Goal: Information Seeking & Learning: Find specific fact

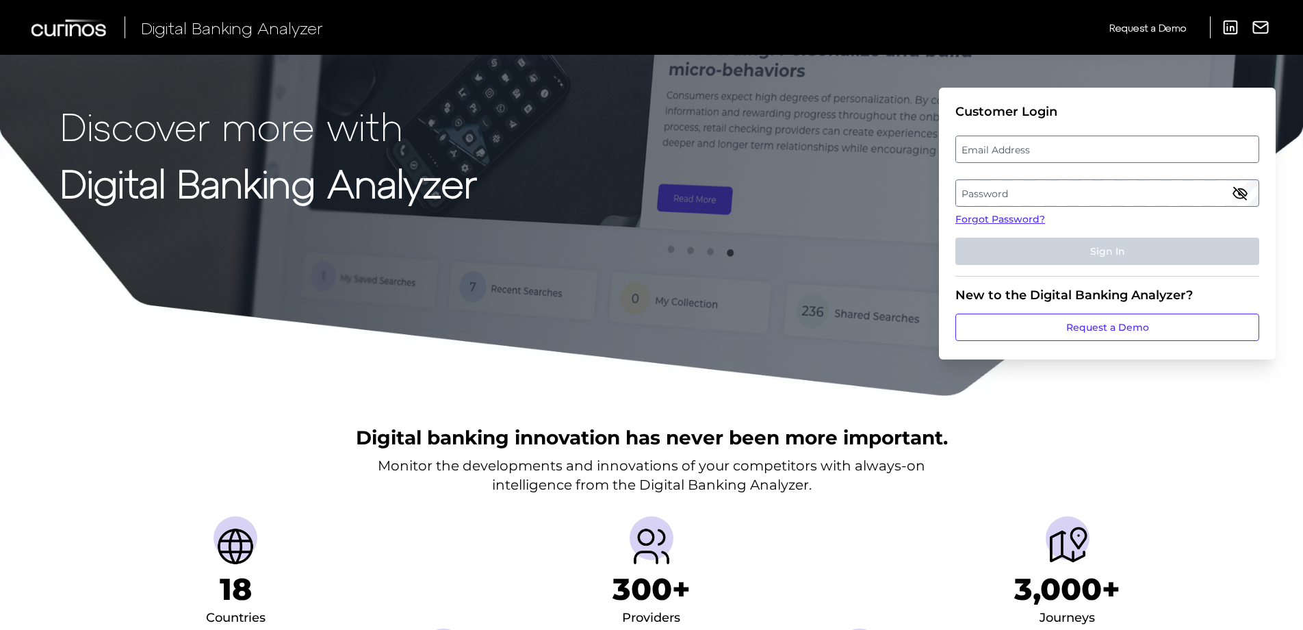
click at [859, 147] on label "Email Address" at bounding box center [1107, 149] width 302 height 25
click at [859, 147] on input "email" at bounding box center [1108, 149] width 304 height 27
paste input "garrett_w_stefani@keybank.com"
type input "garrett_w_stefani@keybank.com"
click at [859, 196] on label "Password" at bounding box center [1107, 193] width 302 height 25
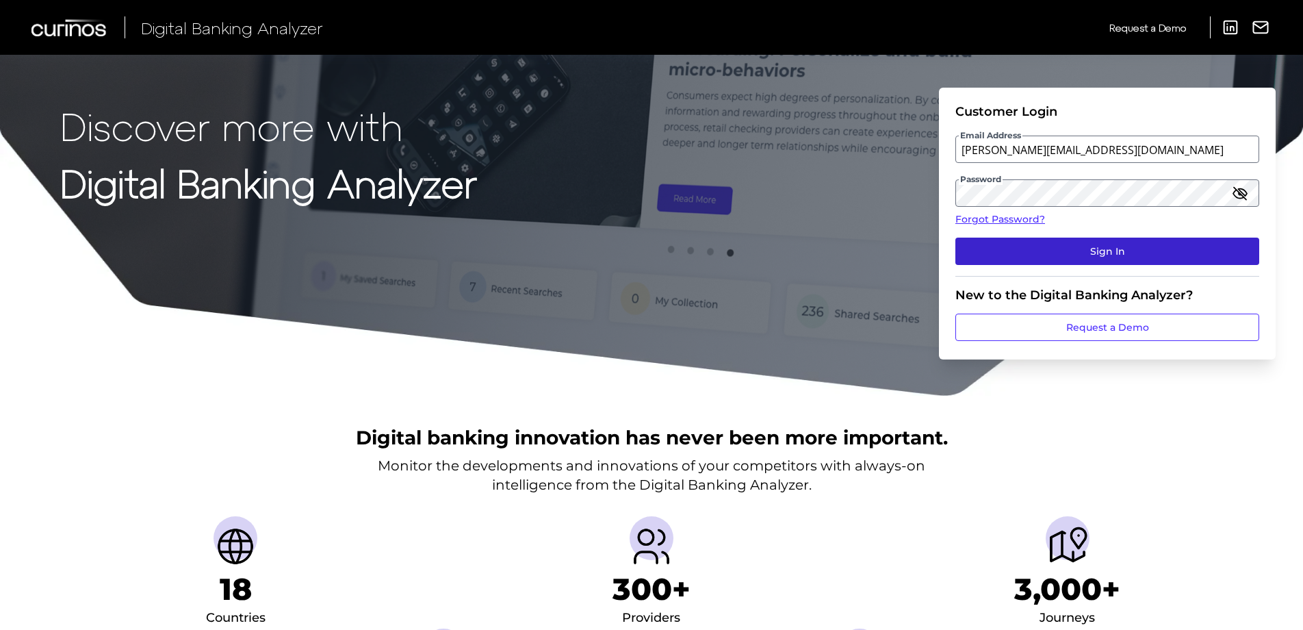
click at [859, 256] on button "Sign In" at bounding box center [1108, 251] width 304 height 27
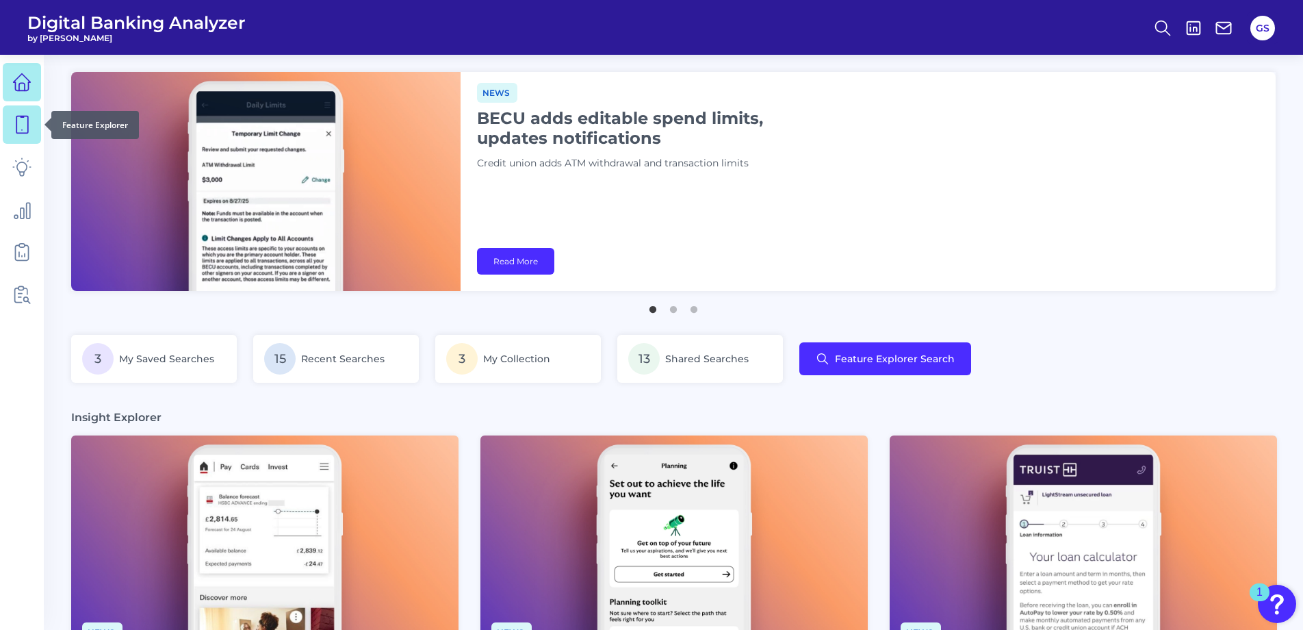
click at [14, 117] on icon at bounding box center [21, 124] width 19 height 19
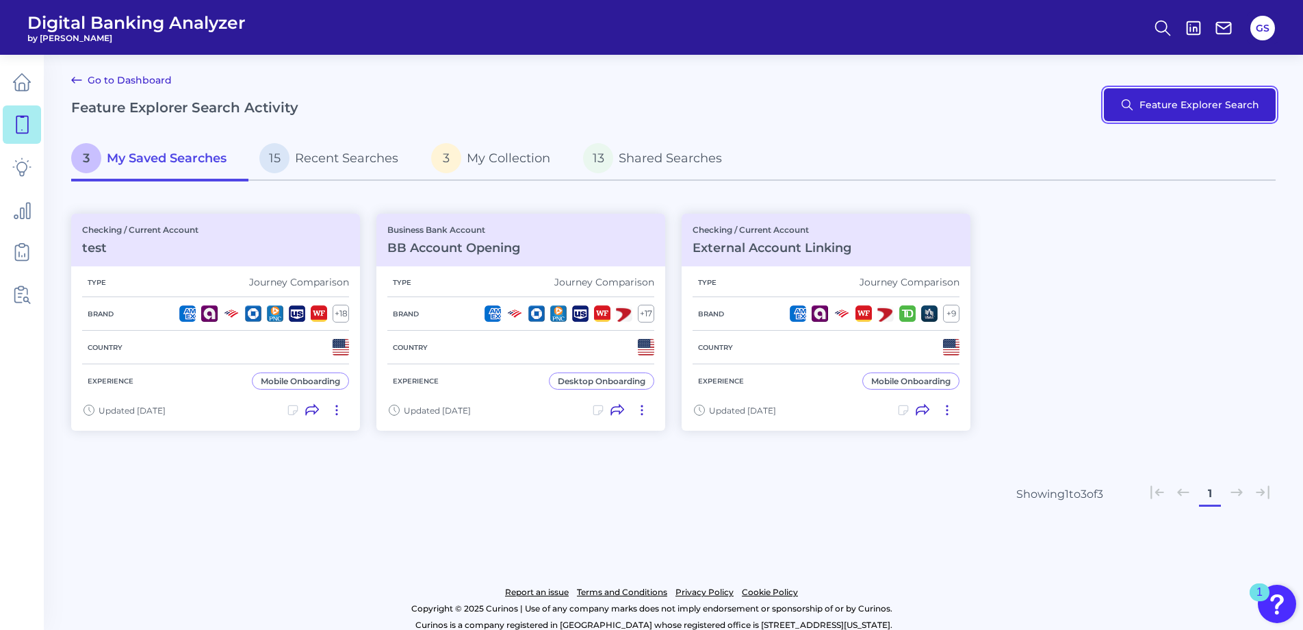
click at [859, 114] on button "Feature Explorer Search" at bounding box center [1190, 104] width 172 height 33
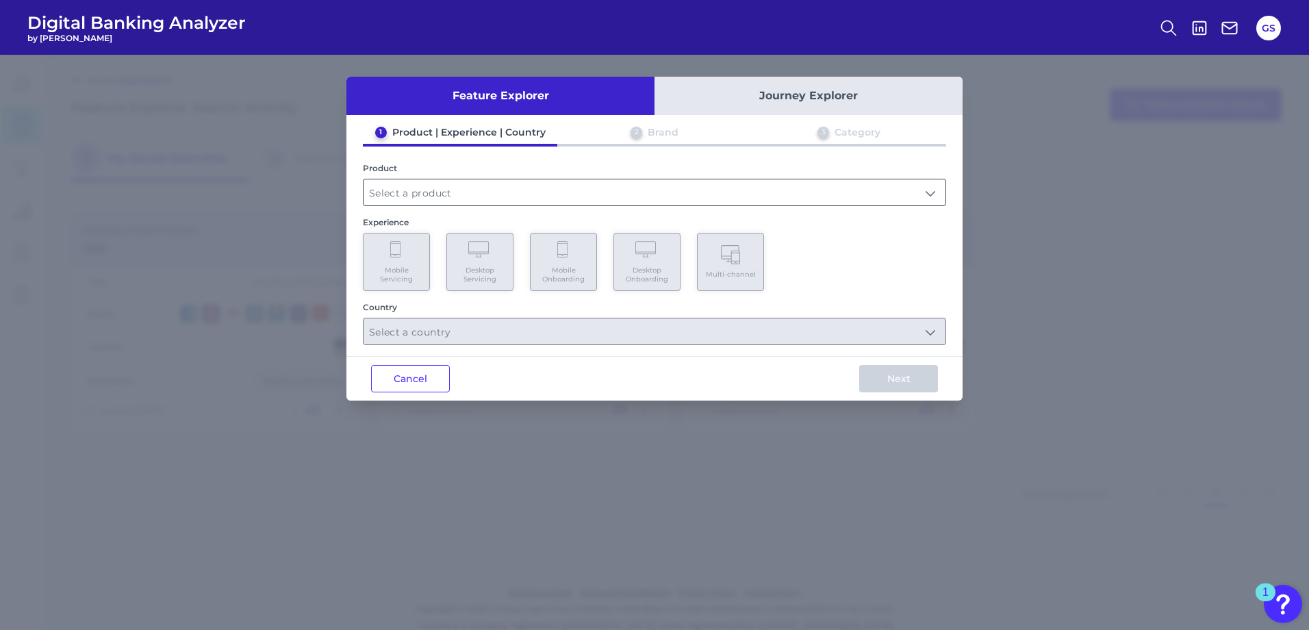
click at [513, 199] on input "text" at bounding box center [654, 192] width 582 height 26
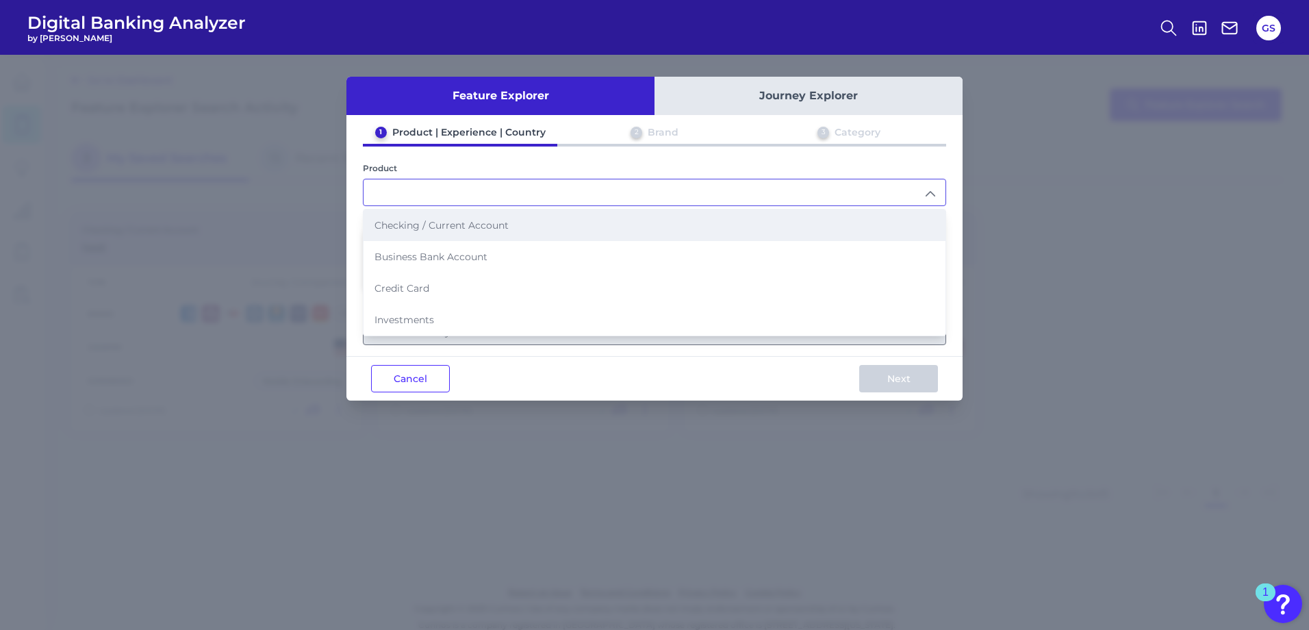
click at [442, 215] on li "Checking / Current Account" at bounding box center [654, 224] width 582 height 31
type input "Checking / Current Account"
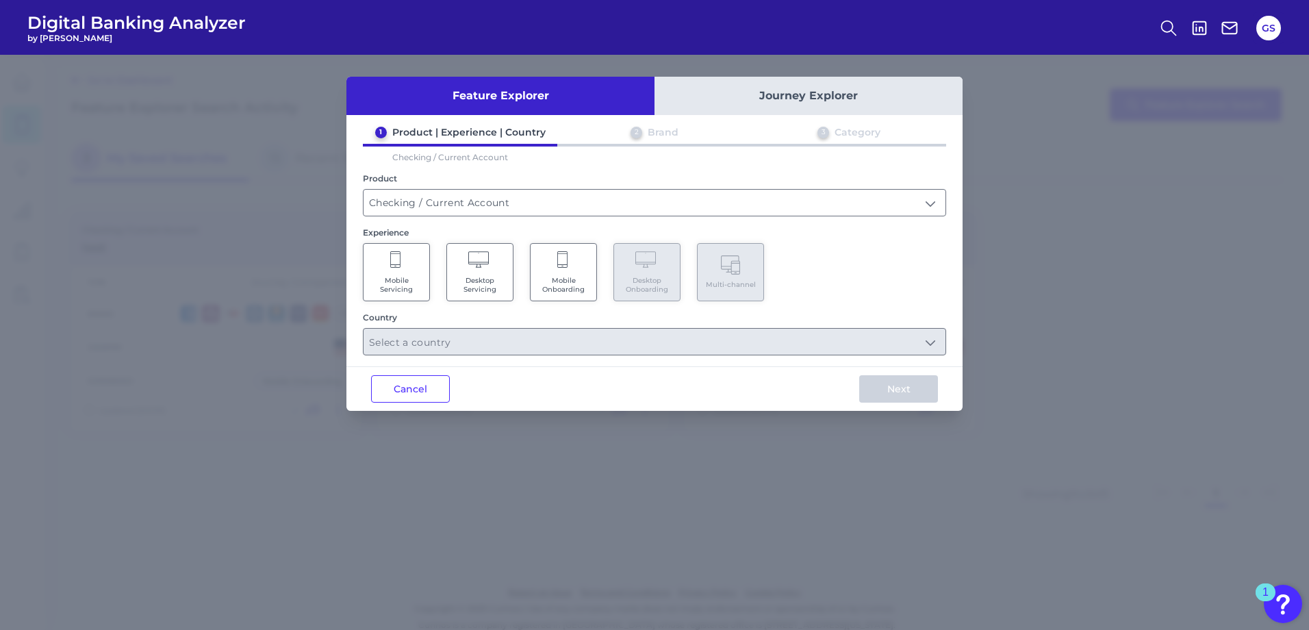
click at [560, 284] on span "Mobile Onboarding" at bounding box center [563, 285] width 52 height 18
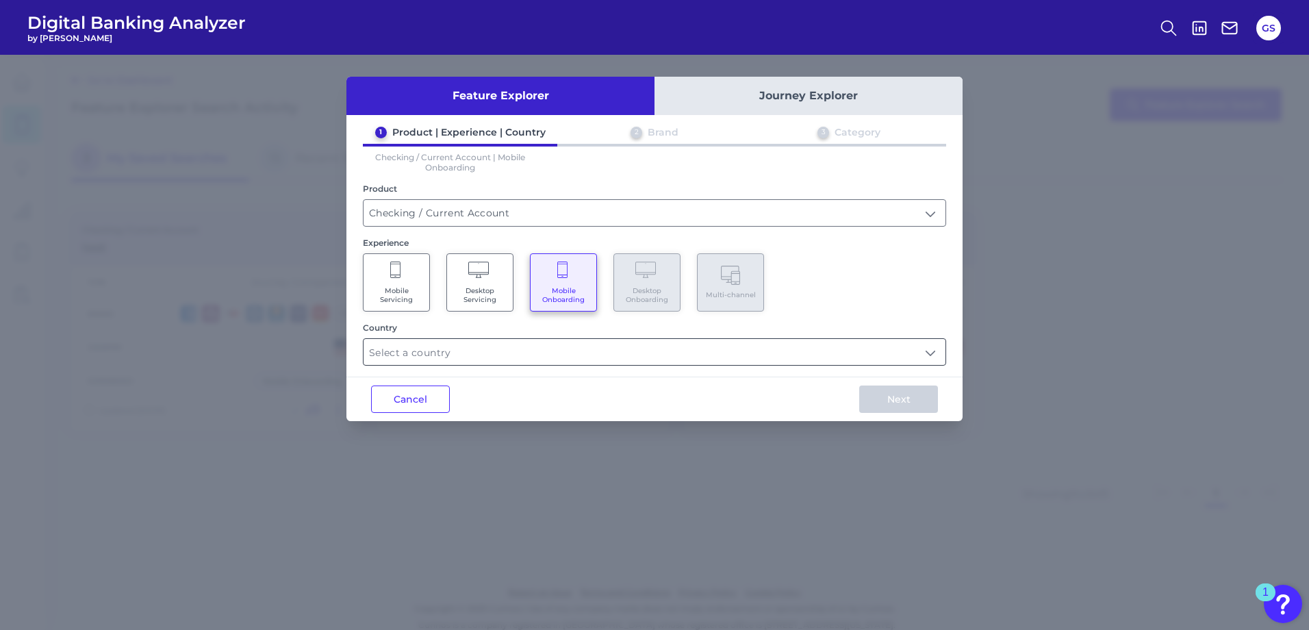
click at [487, 345] on input "text" at bounding box center [654, 352] width 582 height 26
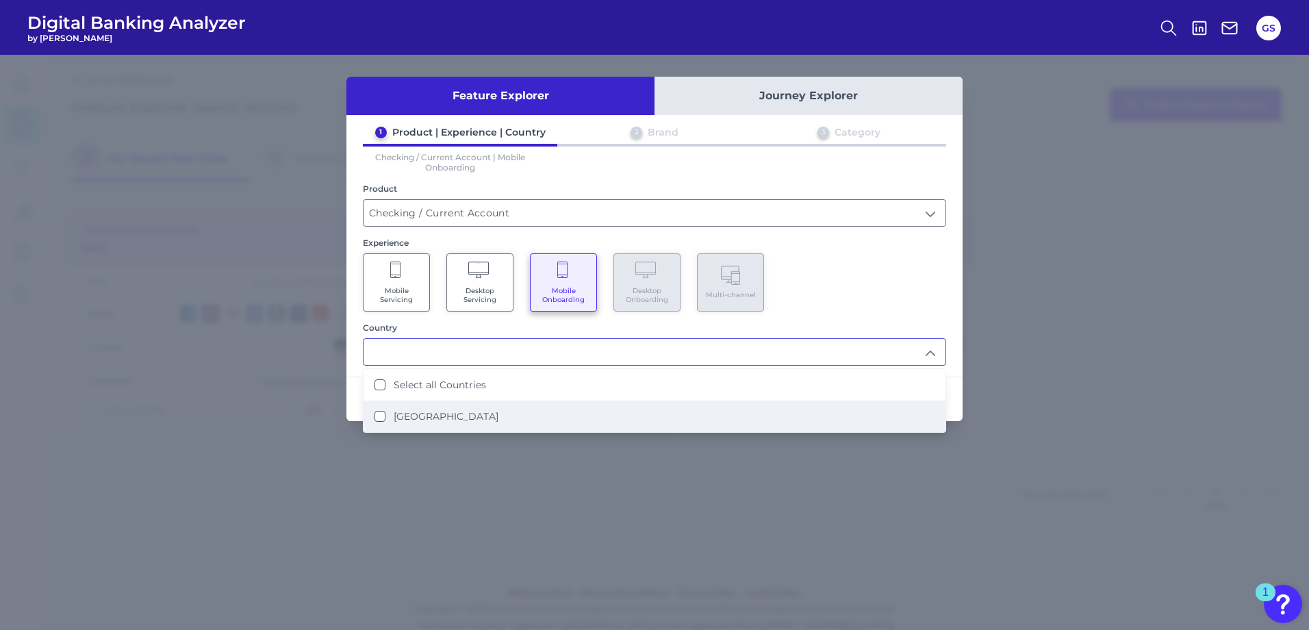
click at [441, 372] on li "[GEOGRAPHIC_DATA]" at bounding box center [654, 415] width 582 height 31
type input "Select all Countries"
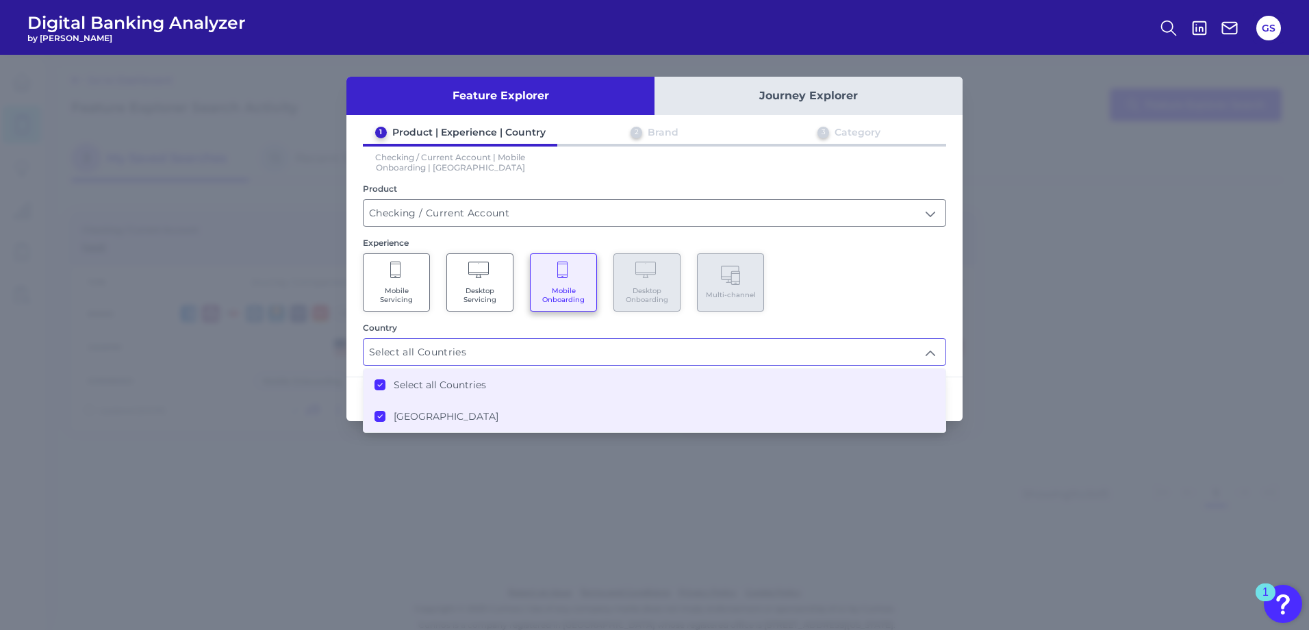
scroll to position [1, 0]
click at [845, 321] on div "1 Product | Experience | Country 2 Brand 3 Category Checking / Current Account …" at bounding box center [654, 246] width 616 height 240
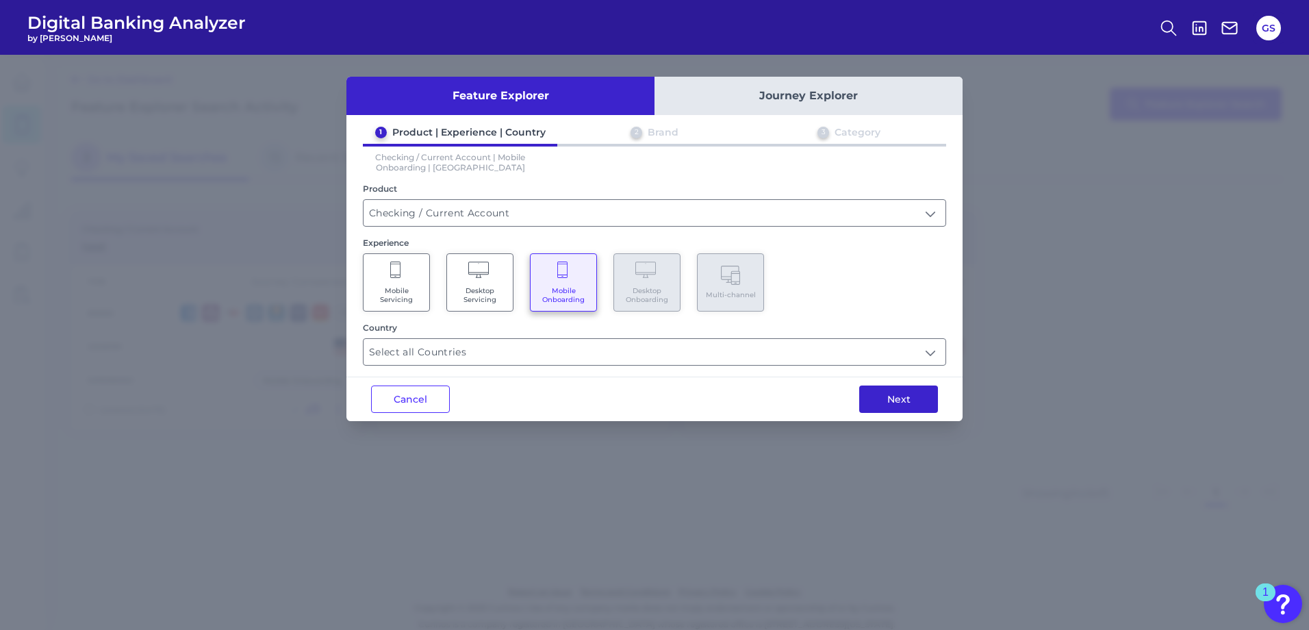
click at [859, 372] on button "Next" at bounding box center [898, 398] width 79 height 27
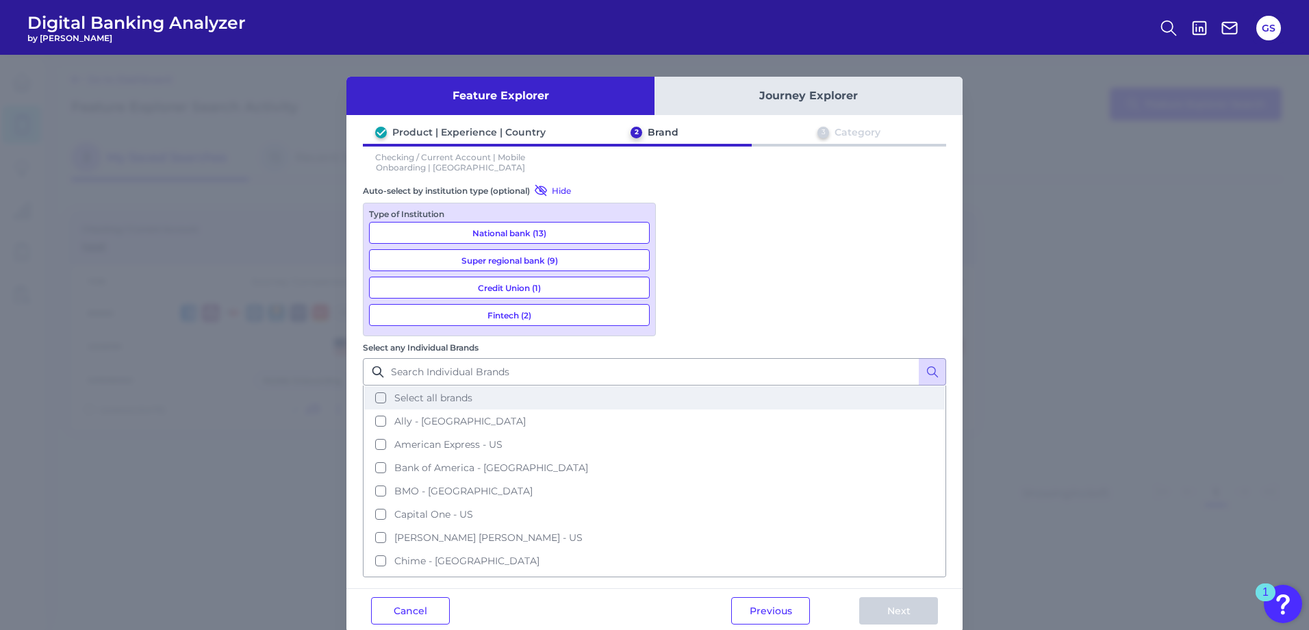
click at [472, 372] on span "Select all brands" at bounding box center [433, 398] width 78 height 12
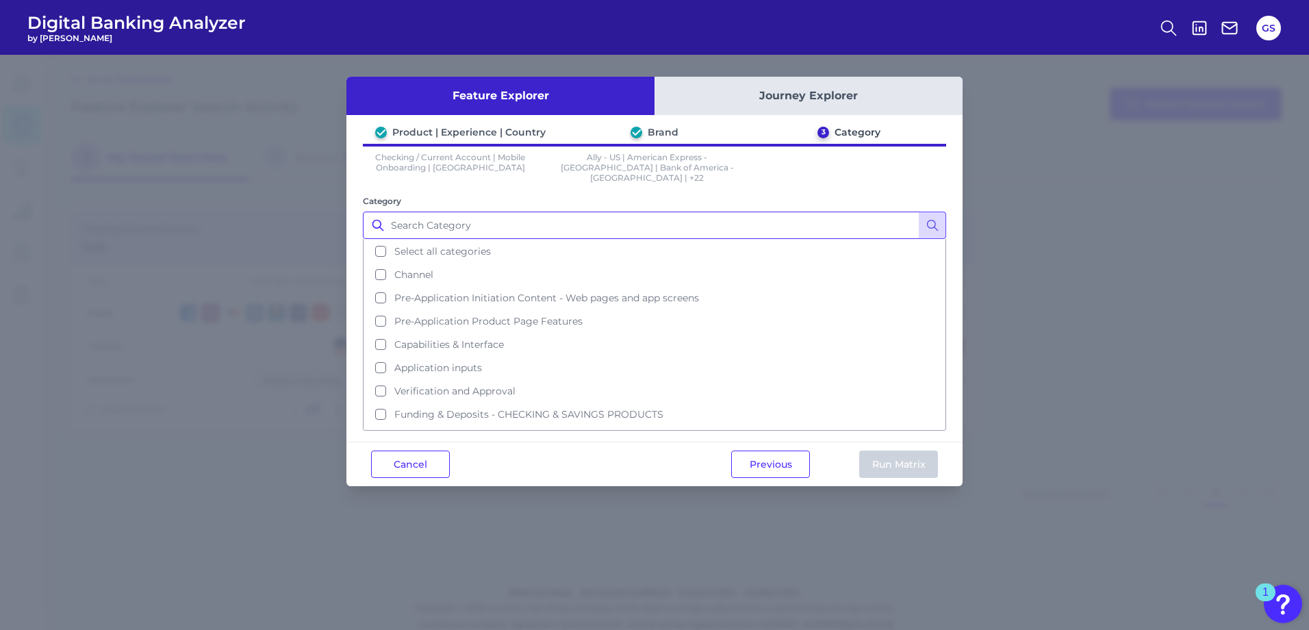
click at [455, 212] on input "Category" at bounding box center [654, 225] width 583 height 27
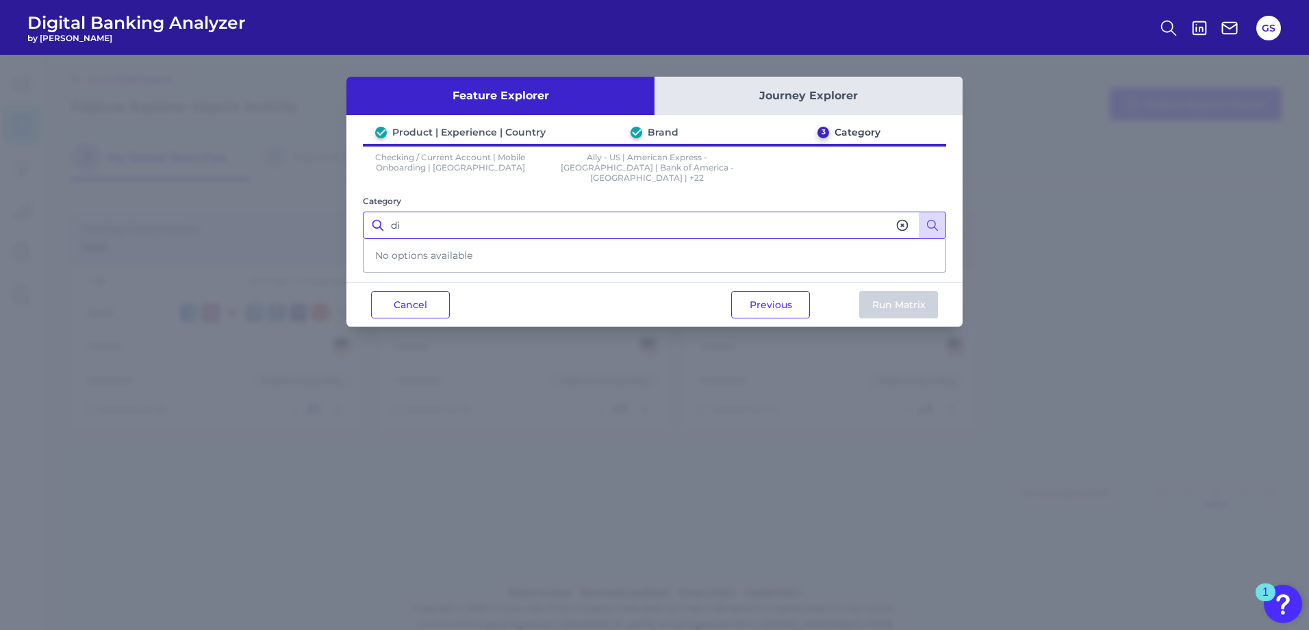
type input "d"
click at [482, 214] on input "Category" at bounding box center [654, 225] width 583 height 27
click at [559, 272] on div "Product | Experience | Country Brand 3 Category Checking / Current Account | Mo…" at bounding box center [654, 201] width 616 height 151
click at [477, 222] on input "Category" at bounding box center [654, 225] width 583 height 27
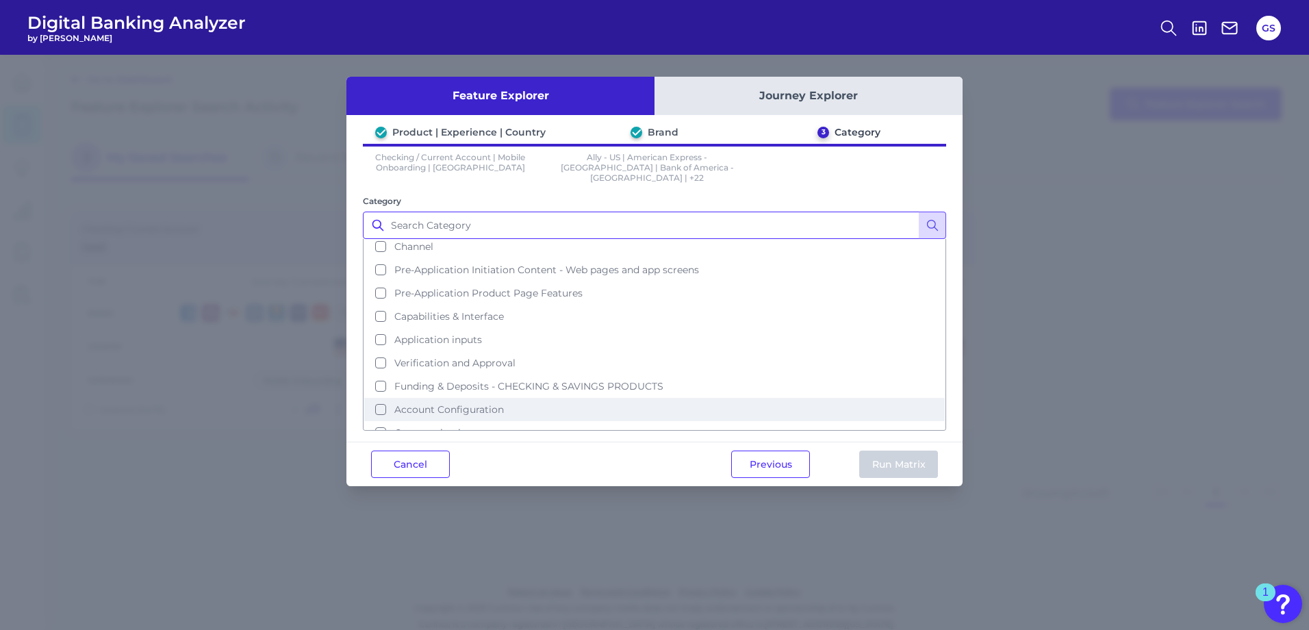
scroll to position [43, 0]
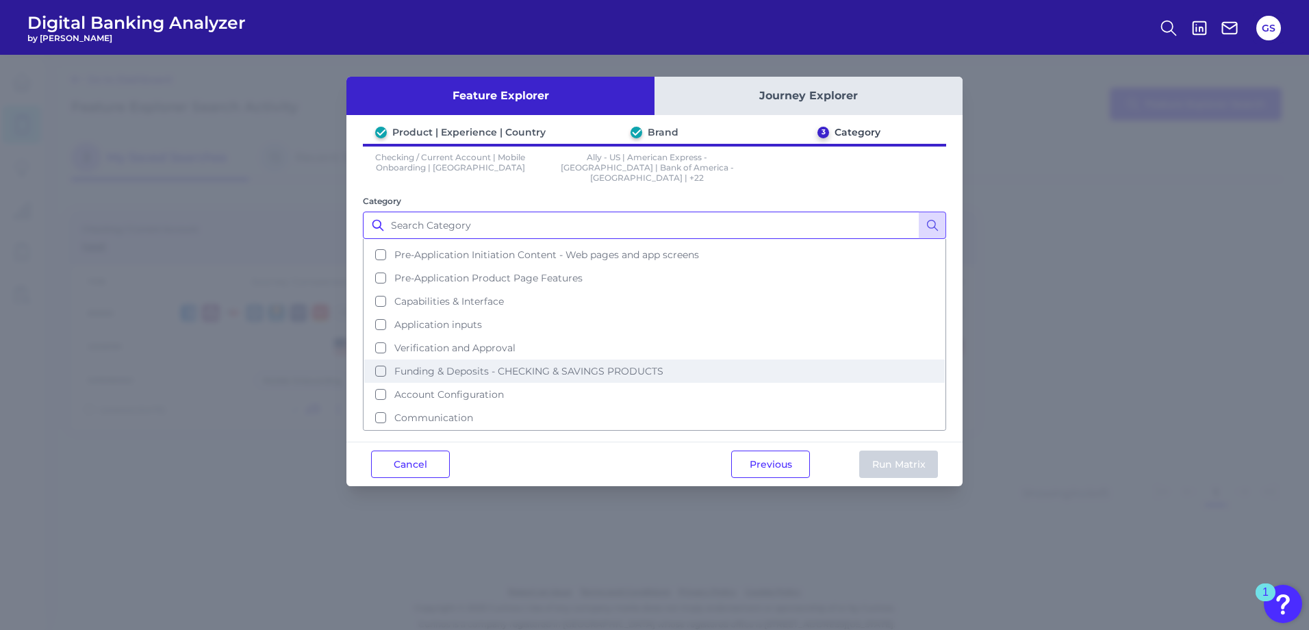
click at [385, 361] on button "Funding & Deposits - CHECKING & SAVINGS PRODUCTS" at bounding box center [654, 370] width 580 height 23
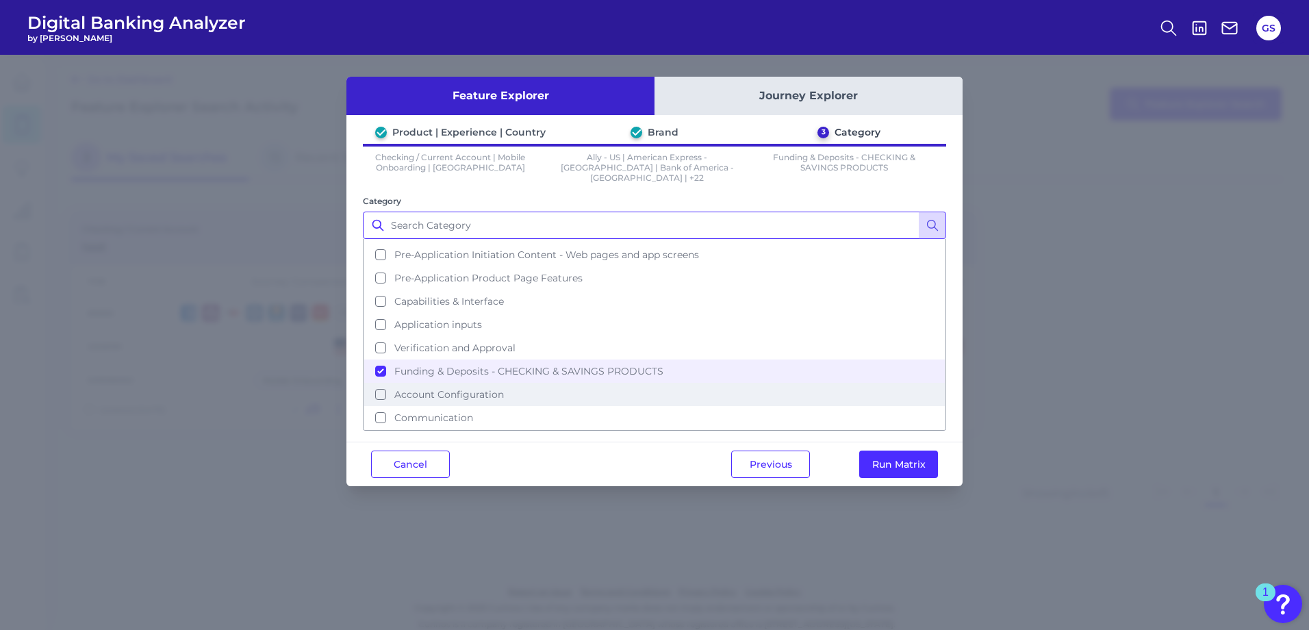
click at [376, 372] on button "Account Configuration" at bounding box center [654, 394] width 580 height 23
click at [859, 372] on button "Run Matrix" at bounding box center [898, 463] width 79 height 27
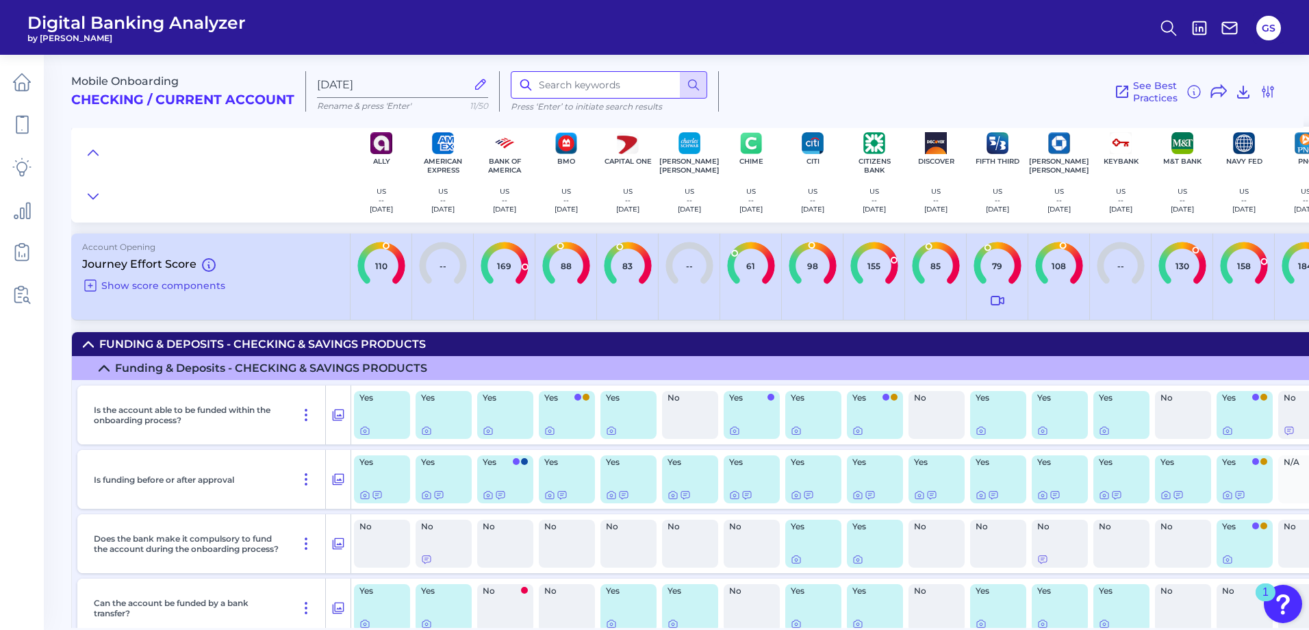
click at [589, 91] on input at bounding box center [609, 84] width 196 height 27
type input "direct"
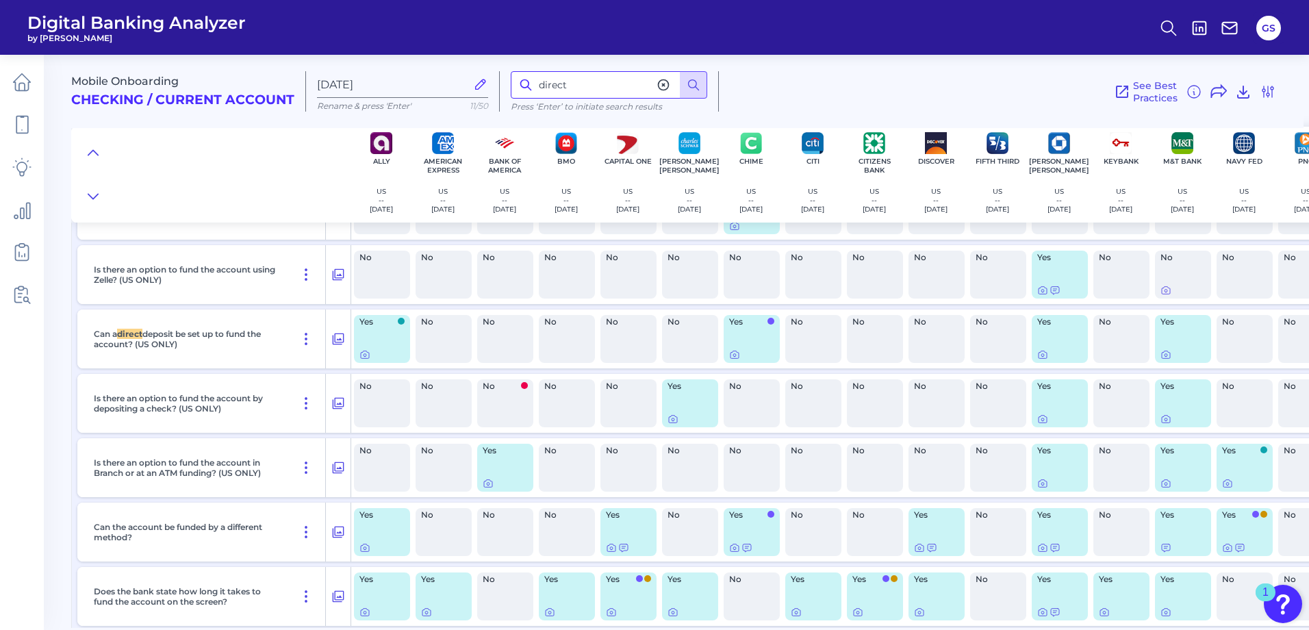
scroll to position [789, 0]
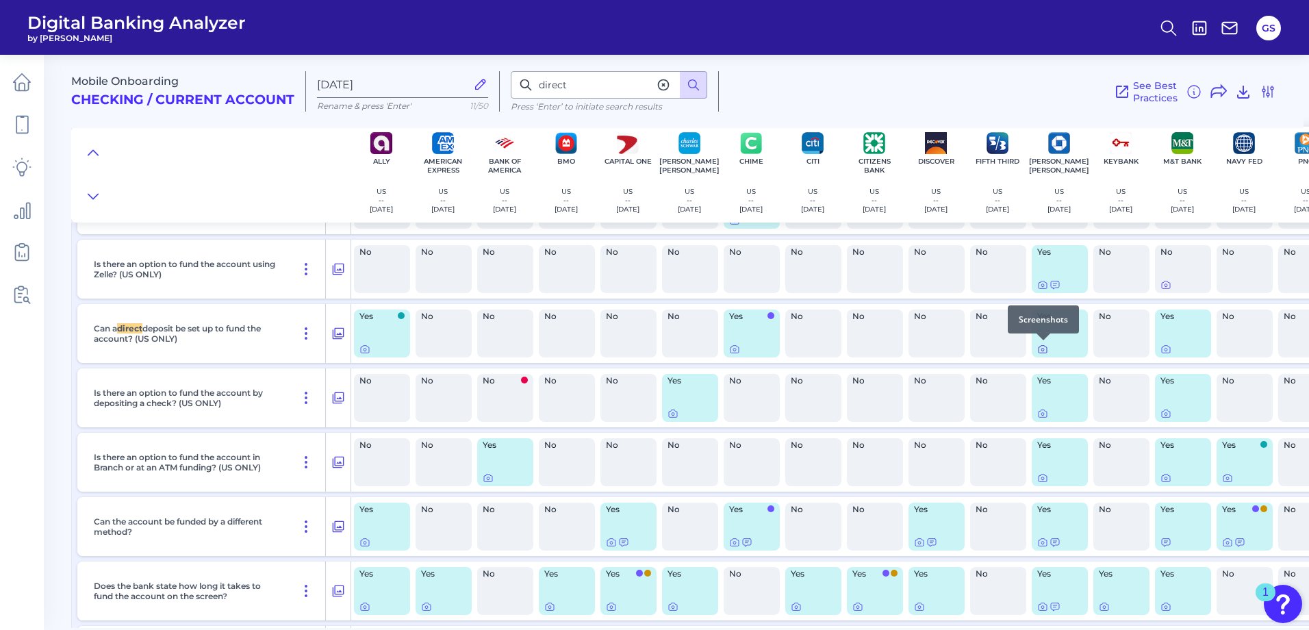
click at [859, 350] on icon at bounding box center [1042, 349] width 11 height 11
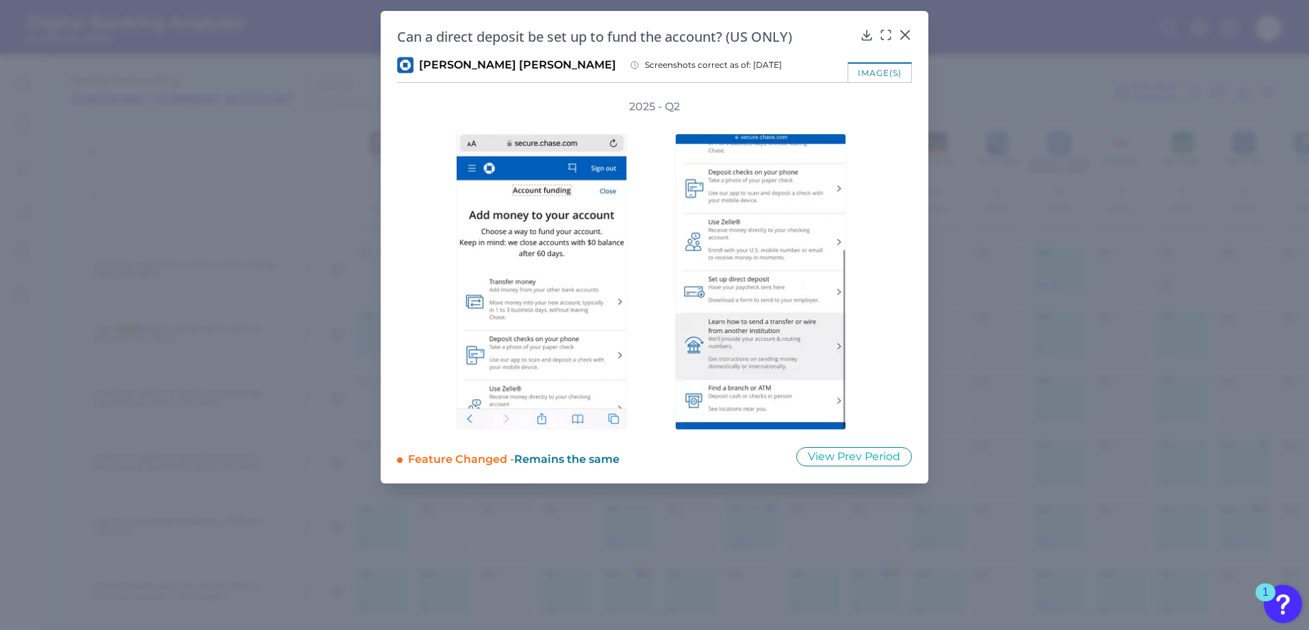
click at [859, 270] on div at bounding box center [763, 272] width 219 height 316
click at [845, 125] on icon at bounding box center [844, 121] width 7 height 7
click at [859, 180] on div "2025 - Q2" at bounding box center [654, 264] width 515 height 331
click at [859, 34] on div "Can a direct deposit be set up to fund the account? (US ONLY) JP Morgan Chase S…" at bounding box center [655, 247] width 548 height 472
click at [859, 34] on icon at bounding box center [905, 35] width 8 height 8
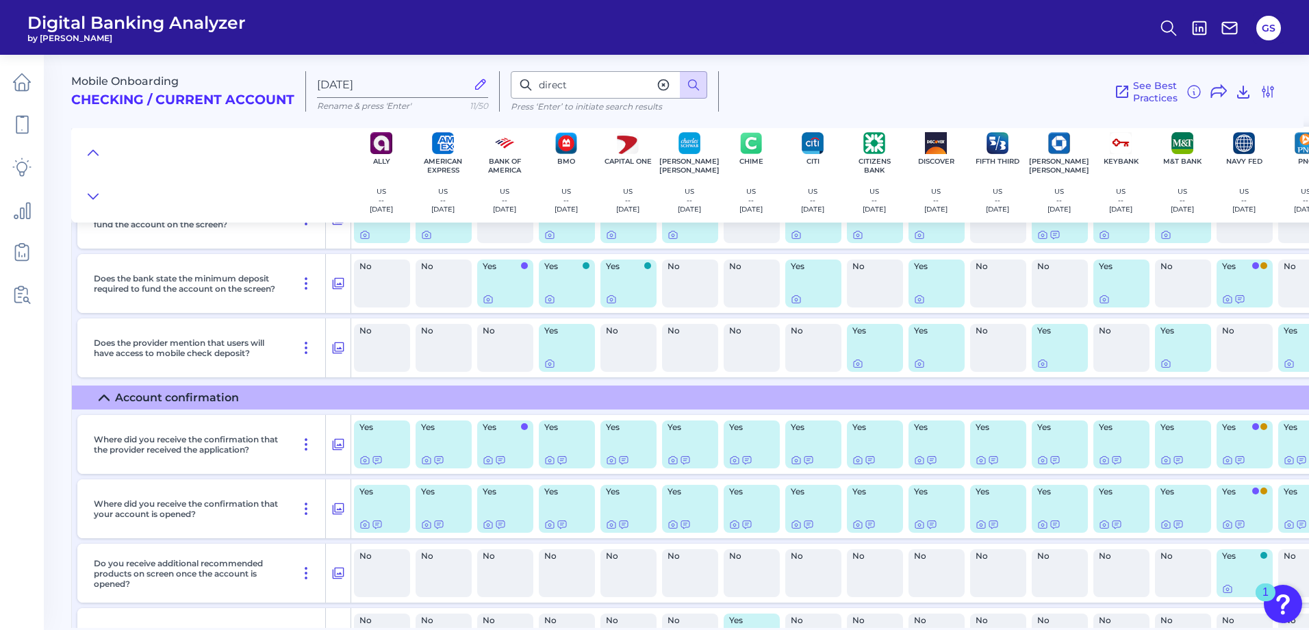
scroll to position [1200, 0]
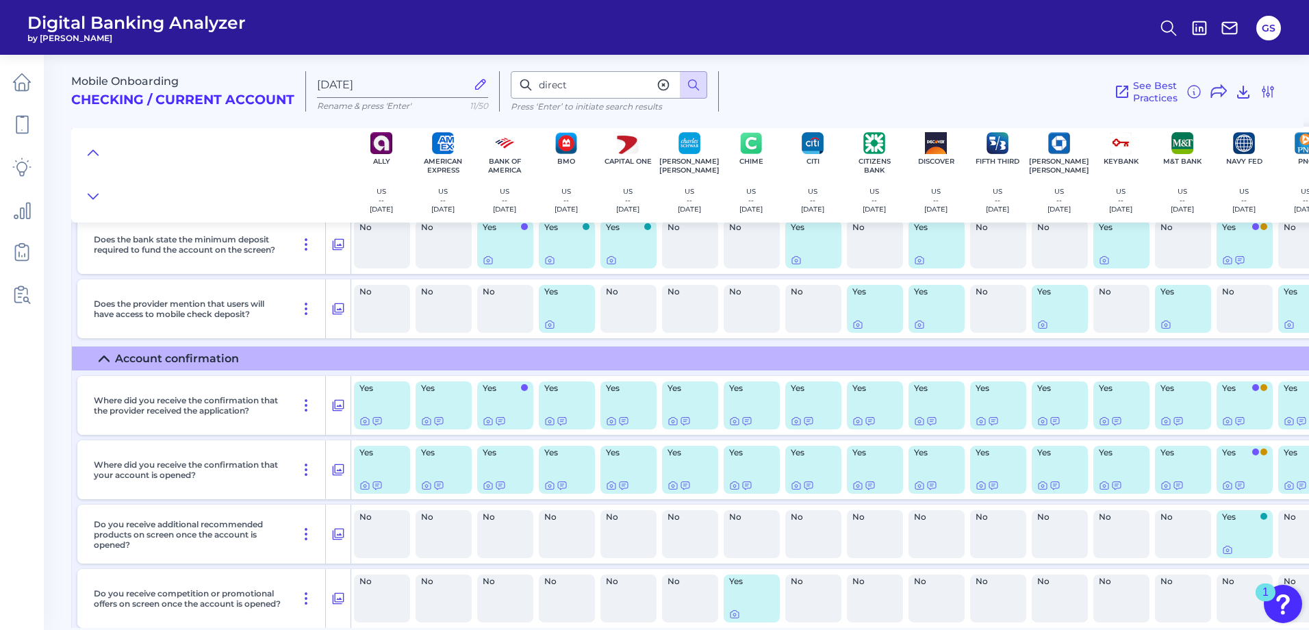
click at [787, 94] on div "See Best Practices Filters Clear all filters Experience Reset Mobile Servicing …" at bounding box center [997, 91] width 557 height 40
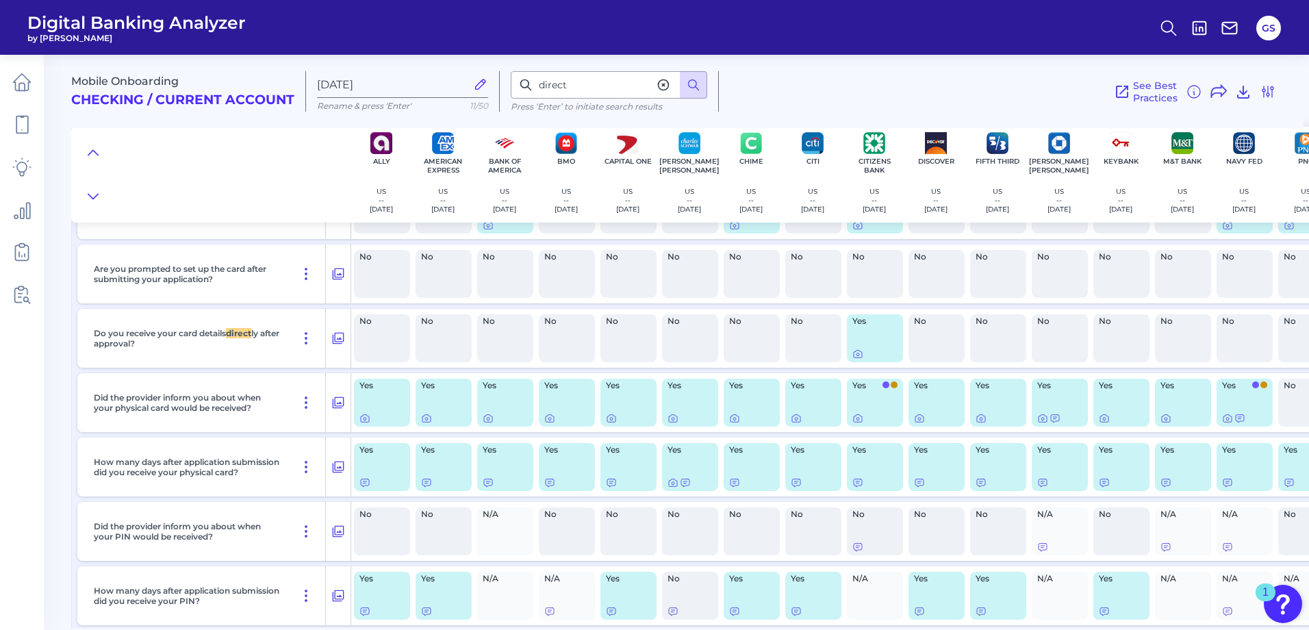
scroll to position [3753, 0]
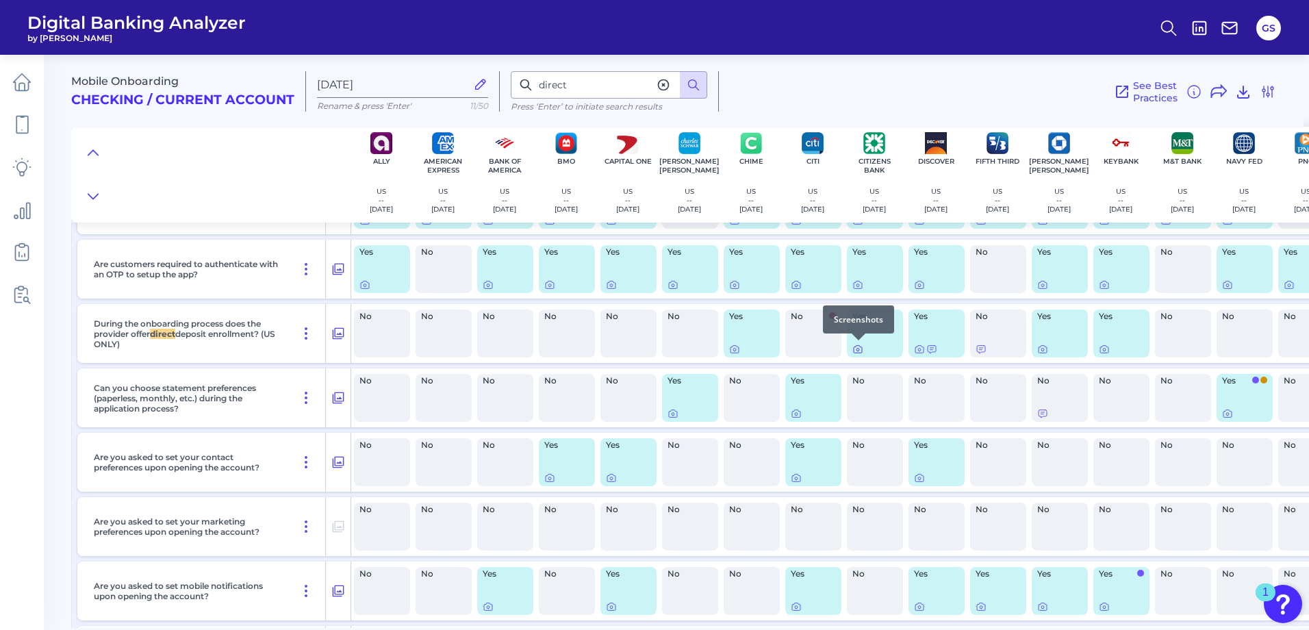
click at [854, 350] on icon at bounding box center [858, 350] width 8 height 8
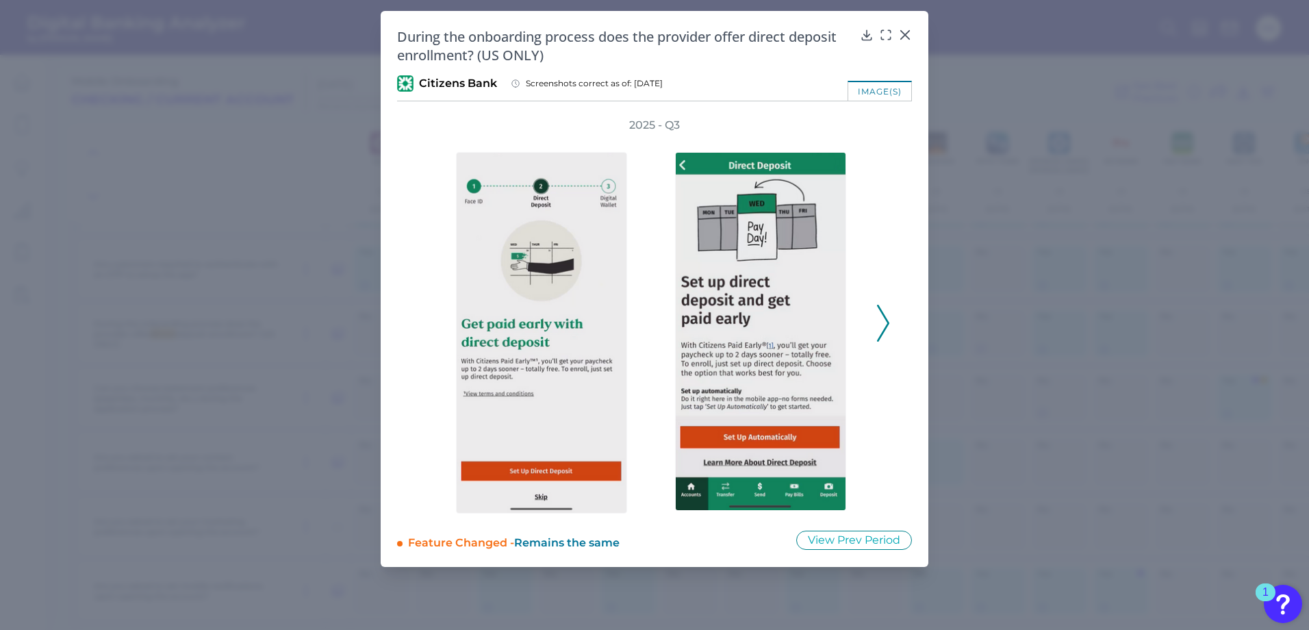
click at [859, 329] on icon at bounding box center [883, 323] width 12 height 37
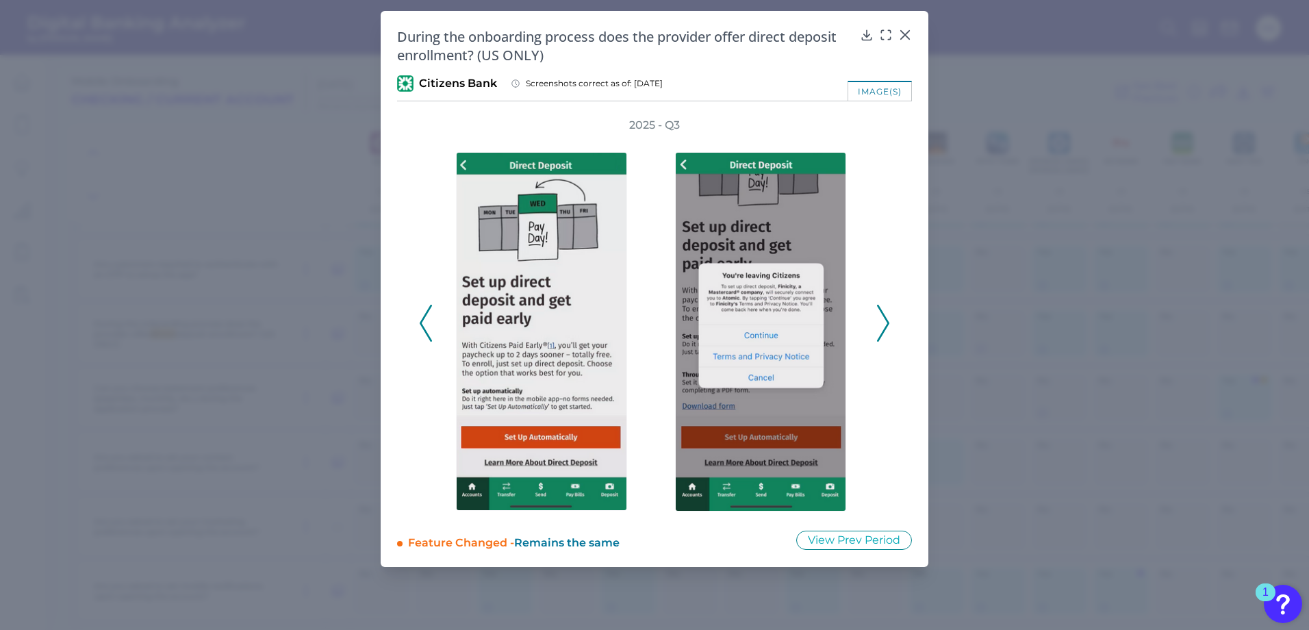
click at [859, 337] on button at bounding box center [883, 323] width 14 height 37
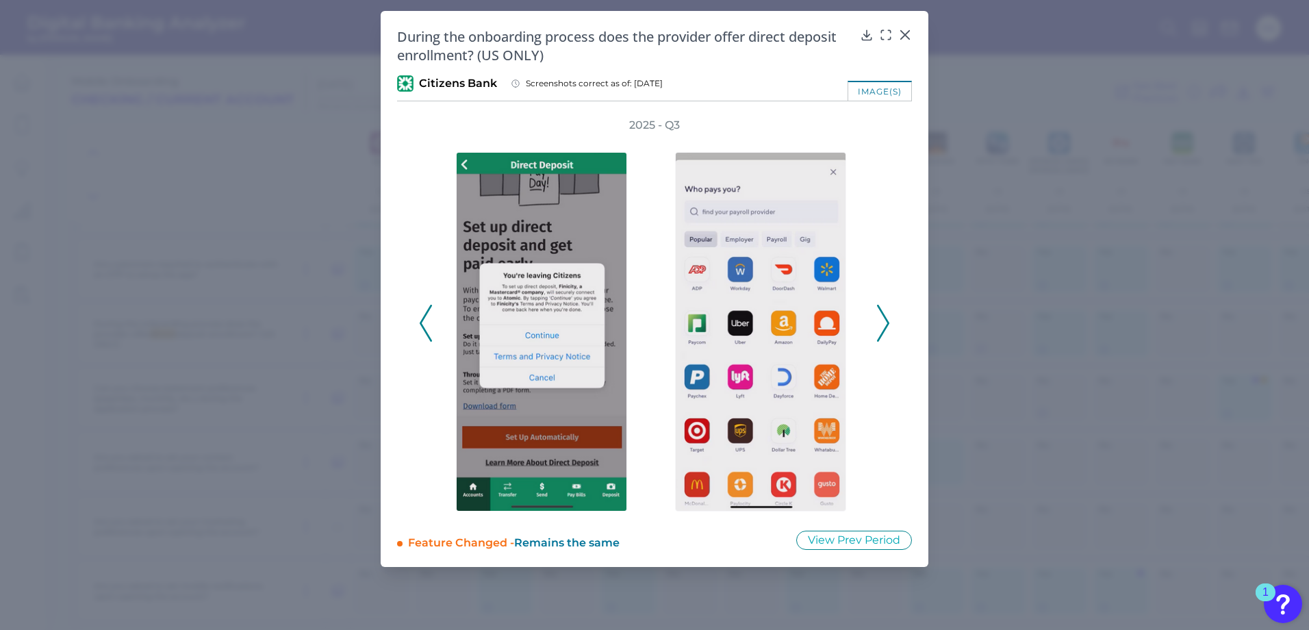
click at [859, 327] on div "2025 - Q3" at bounding box center [654, 316] width 471 height 396
click at [859, 324] on icon at bounding box center [883, 323] width 12 height 37
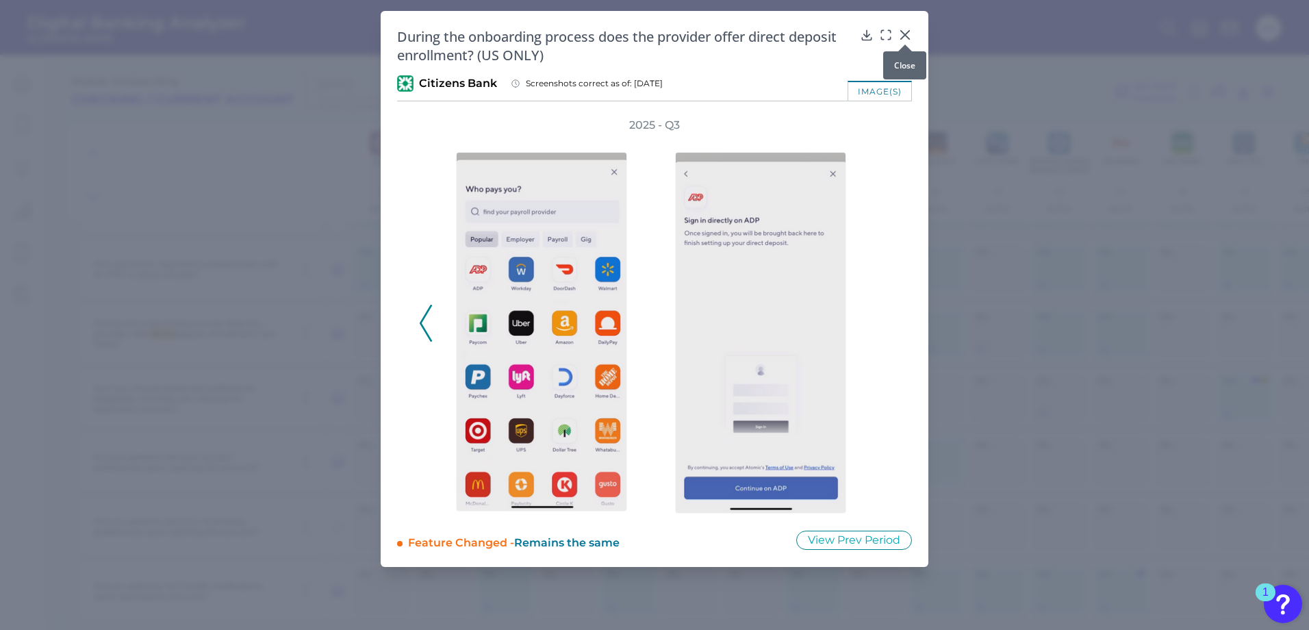
click at [859, 38] on div at bounding box center [905, 45] width 14 height 14
click at [859, 36] on icon at bounding box center [905, 35] width 8 height 8
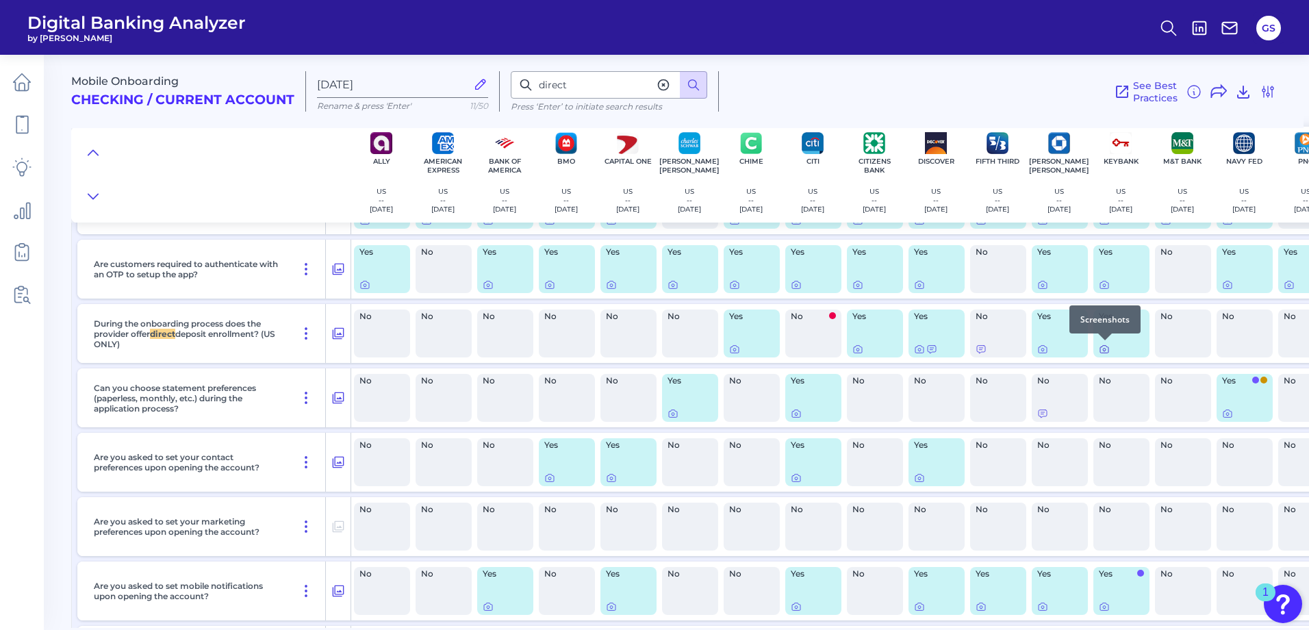
click at [859, 350] on icon at bounding box center [1104, 349] width 11 height 11
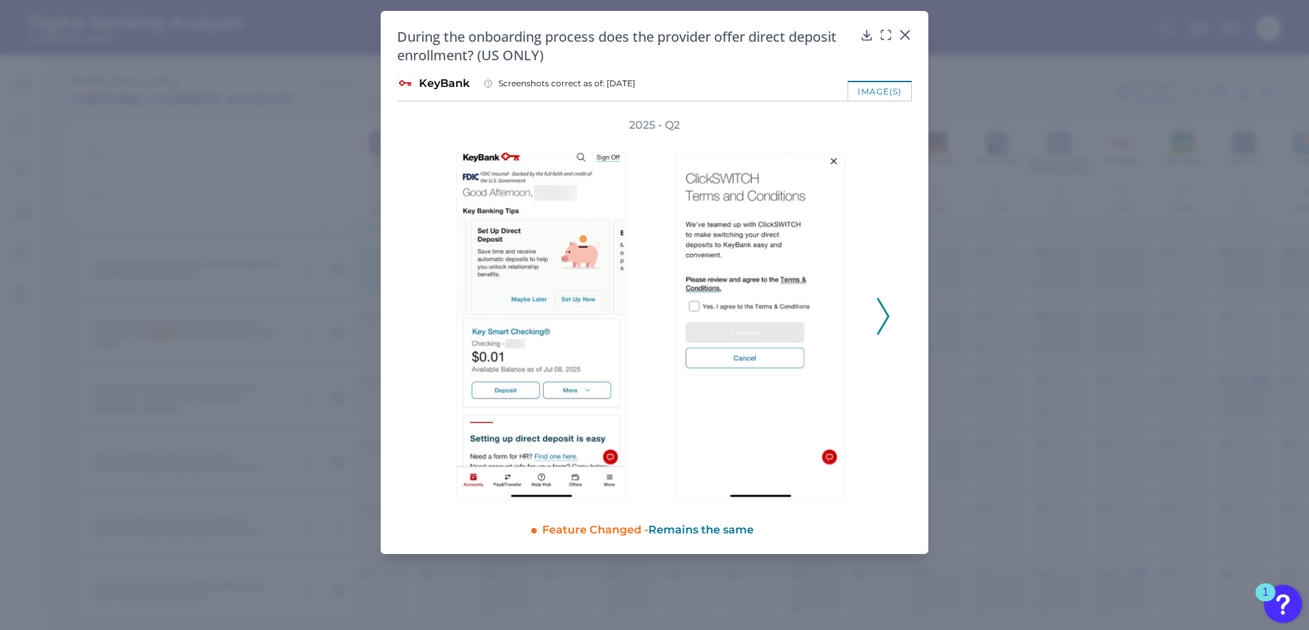
click at [859, 310] on icon at bounding box center [883, 316] width 12 height 37
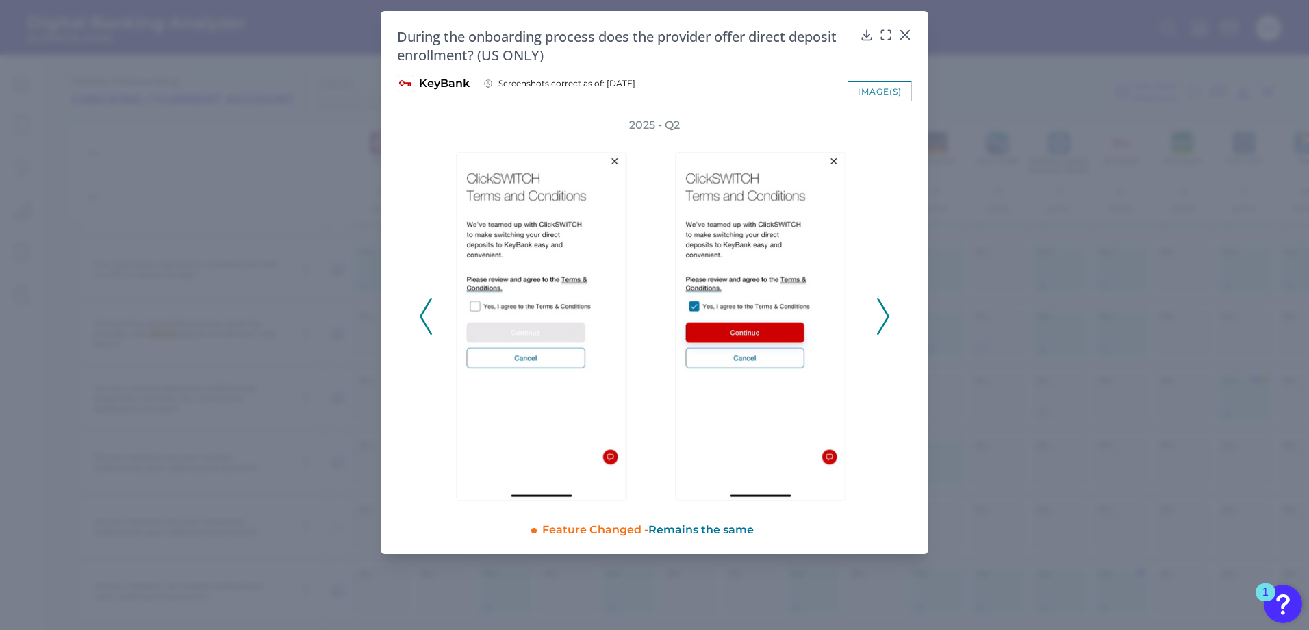
click at [859, 310] on icon at bounding box center [883, 316] width 12 height 37
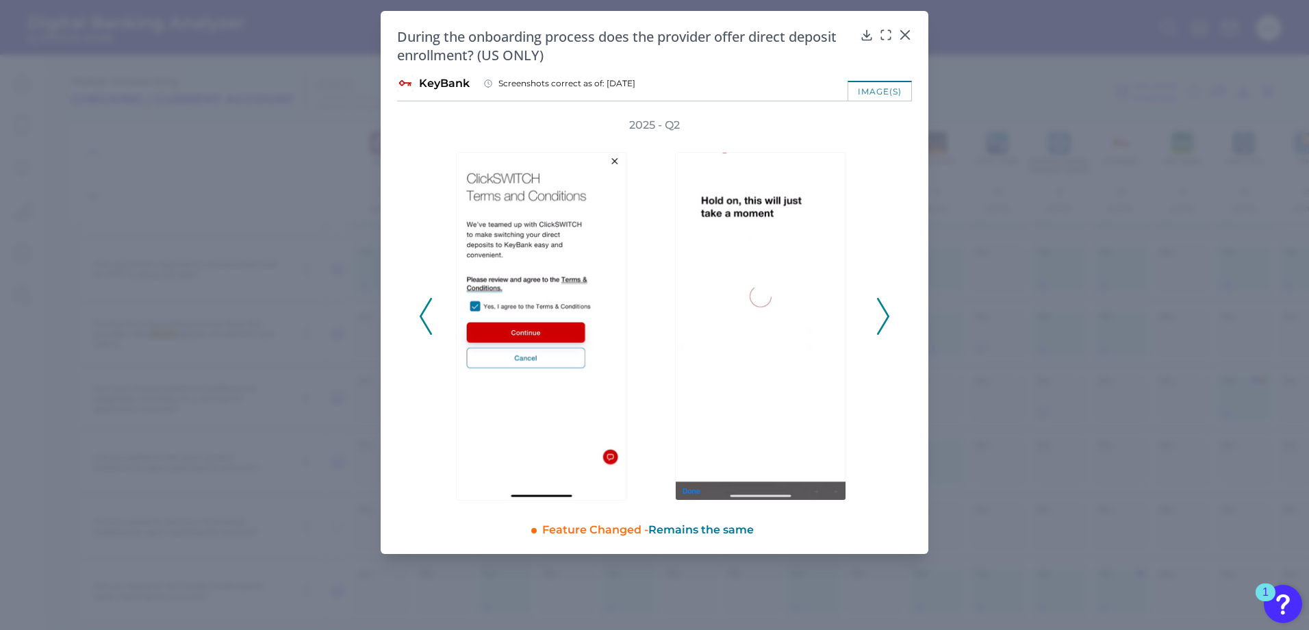
click at [859, 310] on icon at bounding box center [883, 316] width 12 height 37
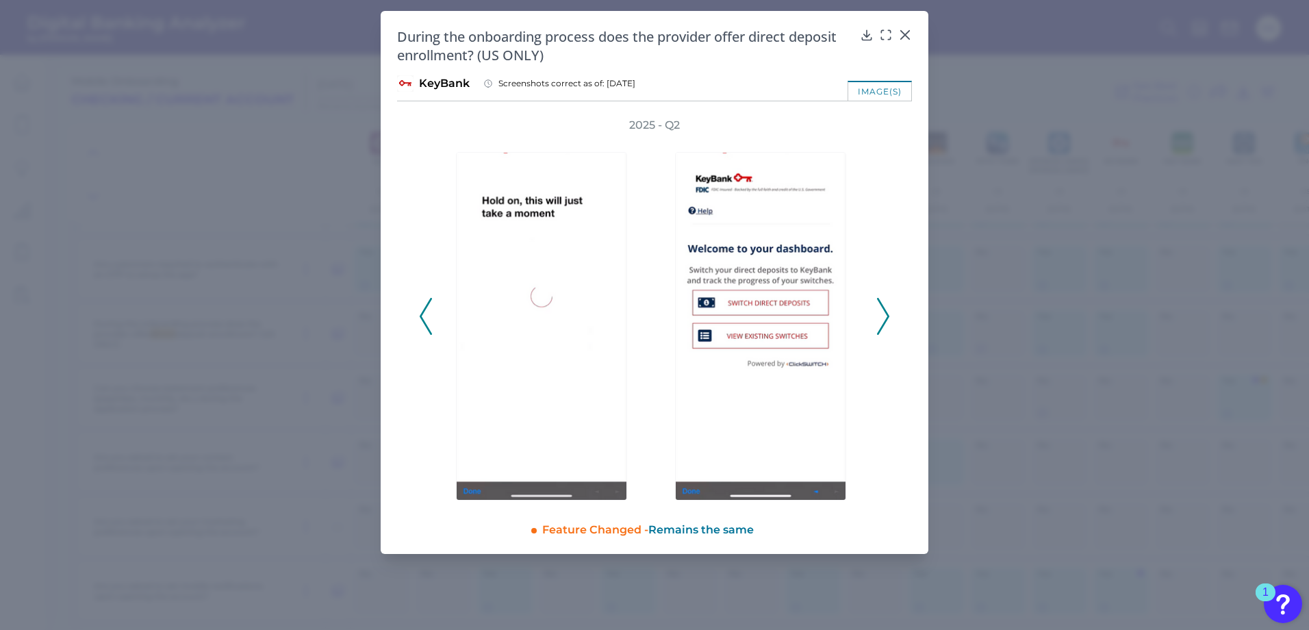
click at [859, 310] on icon at bounding box center [883, 316] width 12 height 37
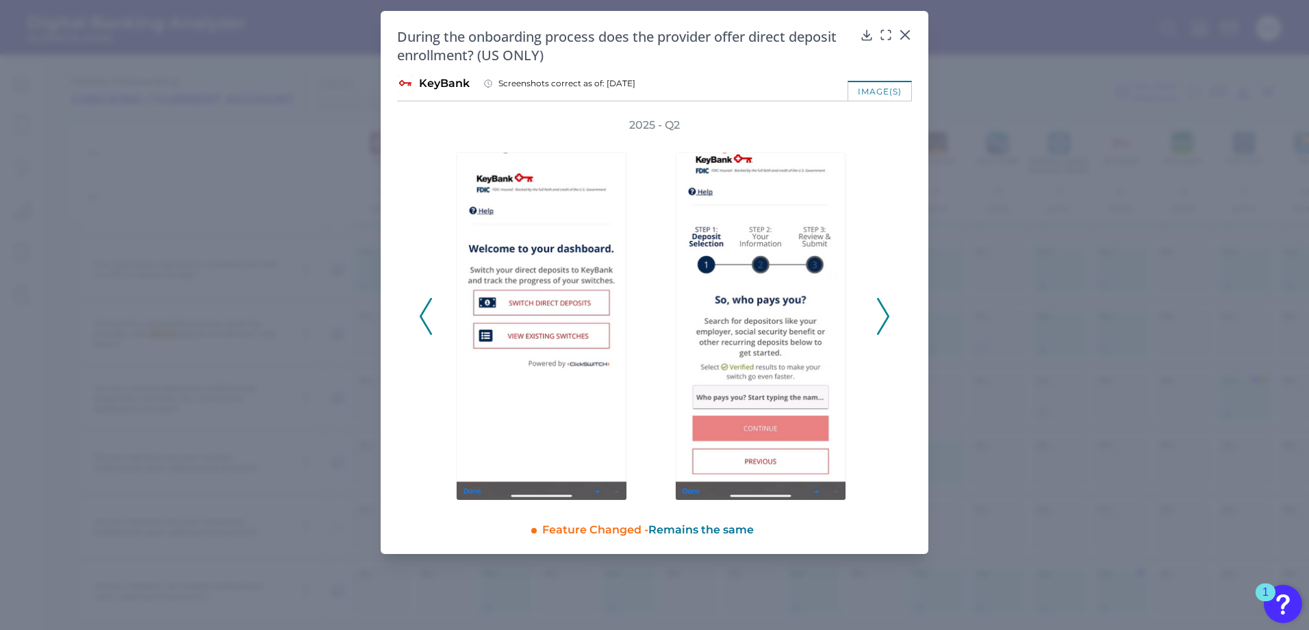
click at [859, 310] on icon at bounding box center [883, 316] width 12 height 37
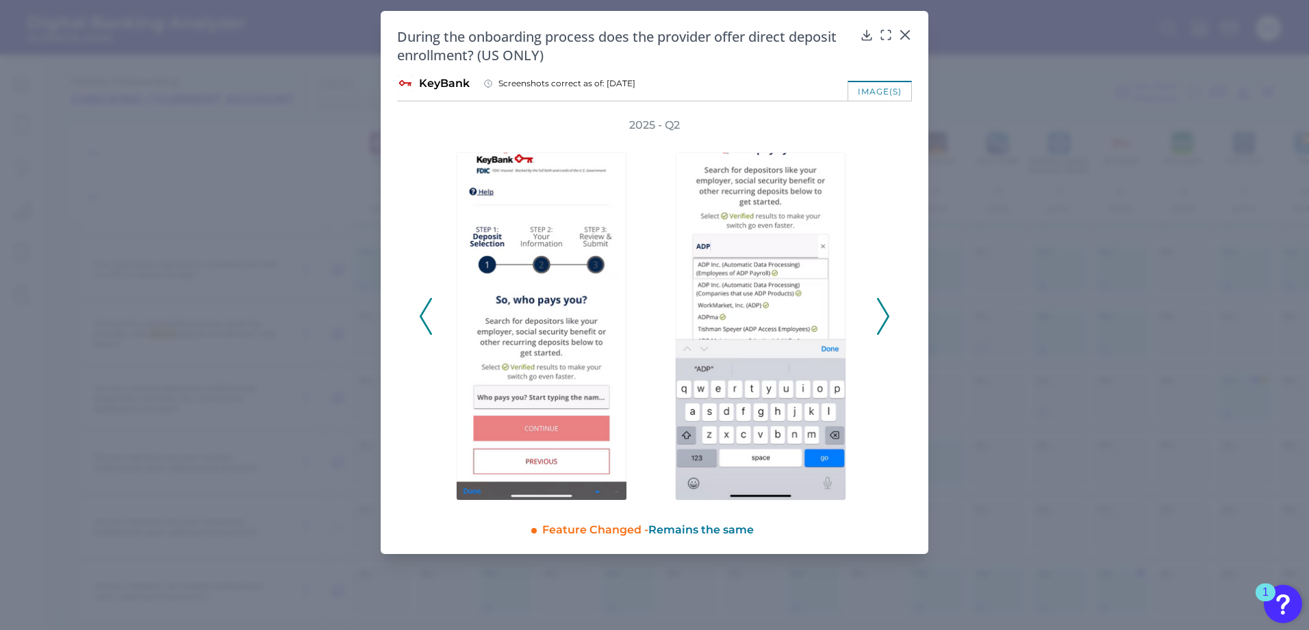
click at [859, 310] on icon at bounding box center [883, 316] width 12 height 37
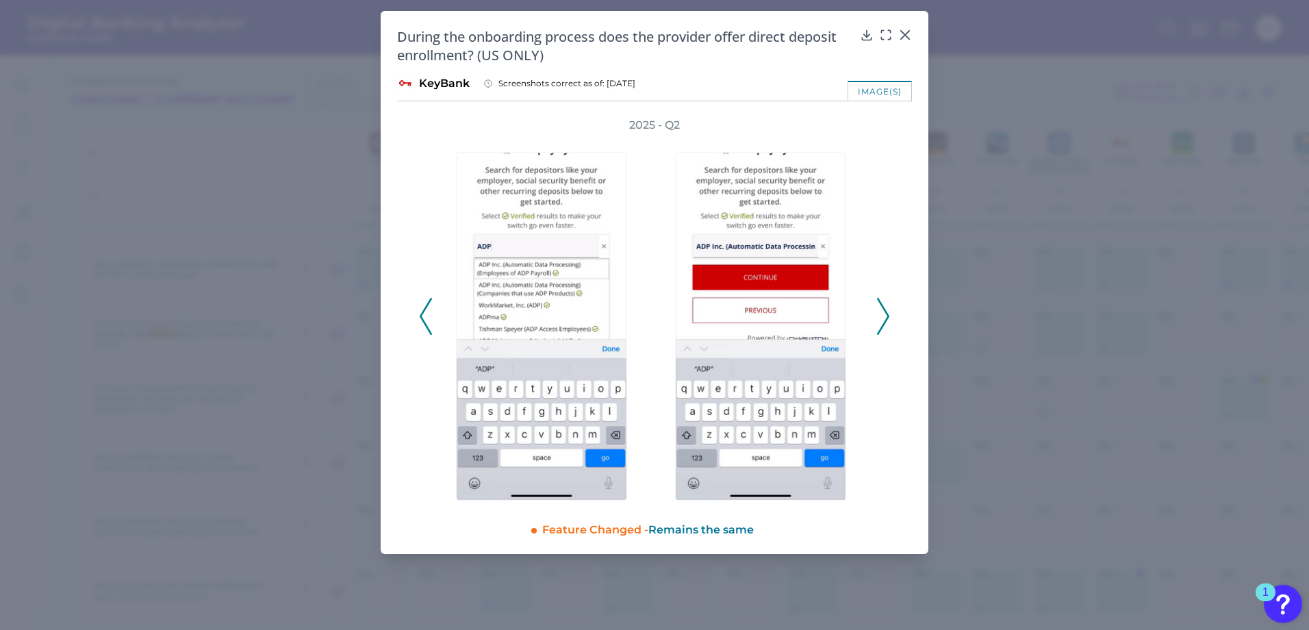
click at [859, 310] on icon at bounding box center [883, 316] width 12 height 37
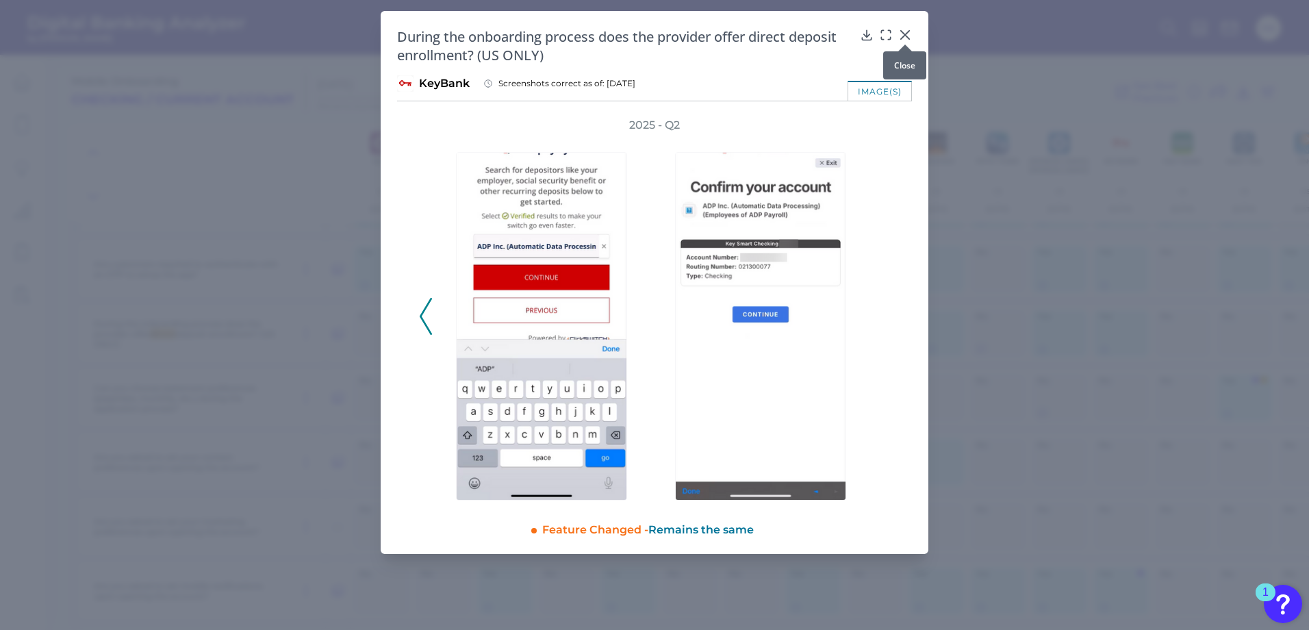
click at [859, 31] on icon at bounding box center [905, 35] width 14 height 14
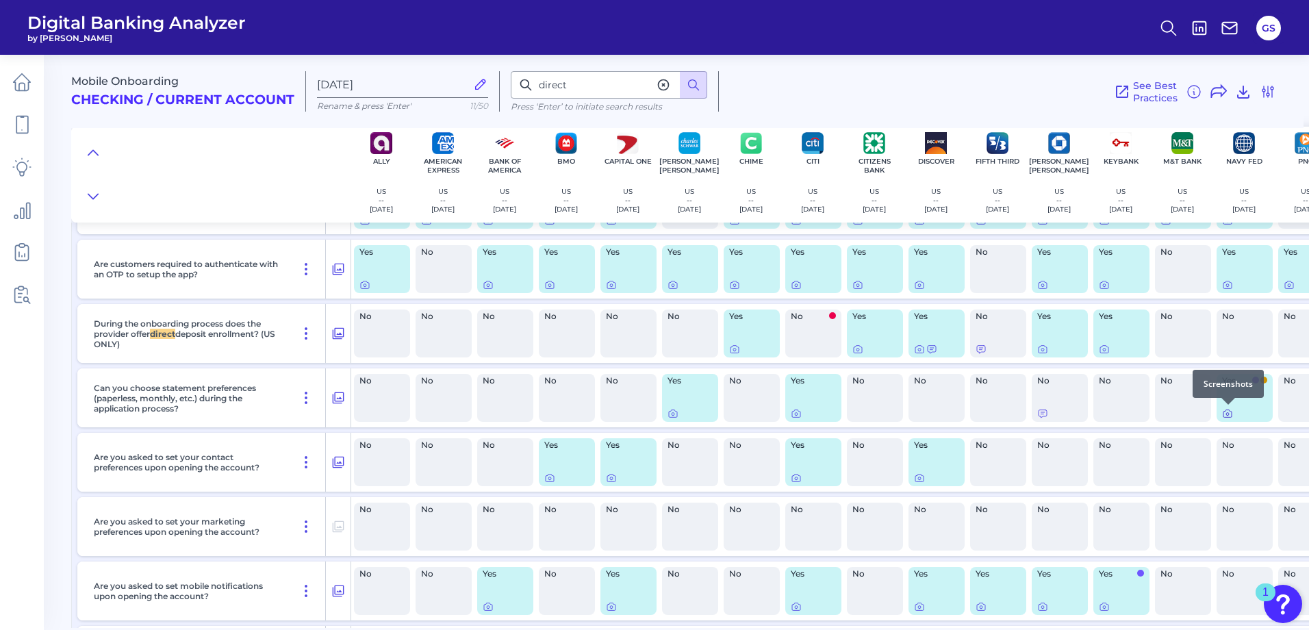
click at [859, 372] on icon at bounding box center [1227, 413] width 11 height 11
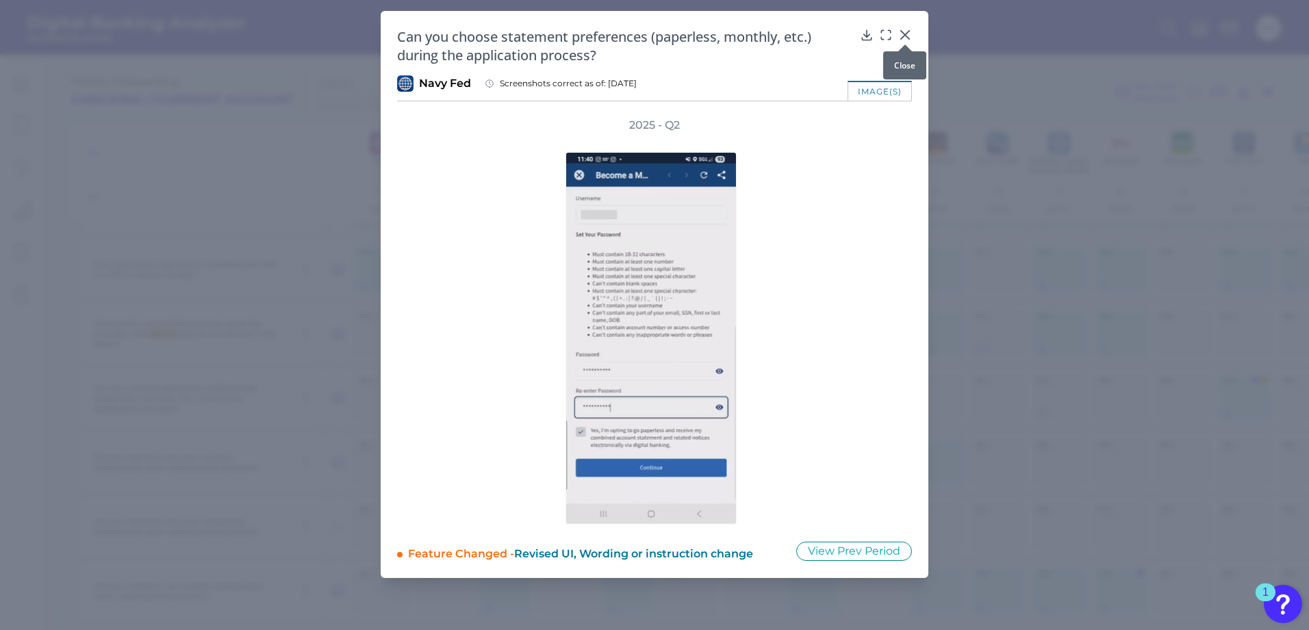
click at [859, 32] on icon at bounding box center [905, 35] width 14 height 14
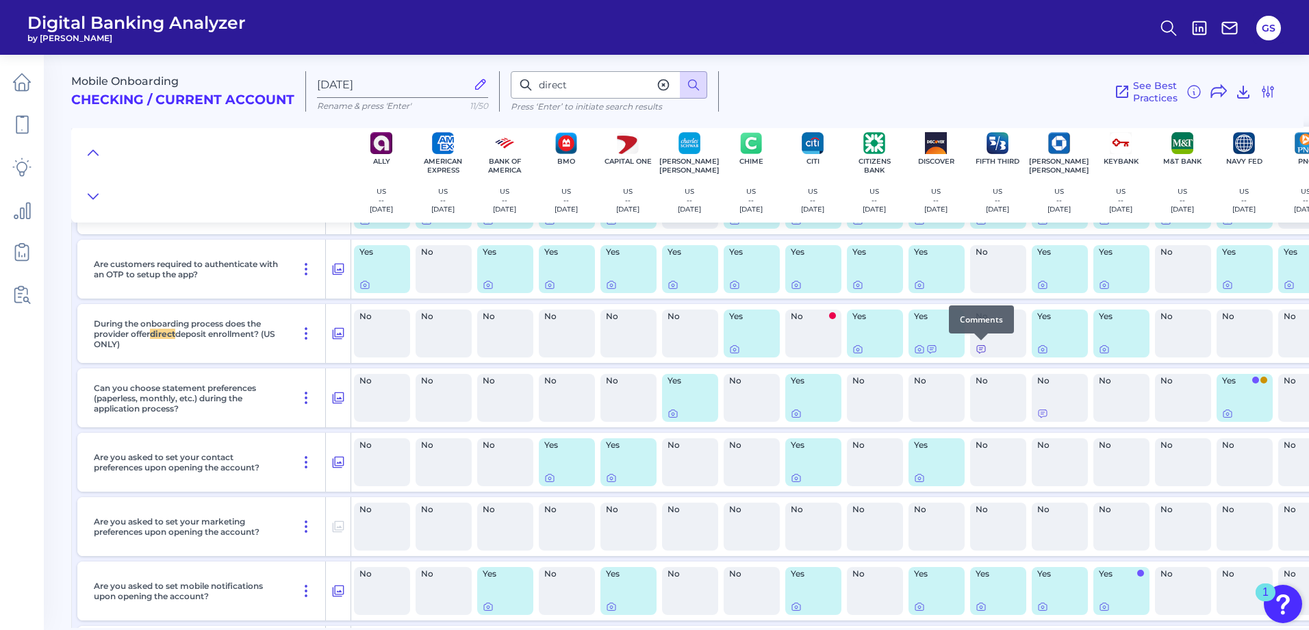
click at [859, 353] on icon at bounding box center [980, 349] width 11 height 11
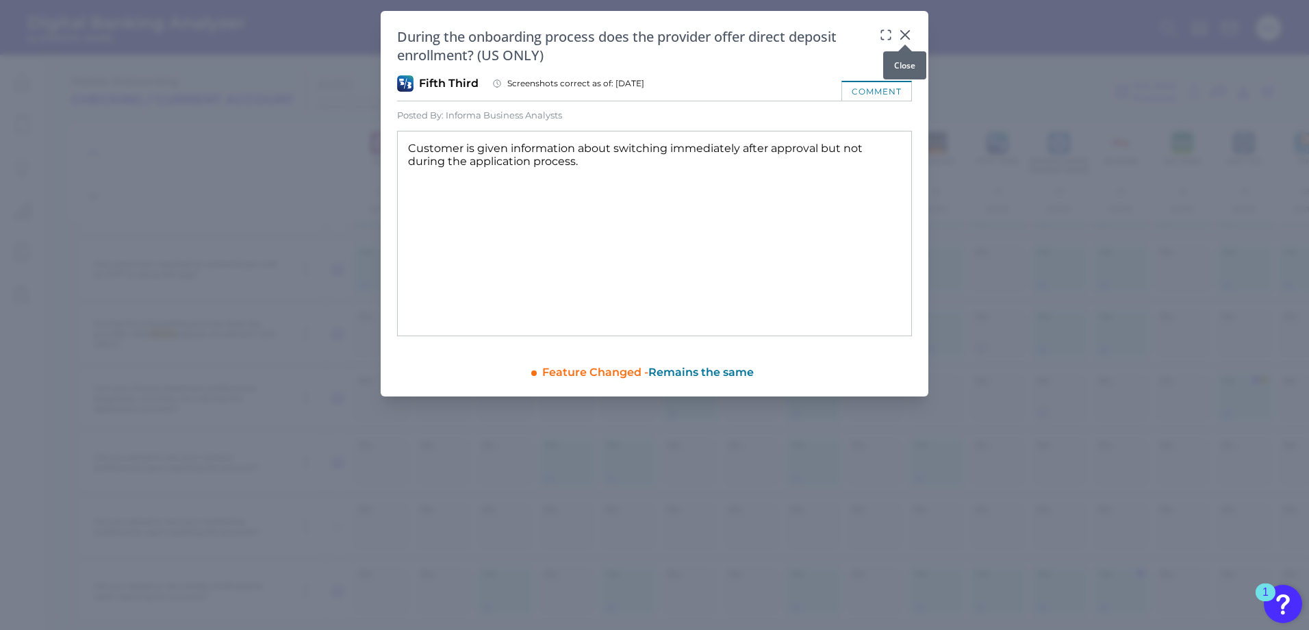
click at [859, 34] on icon at bounding box center [905, 35] width 8 height 8
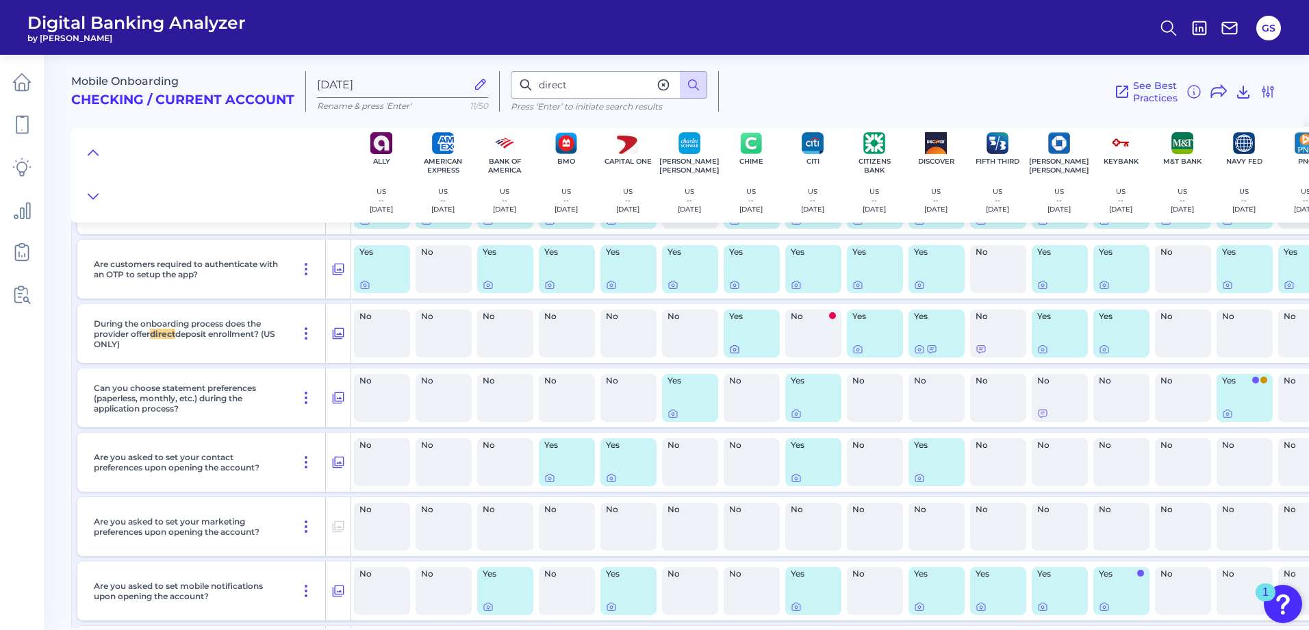
click at [734, 347] on icon at bounding box center [734, 349] width 11 height 11
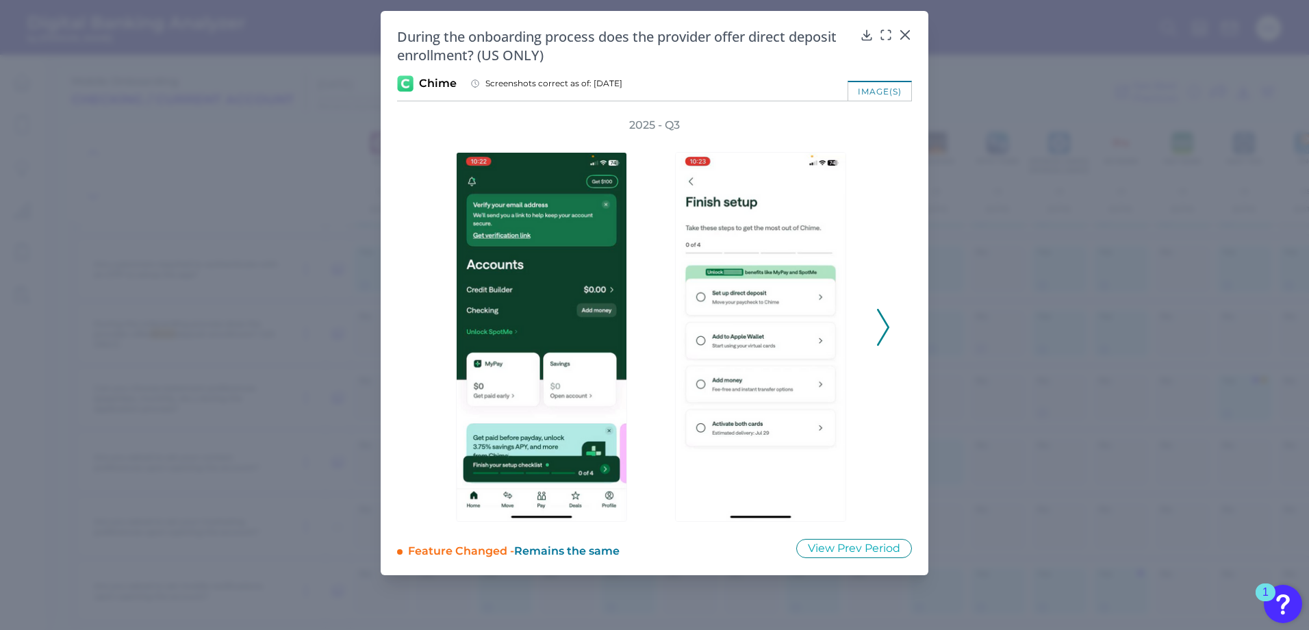
click at [859, 323] on button at bounding box center [883, 327] width 14 height 37
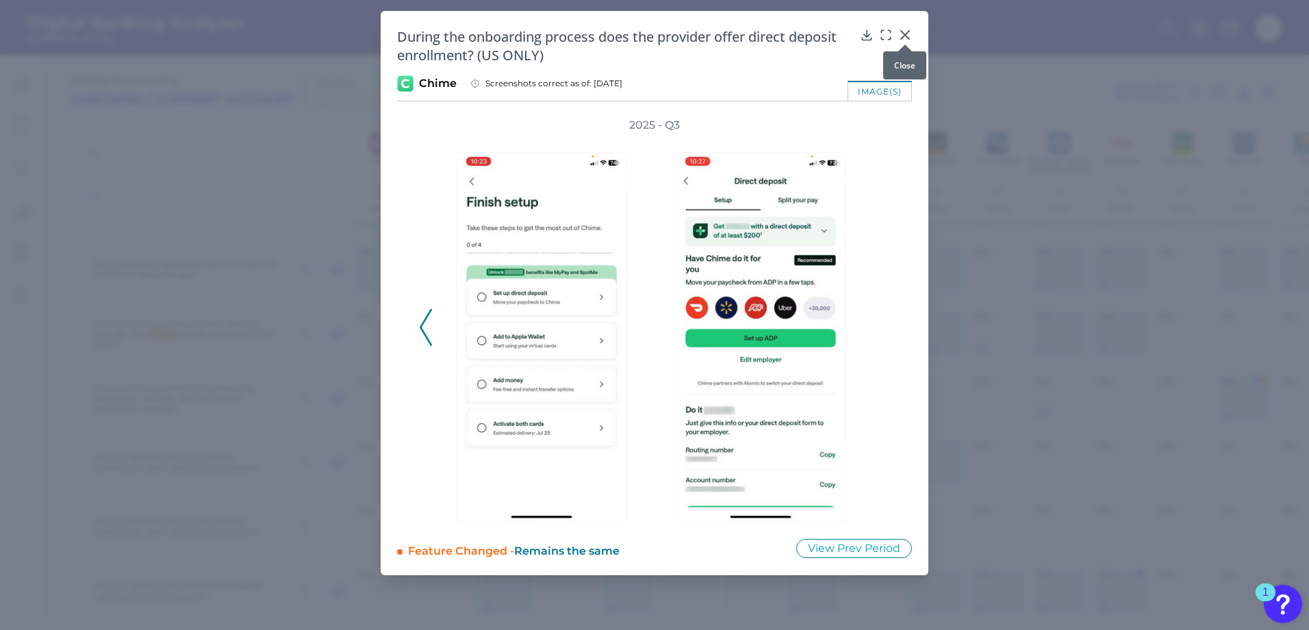
click at [859, 36] on icon at bounding box center [905, 35] width 8 height 8
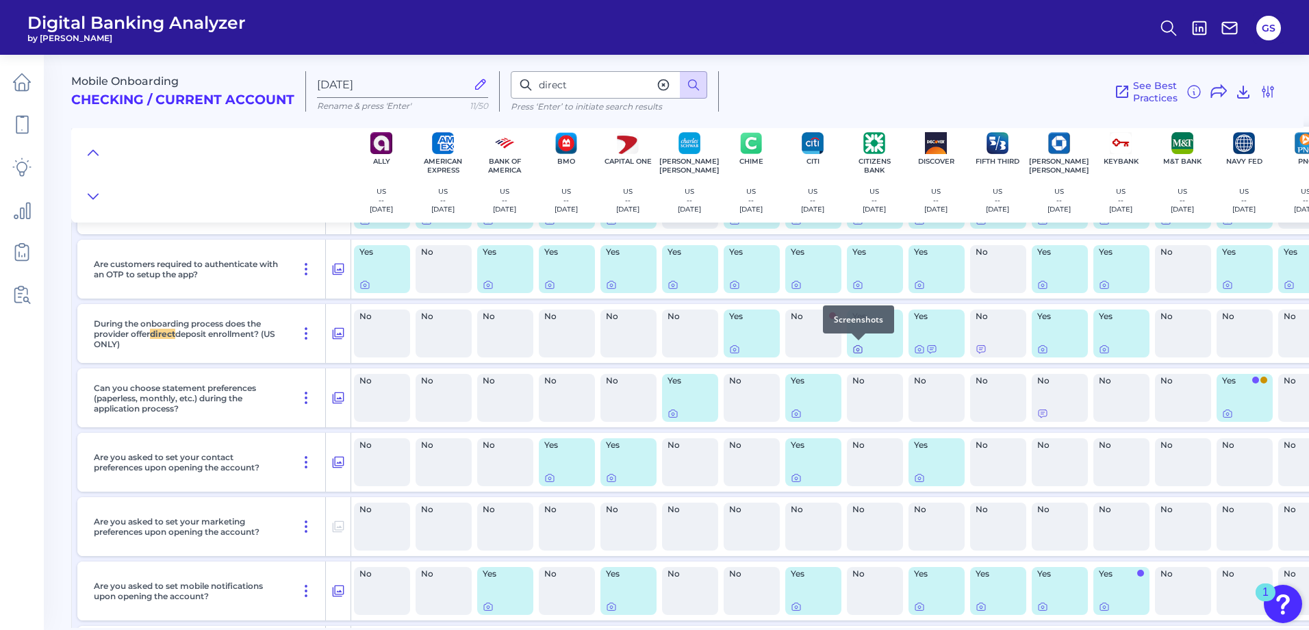
click at [856, 354] on icon at bounding box center [857, 349] width 11 height 11
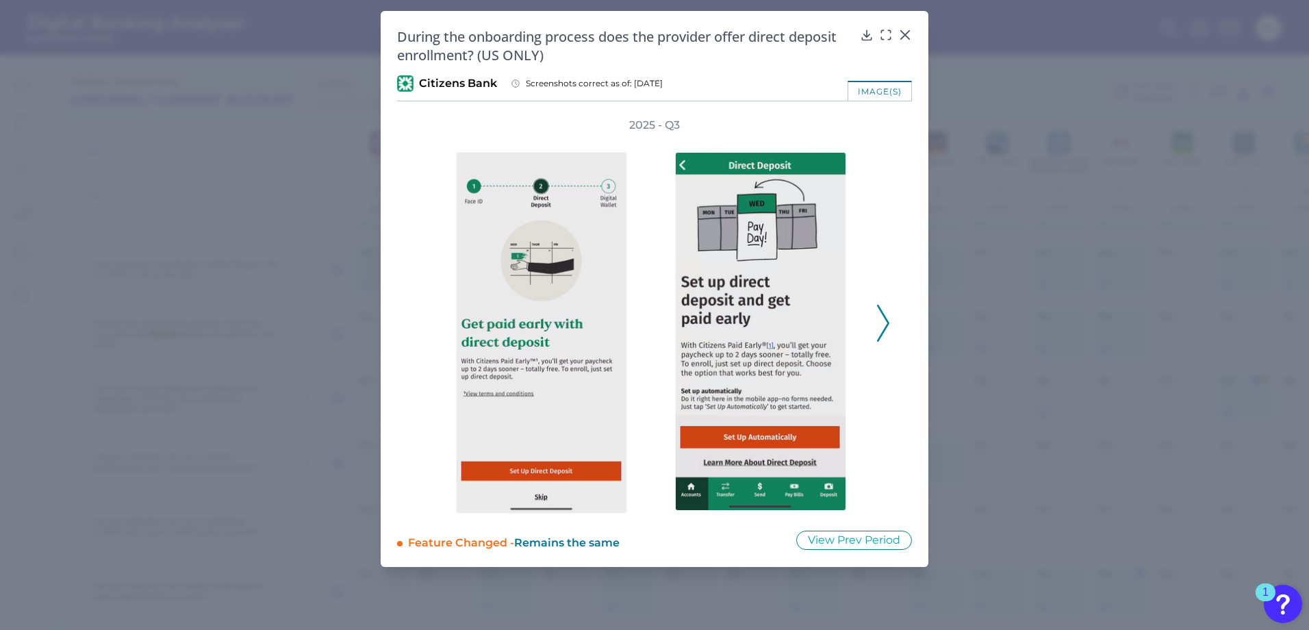
click at [859, 320] on polyline at bounding box center [883, 322] width 10 height 35
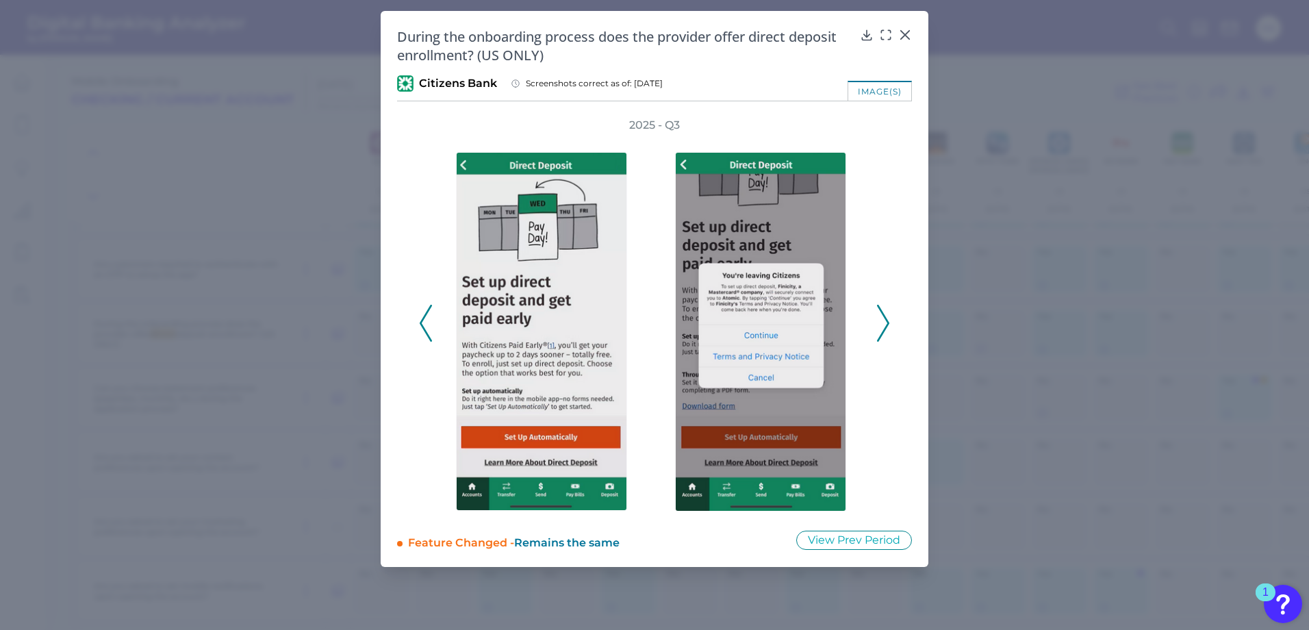
click at [859, 322] on icon at bounding box center [883, 323] width 12 height 37
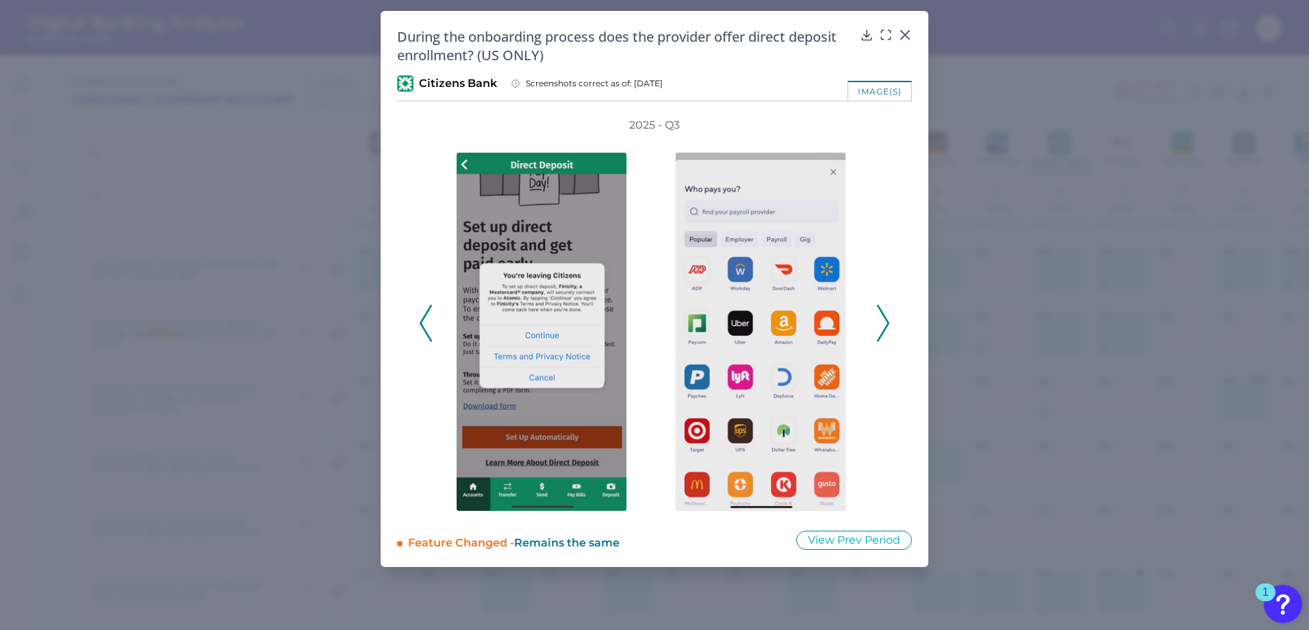
click at [859, 333] on icon at bounding box center [883, 323] width 12 height 37
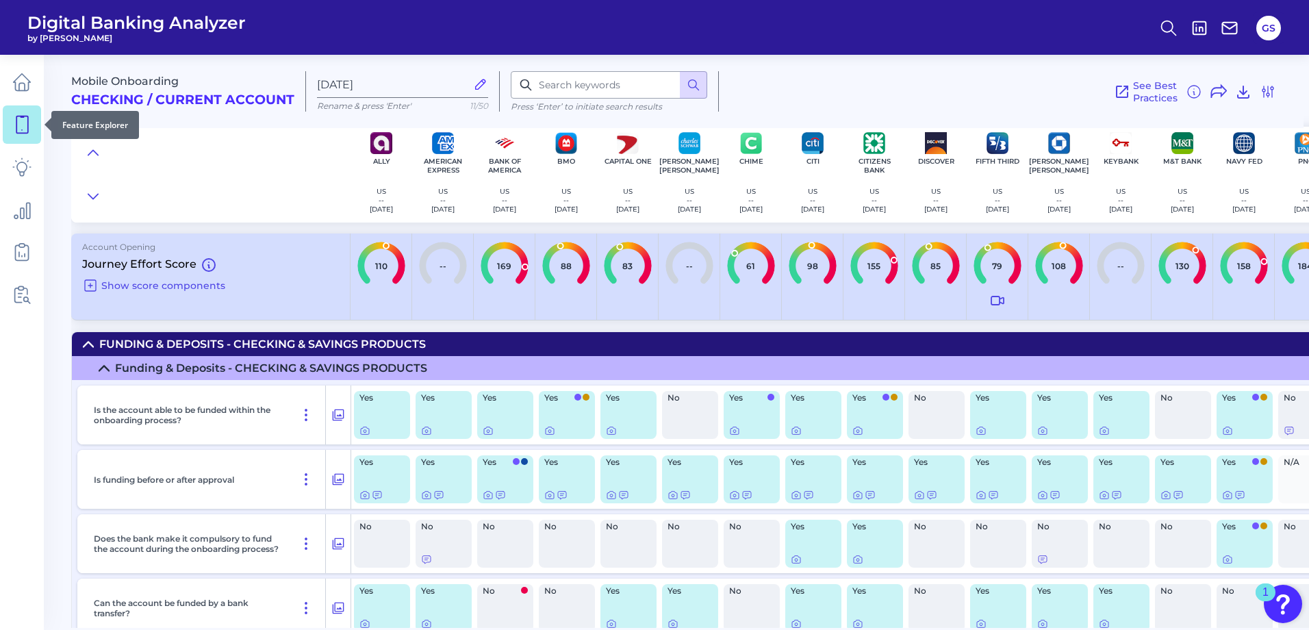
click at [31, 126] on icon at bounding box center [21, 124] width 19 height 19
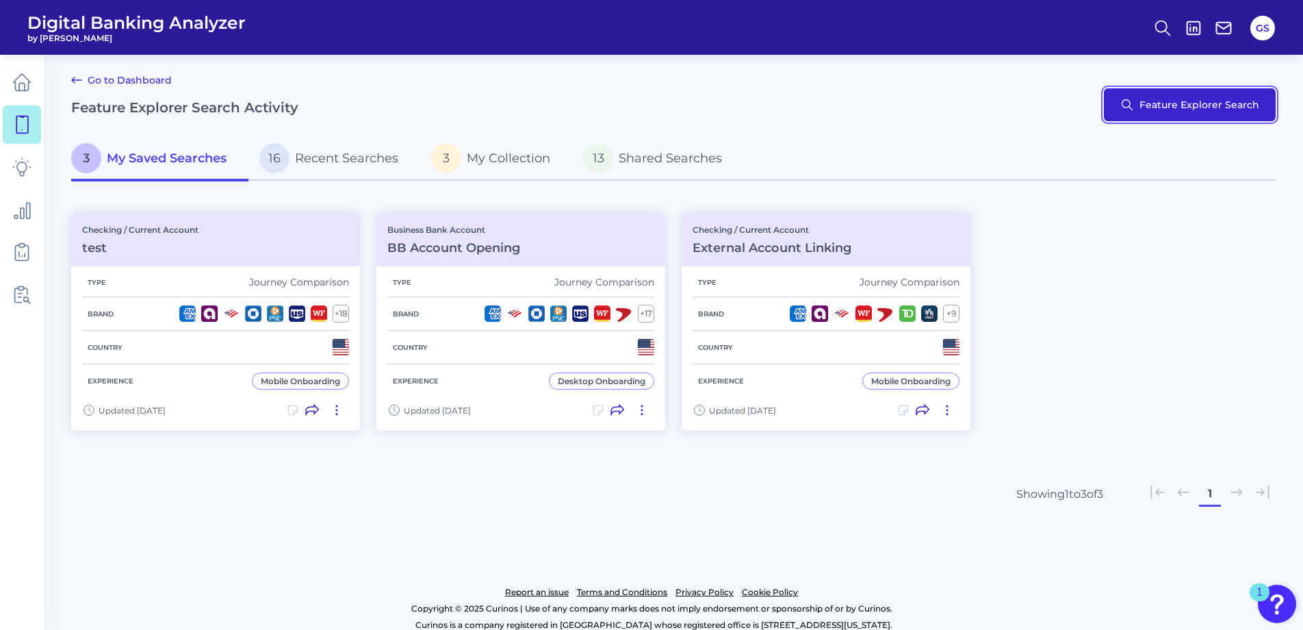
click at [1175, 100] on button "Feature Explorer Search" at bounding box center [1190, 104] width 172 height 33
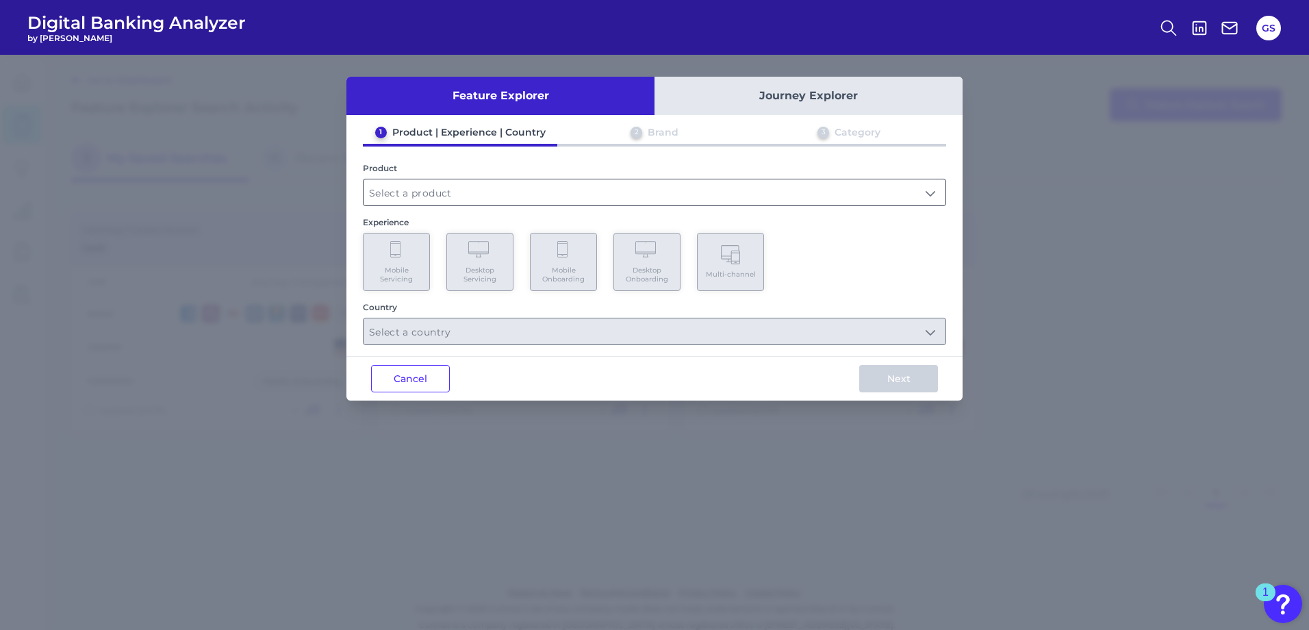
click at [711, 192] on input "text" at bounding box center [654, 192] width 582 height 26
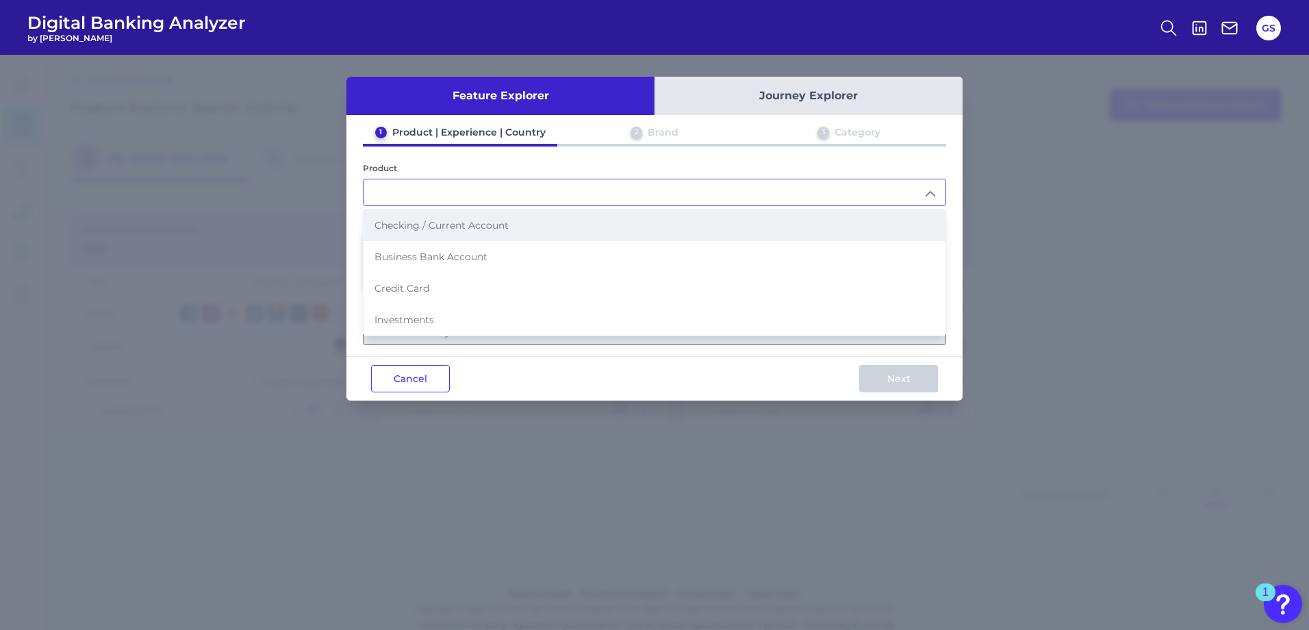
click at [462, 233] on li "Checking / Current Account" at bounding box center [654, 224] width 582 height 31
type input "Checking / Current Account"
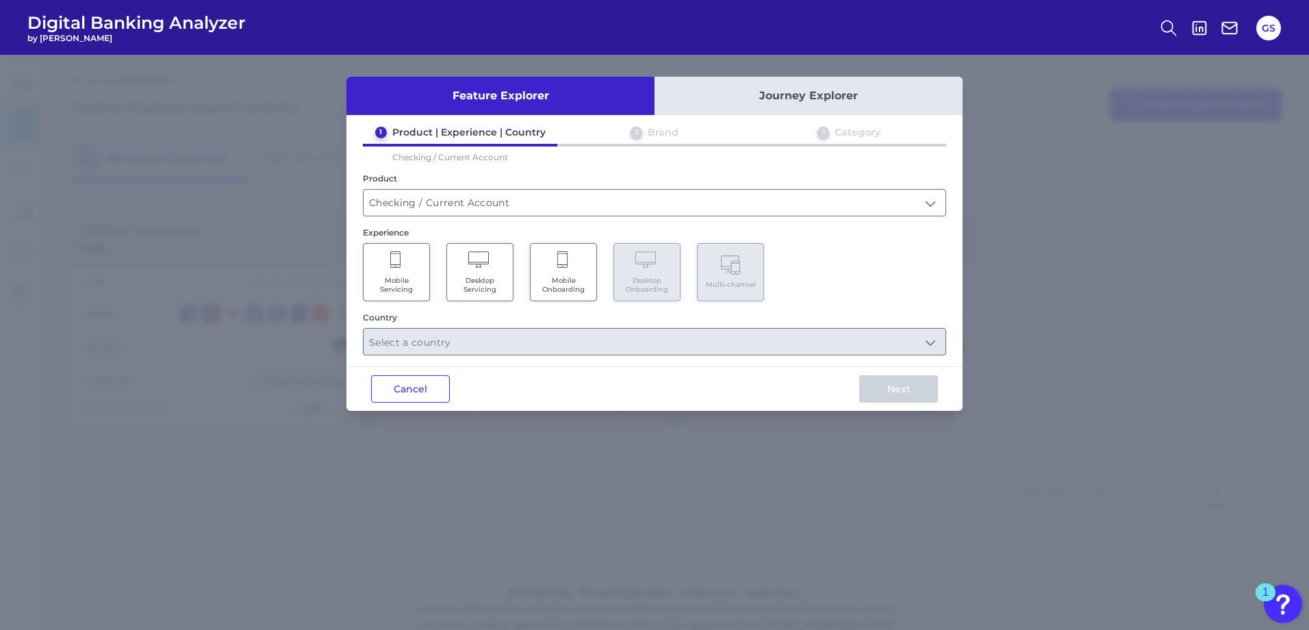
click at [408, 261] on Servicing "Mobile Servicing" at bounding box center [396, 272] width 67 height 58
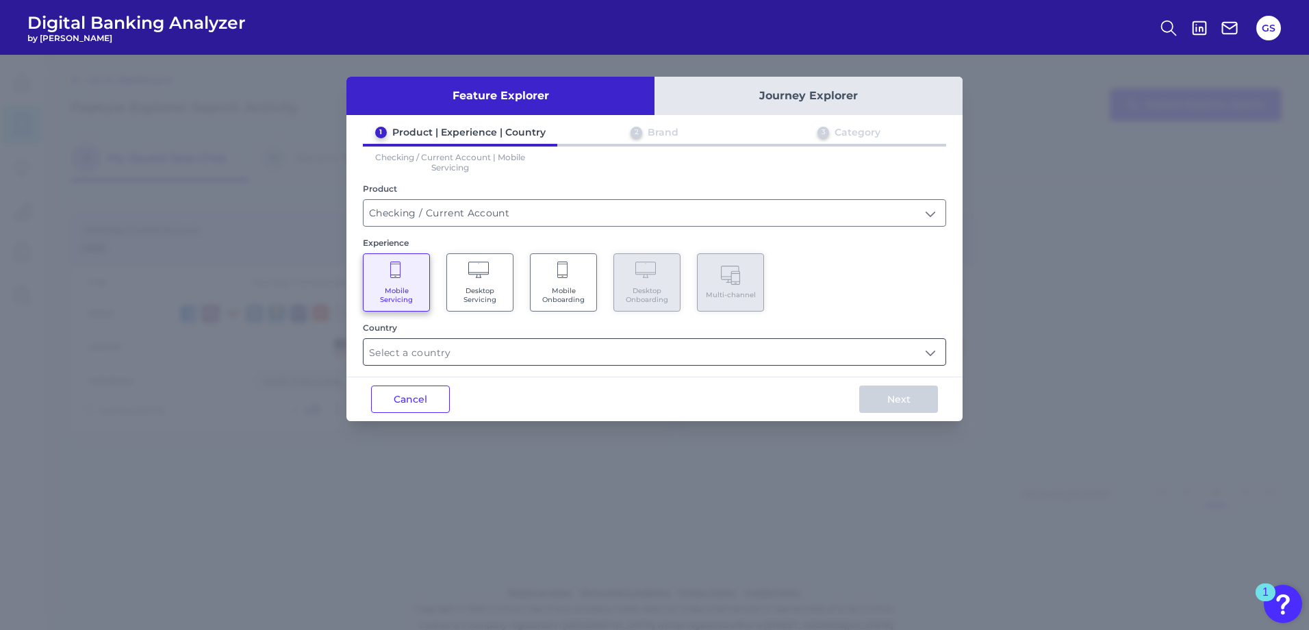
click at [422, 357] on input "text" at bounding box center [654, 352] width 582 height 26
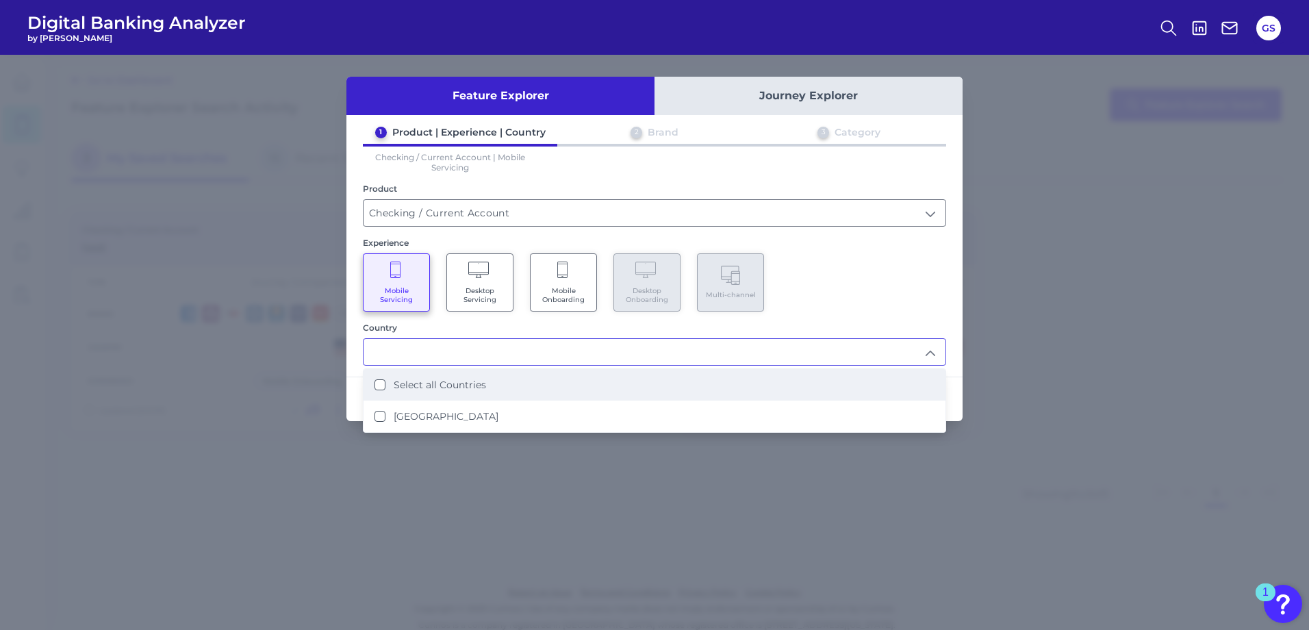
click at [433, 391] on li "Select all Countries" at bounding box center [654, 384] width 582 height 31
type input "Select all Countries"
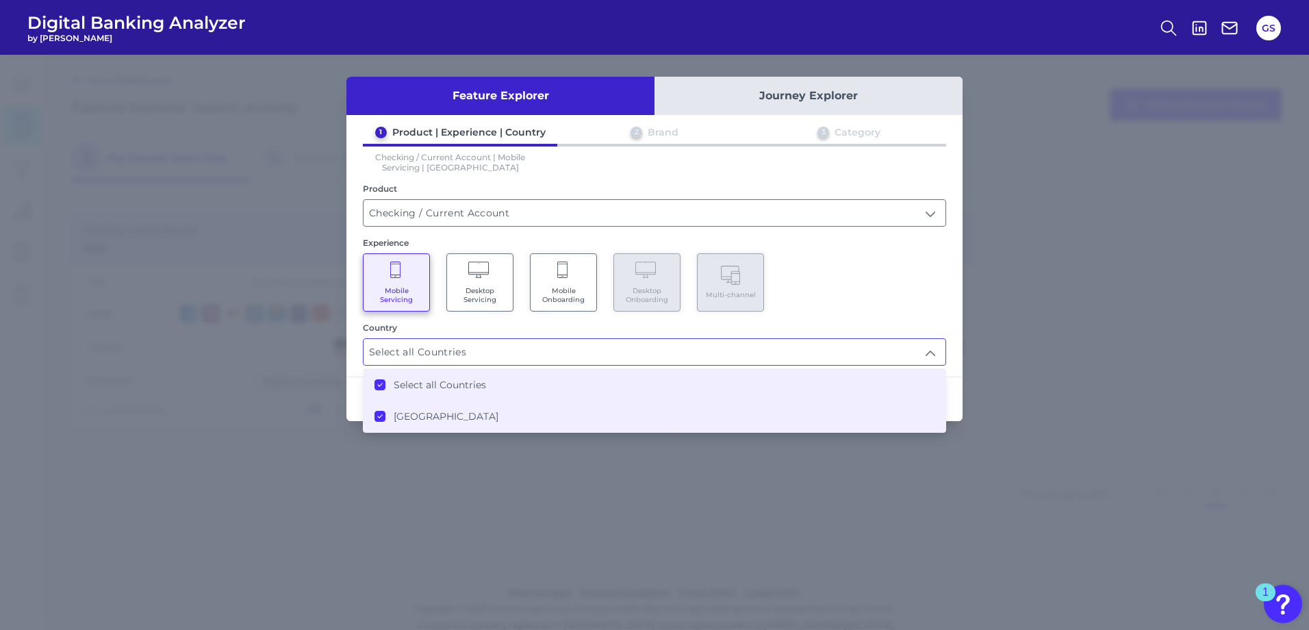
scroll to position [1, 0]
click at [963, 367] on div "Feature Explorer Journey Explorer 1 Product | Experience | Country 2 Brand 3 Ca…" at bounding box center [654, 342] width 1309 height 575
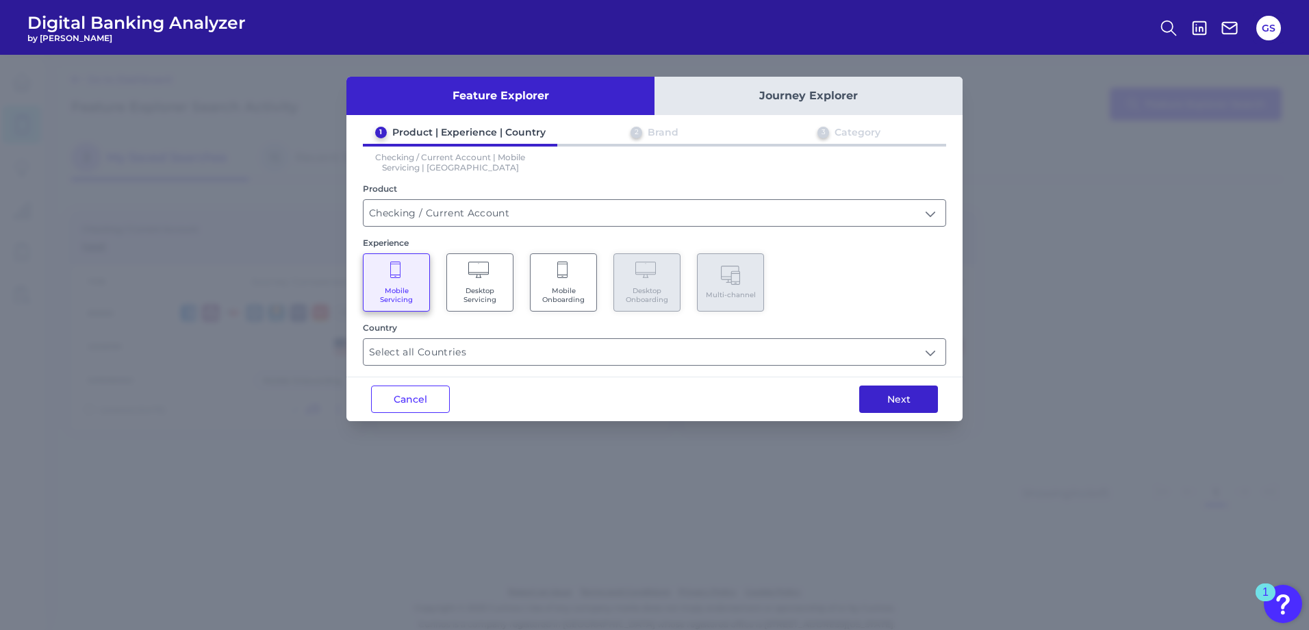
click at [912, 392] on button "Next" at bounding box center [898, 398] width 79 height 27
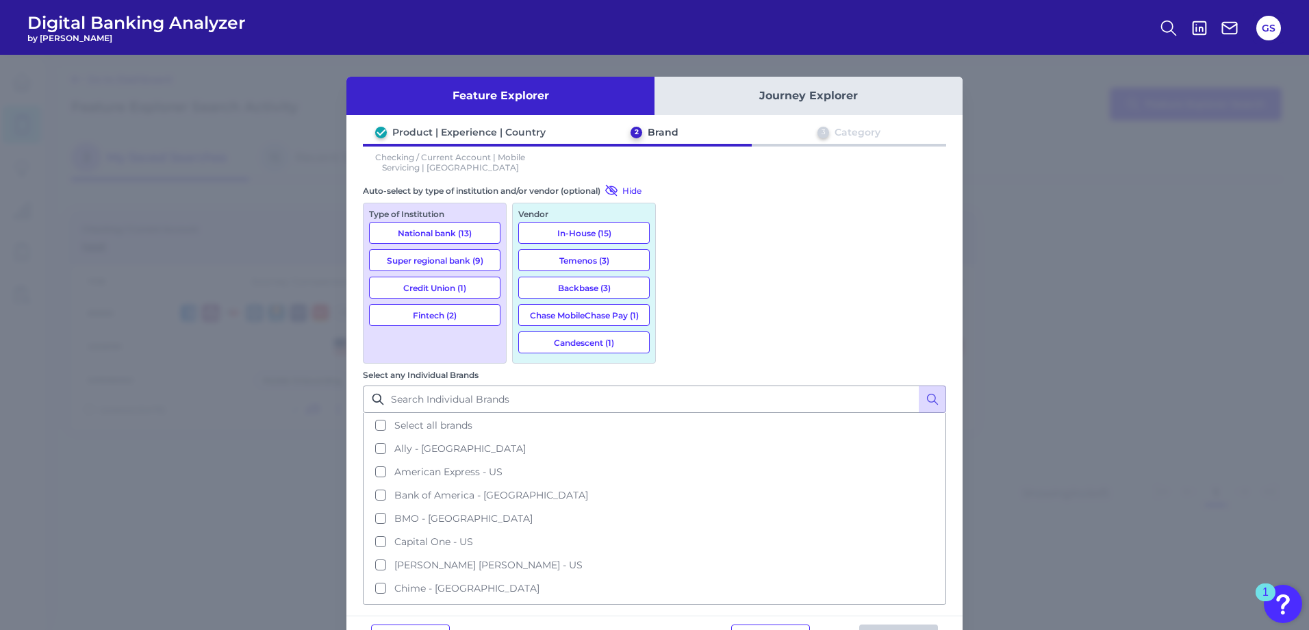
click at [453, 235] on button "National bank (13)" at bounding box center [434, 233] width 131 height 22
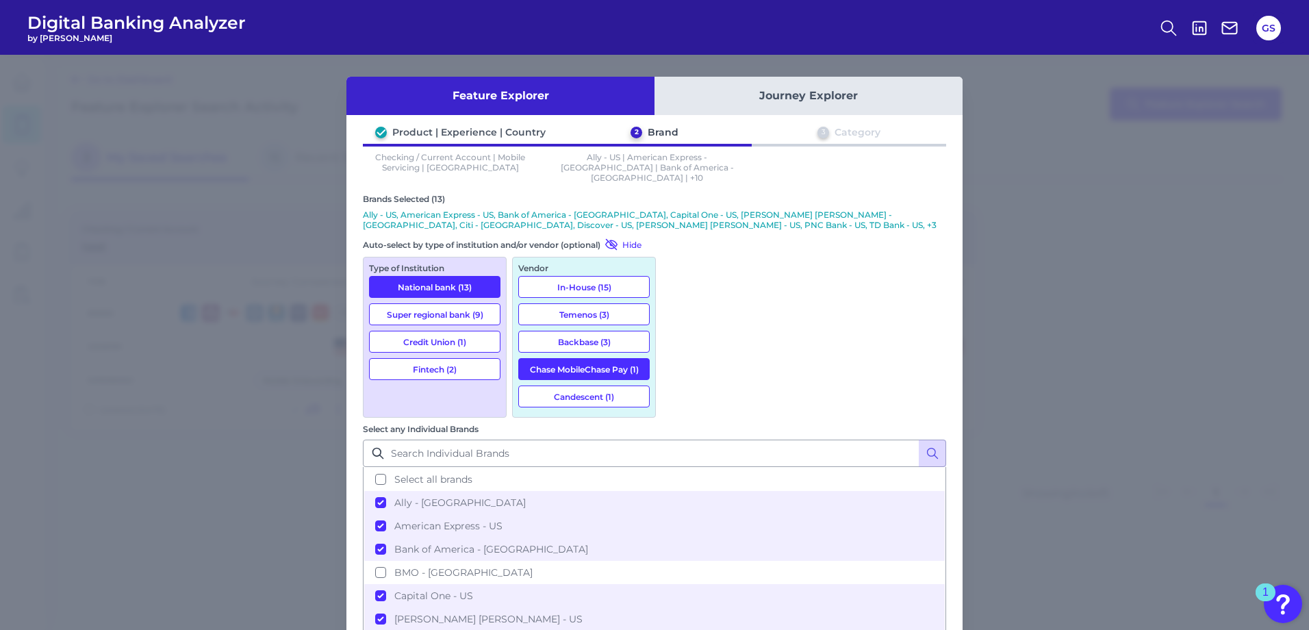
click at [455, 303] on button "Super regional bank (9)" at bounding box center [434, 314] width 131 height 22
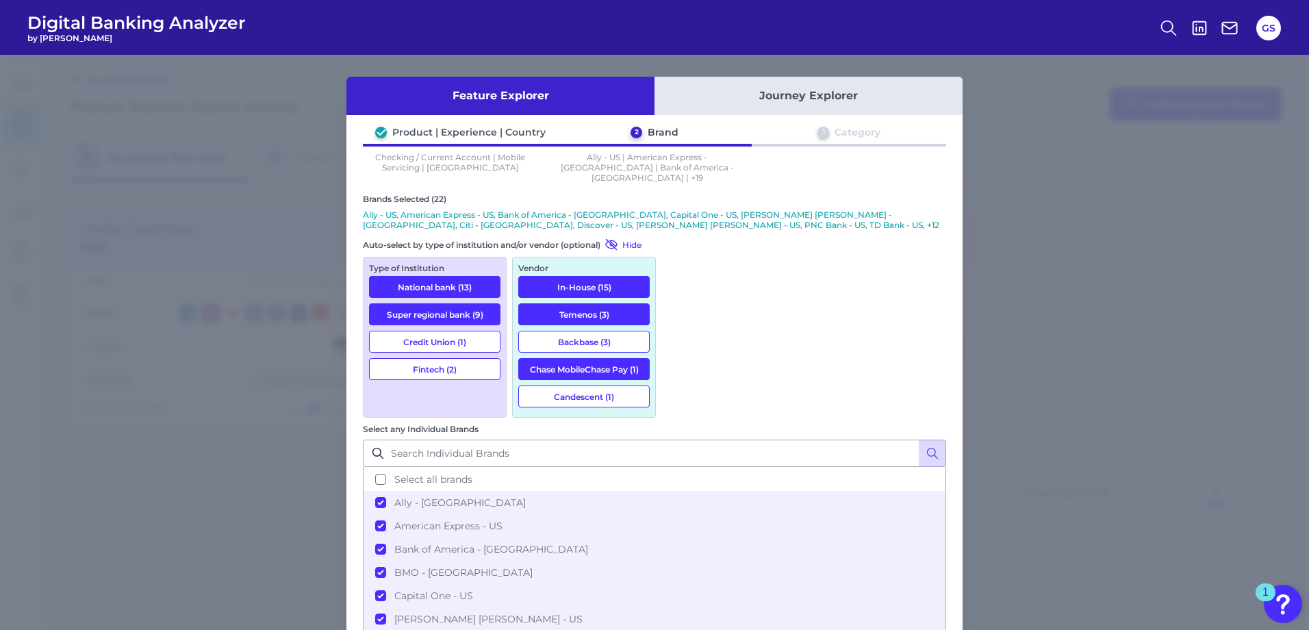
click at [435, 358] on button "Fintech (2)" at bounding box center [434, 369] width 131 height 22
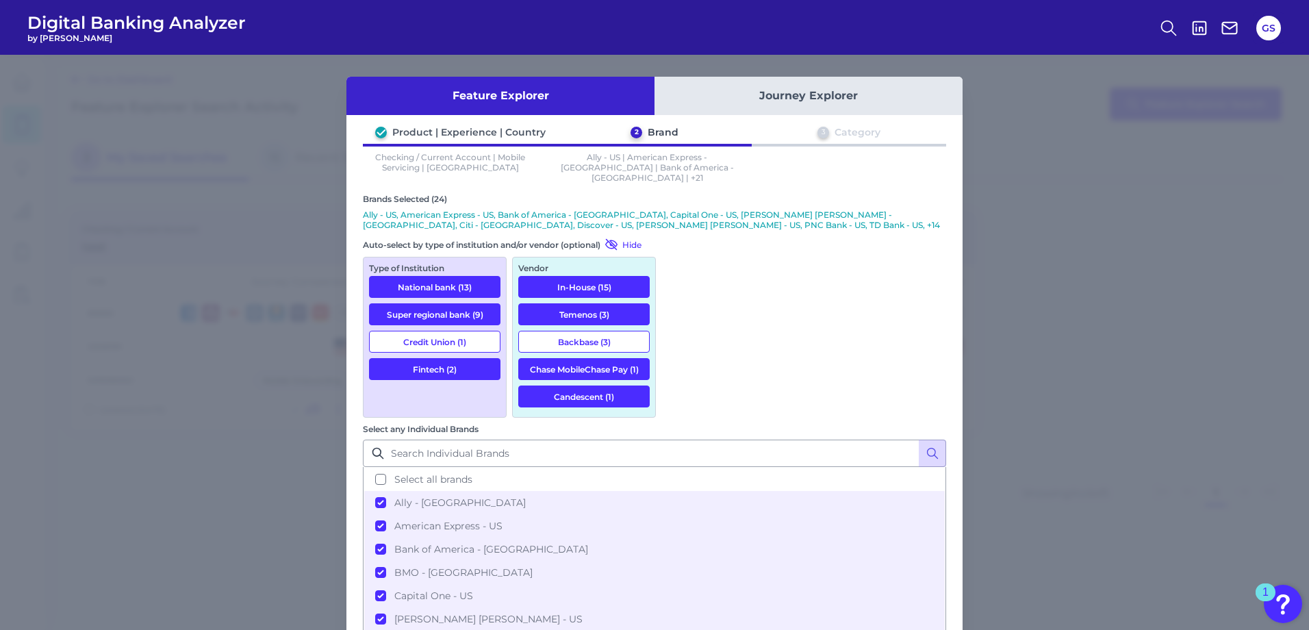
click at [433, 336] on button "Credit Union (1)" at bounding box center [434, 342] width 131 height 22
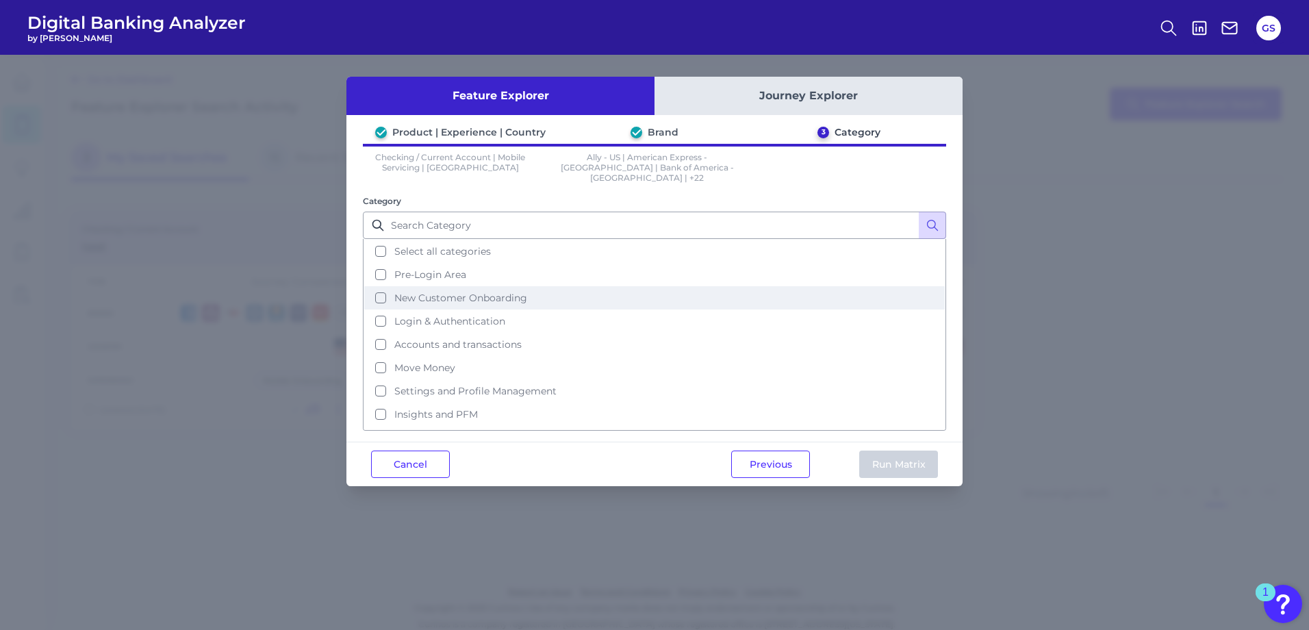
click at [476, 292] on span "New Customer Onboarding" at bounding box center [460, 298] width 133 height 12
click at [924, 452] on button "Run Matrix" at bounding box center [898, 463] width 79 height 27
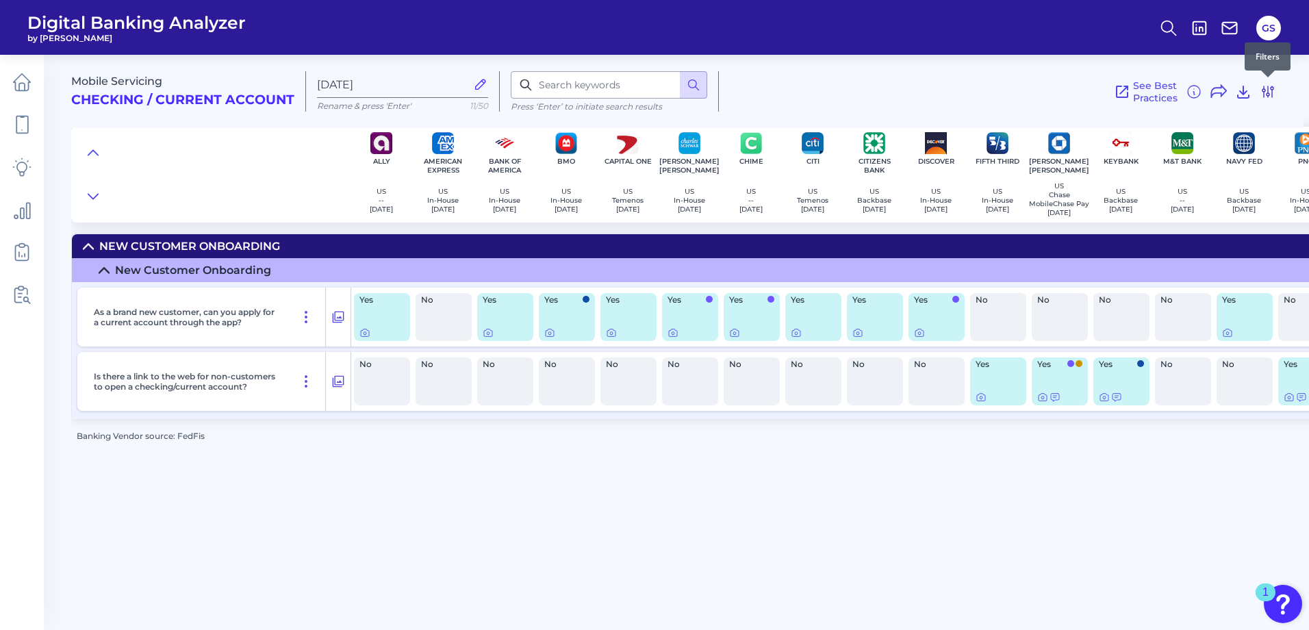
click at [1271, 87] on icon at bounding box center [1267, 91] width 11 height 11
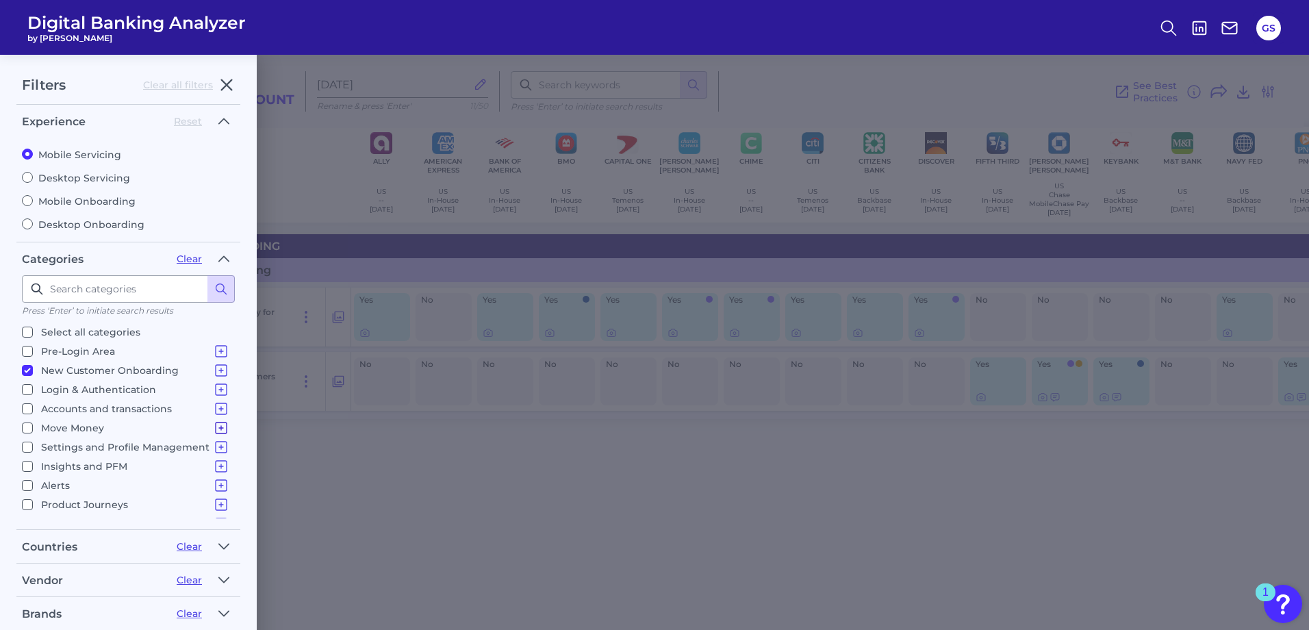
click at [217, 433] on icon at bounding box center [221, 427] width 11 height 11
click at [88, 291] on input at bounding box center [128, 288] width 213 height 27
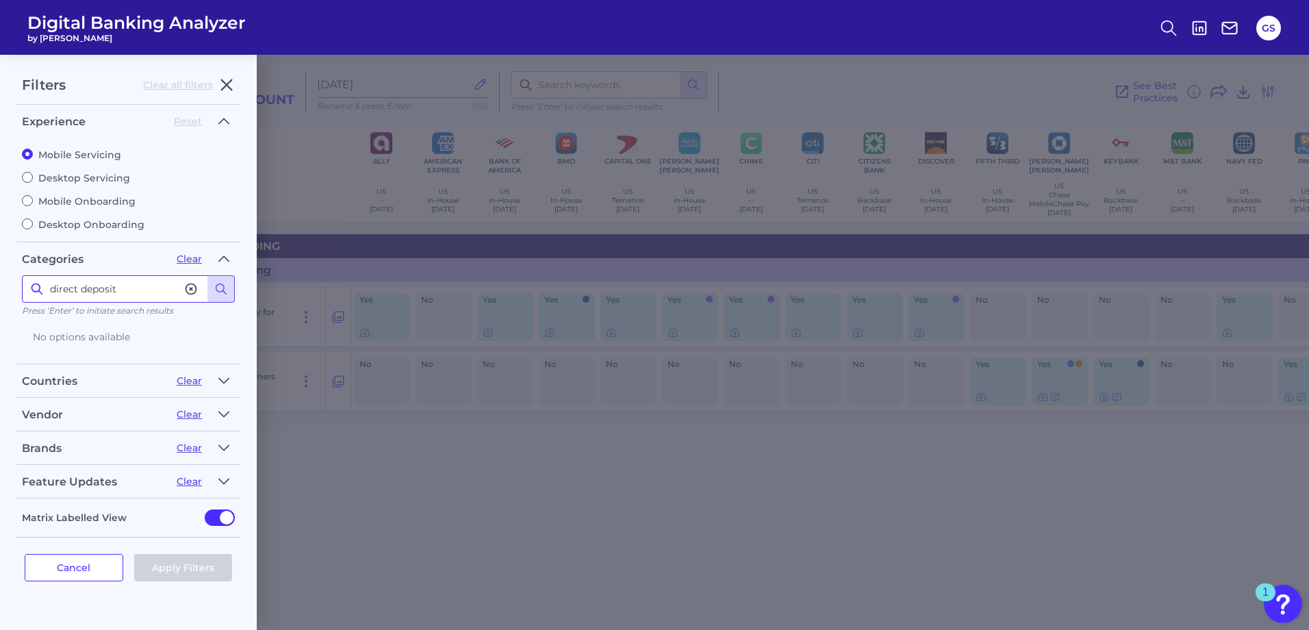
type input "direct deposit"
click at [188, 280] on input "direct deposit" at bounding box center [128, 288] width 213 height 27
click at [188, 285] on icon at bounding box center [191, 289] width 10 height 10
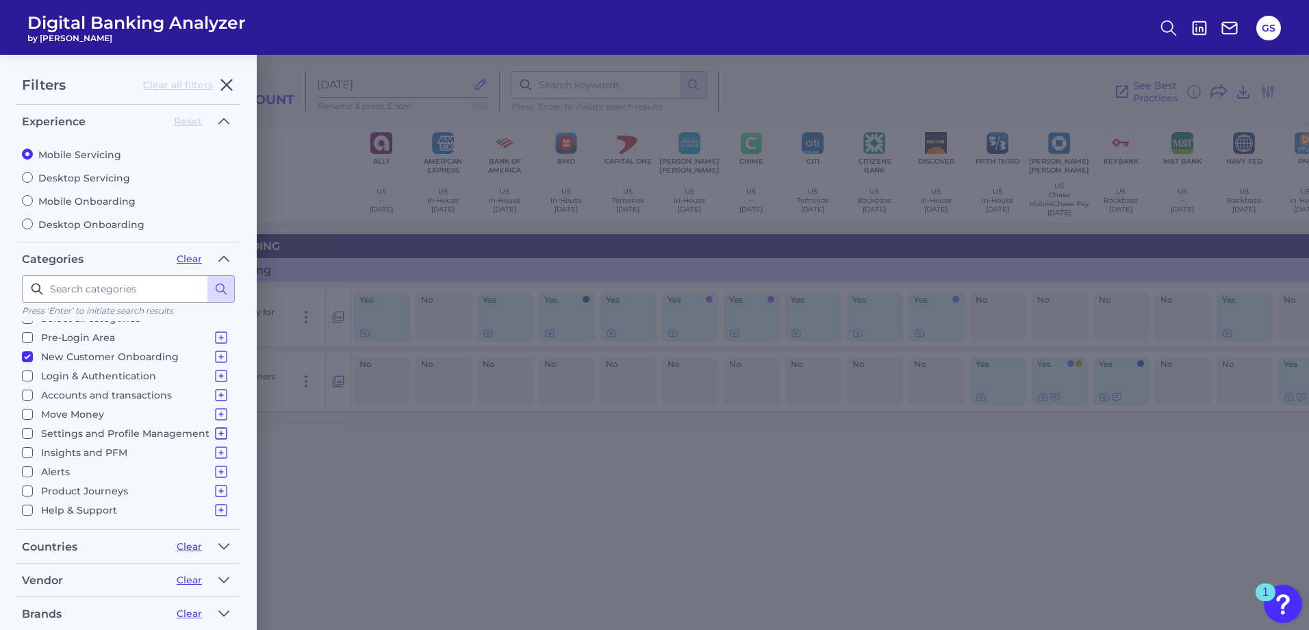
click at [213, 433] on icon at bounding box center [221, 433] width 16 height 16
click at [213, 445] on icon at bounding box center [221, 447] width 16 height 16
click at [218, 430] on icon at bounding box center [221, 428] width 16 height 16
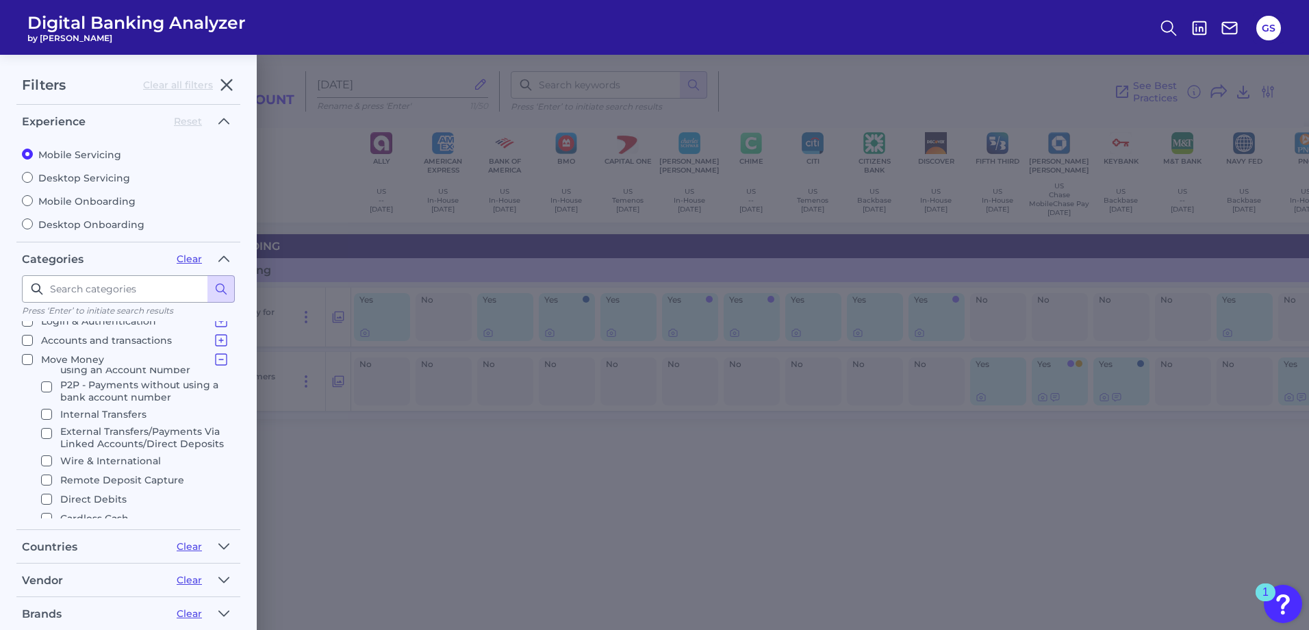
scroll to position [137, 0]
click at [42, 359] on input "External Transfers/Payments Via Linked Accounts/Direct Deposits" at bounding box center [46, 364] width 11 height 11
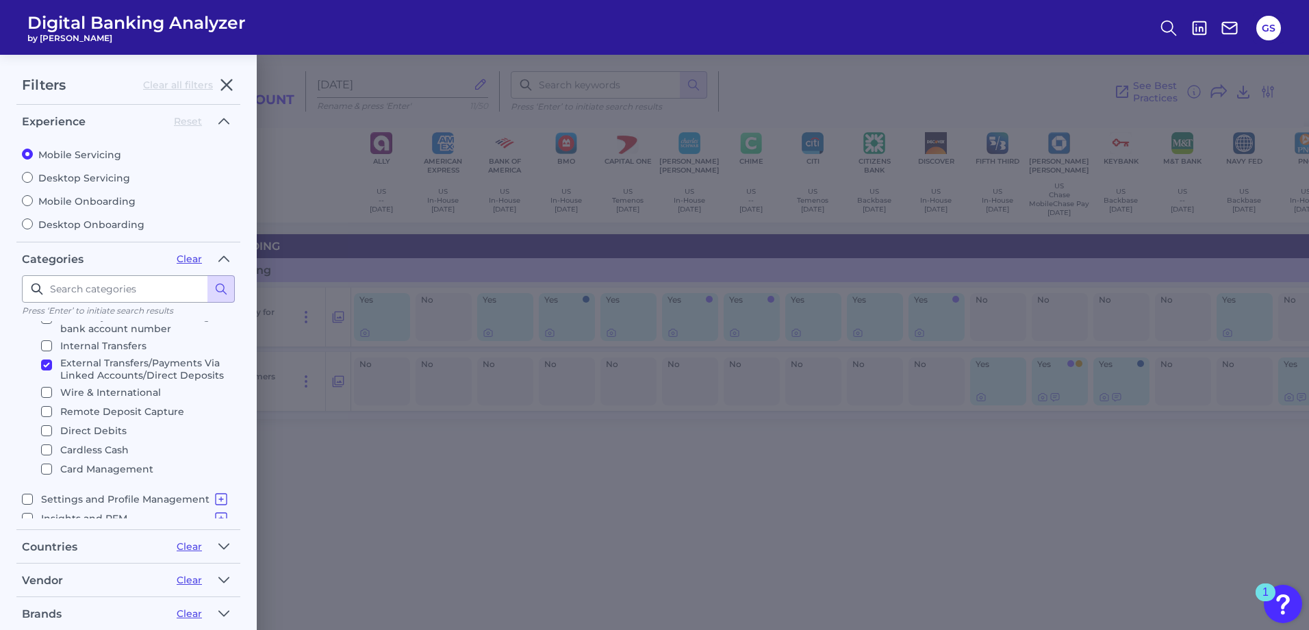
checkbox input "true"
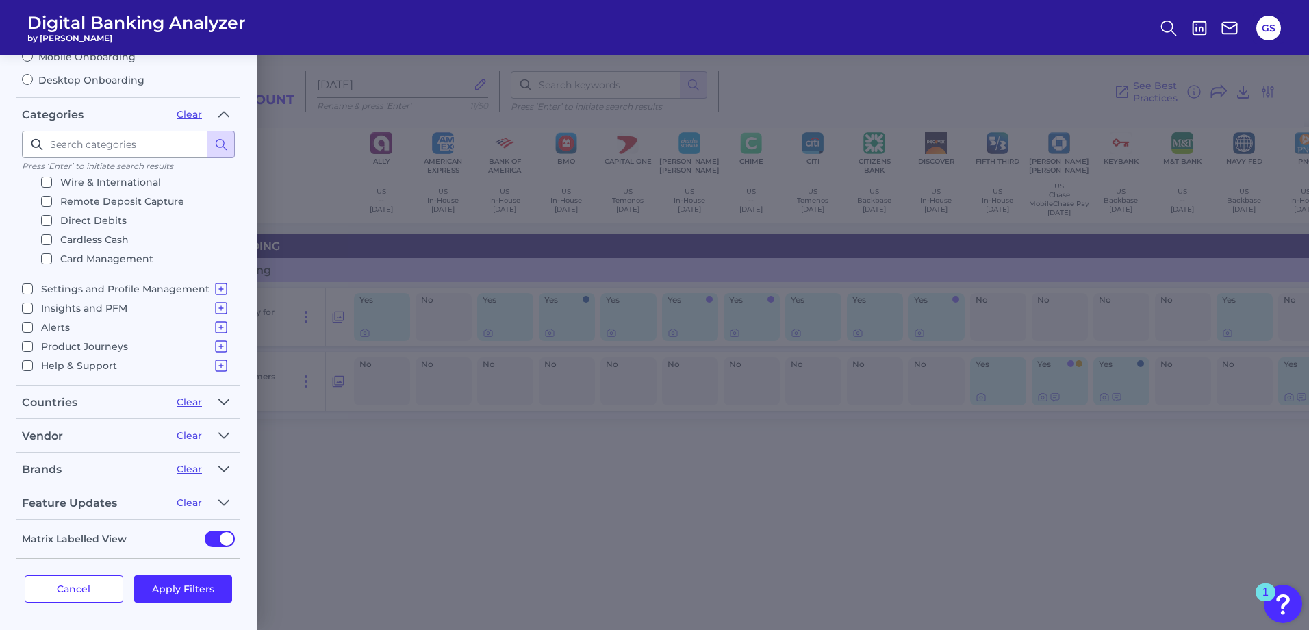
scroll to position [0, 0]
click at [40, 248] on label "Move Money Pay a Bill, Company or Person using an Account Number P2P - Payments…" at bounding box center [125, 175] width 207 height 205
click at [33, 86] on input "Move Money Pay a Bill, Company or Person using an Account Number P2P - Payments…" at bounding box center [27, 80] width 11 height 11
checkbox input "false"
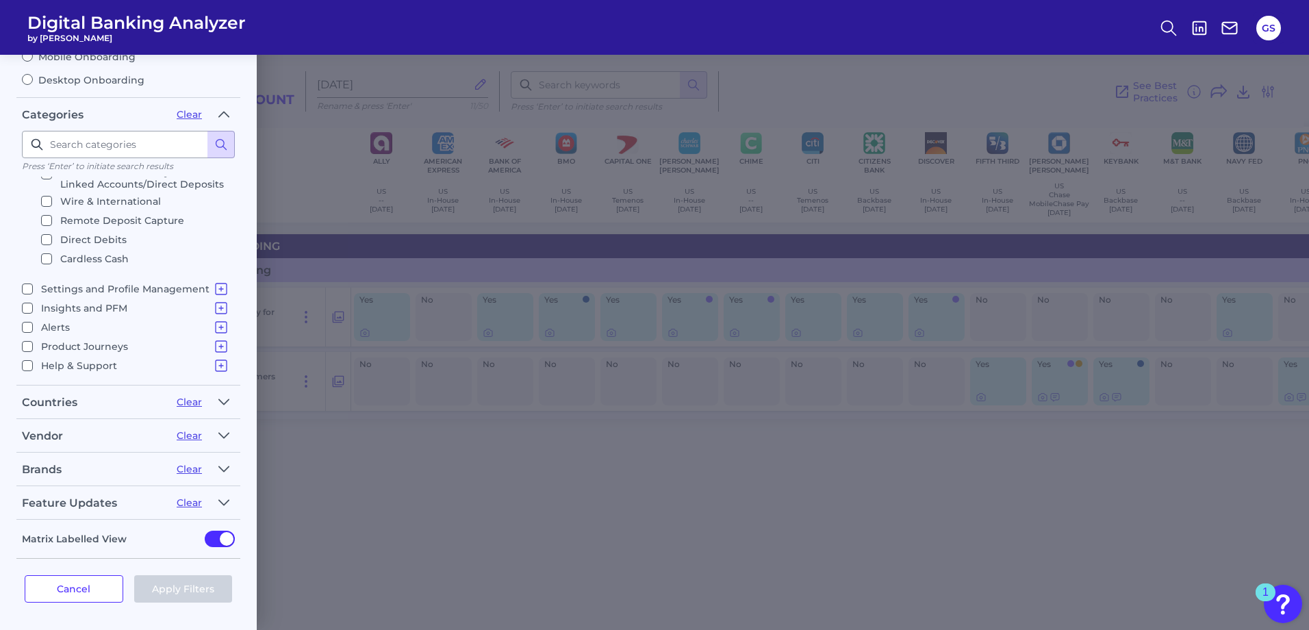
scroll to position [8, 0]
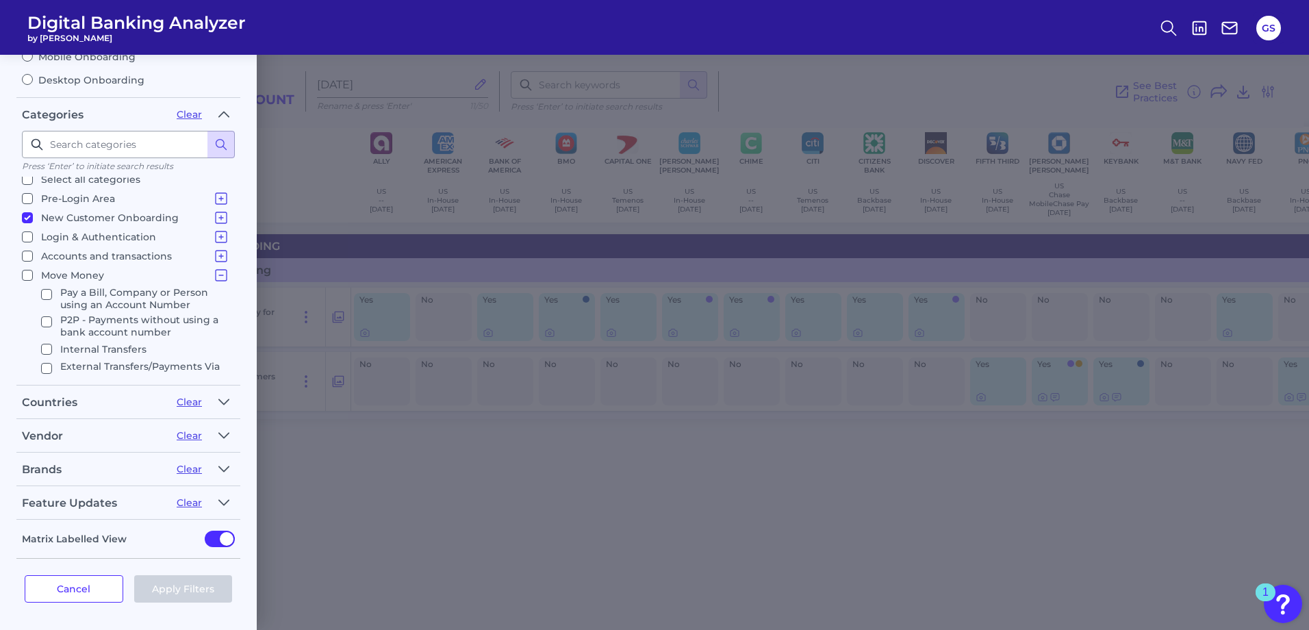
click at [29, 278] on input "Move Money Pay a Bill, Company or Person using an Account Number P2P - Payments…" at bounding box center [27, 275] width 11 height 11
checkbox input "true"
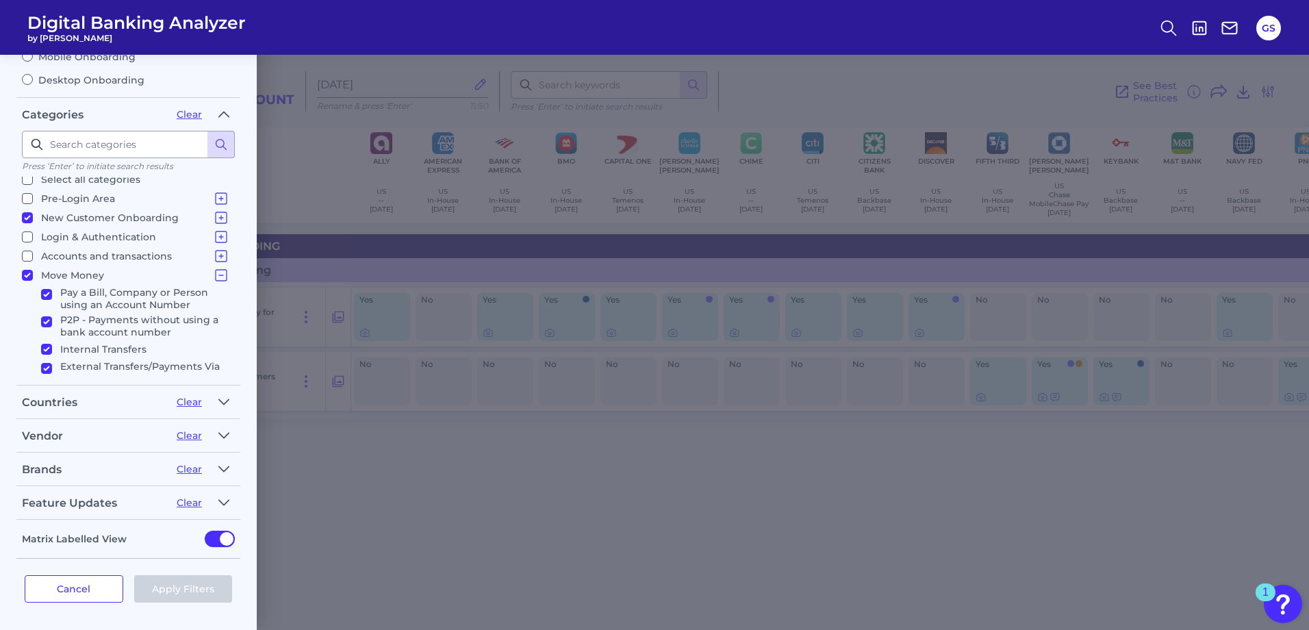
checkbox input "true"
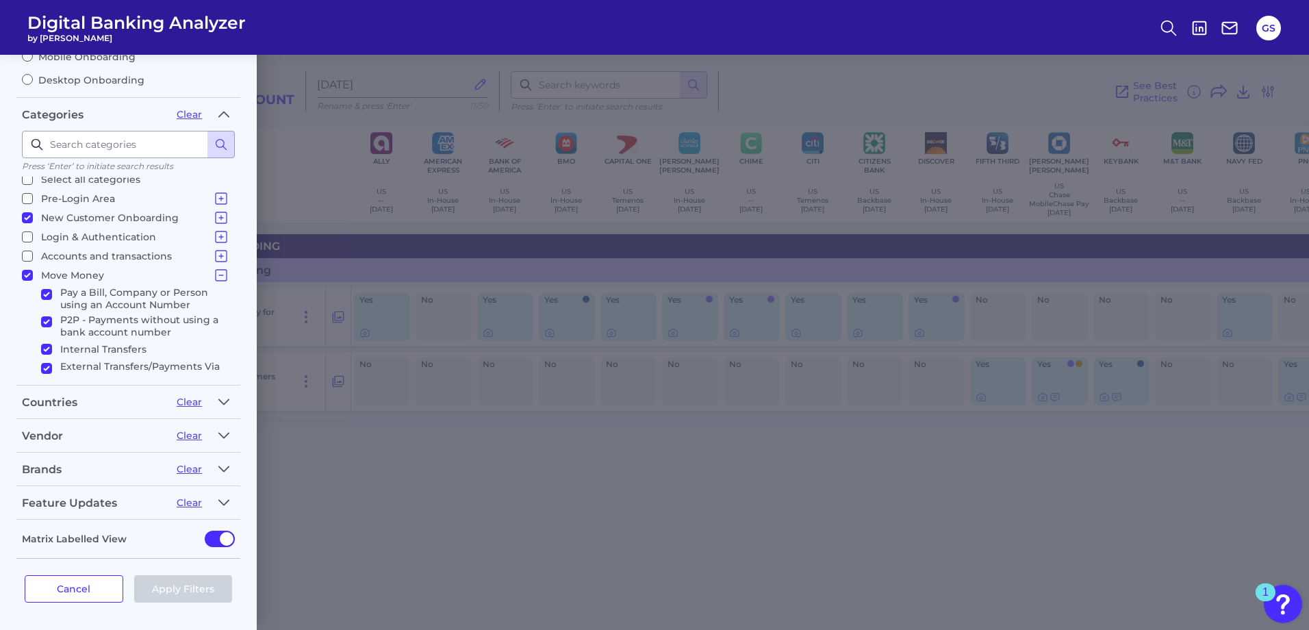
checkbox input "true"
click at [174, 581] on button "Apply Filters" at bounding box center [183, 588] width 99 height 27
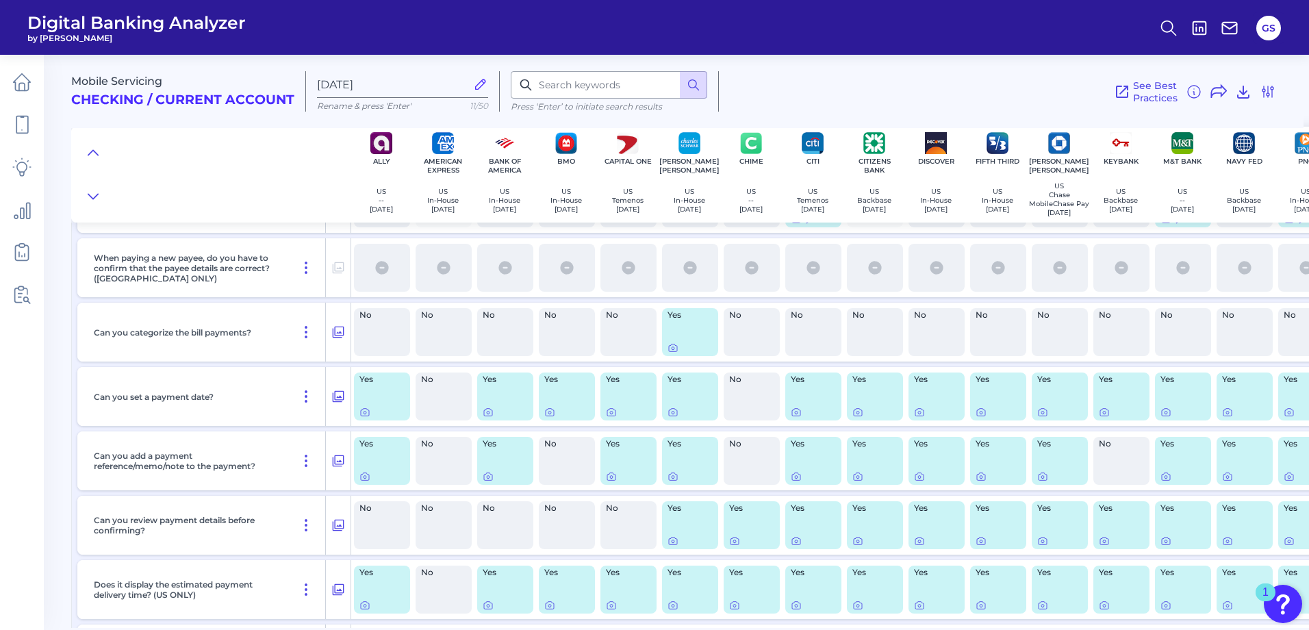
scroll to position [958, 0]
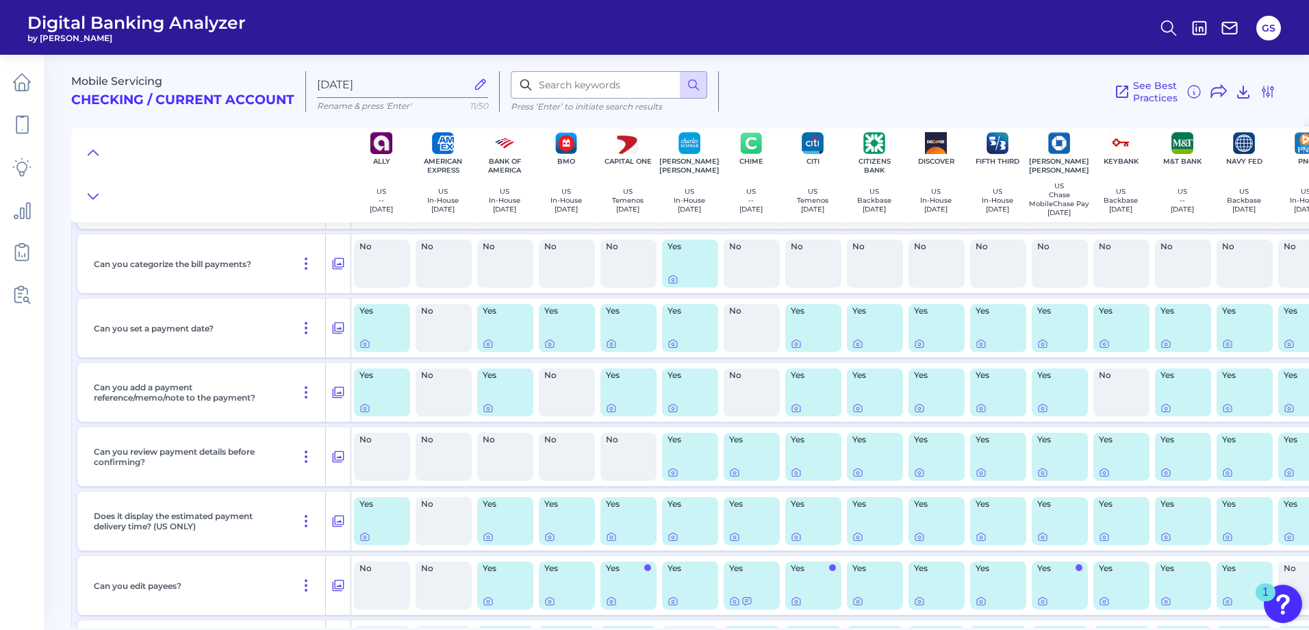
click at [859, 88] on div "See Best Practices Filters Clear all filters Experience Reset Mobile Servicing …" at bounding box center [997, 91] width 557 height 40
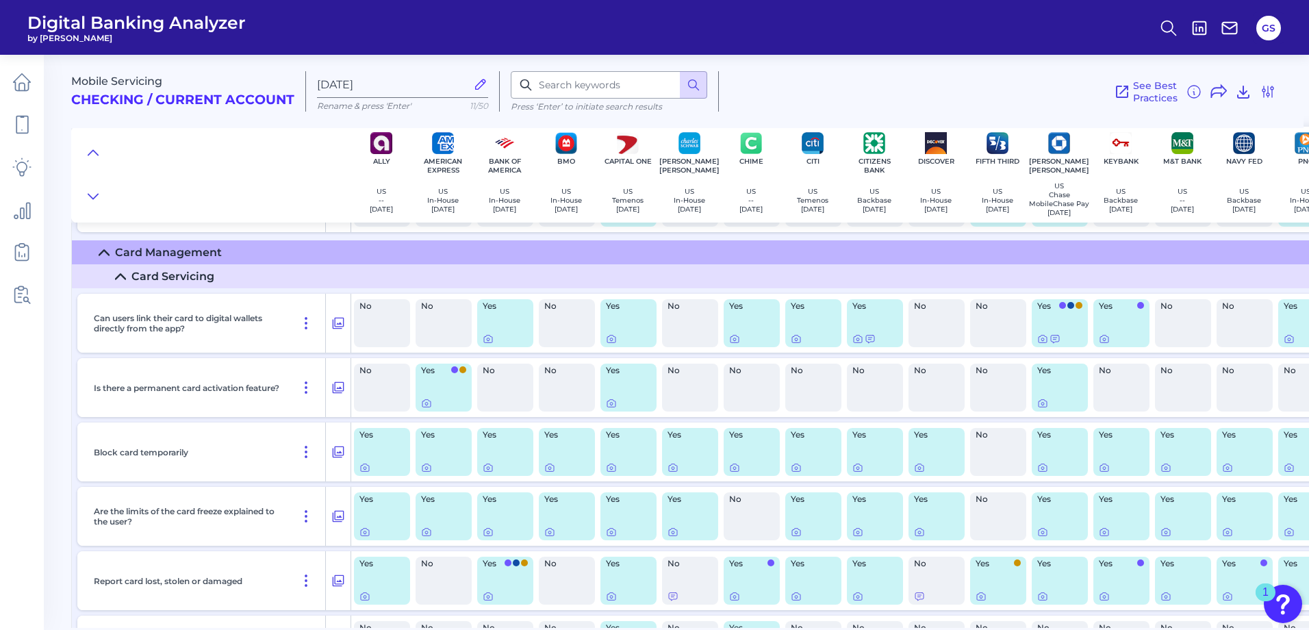
scroll to position [0, 0]
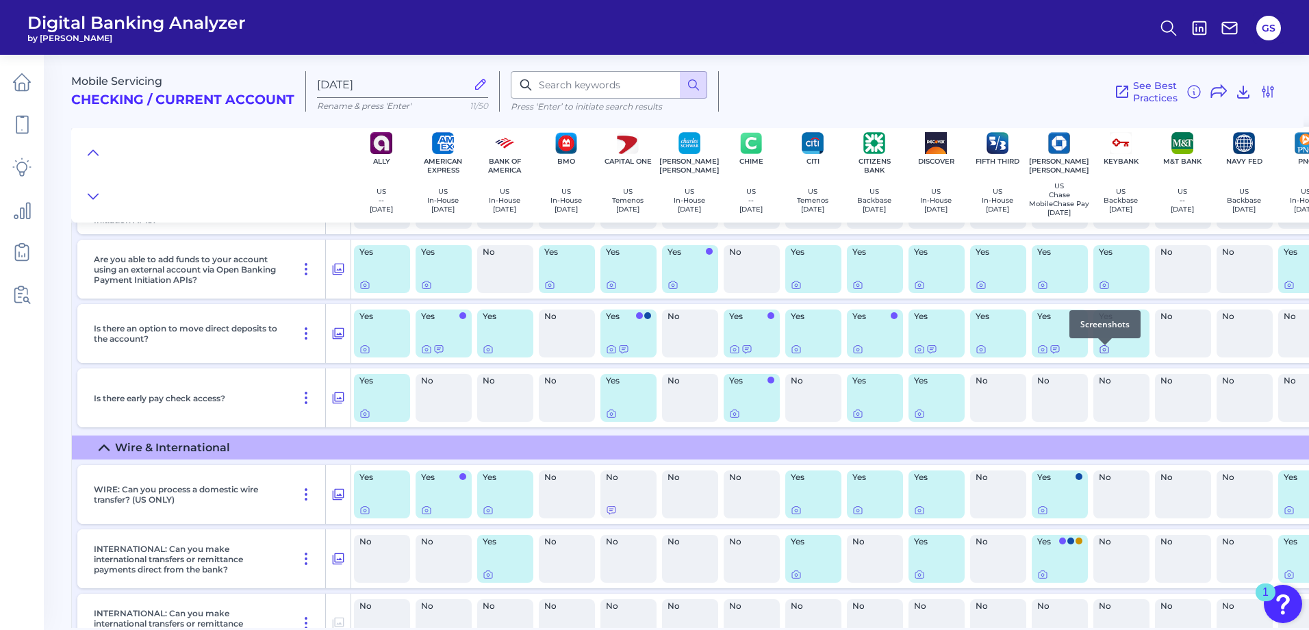
click at [1102, 354] on icon at bounding box center [1104, 349] width 11 height 11
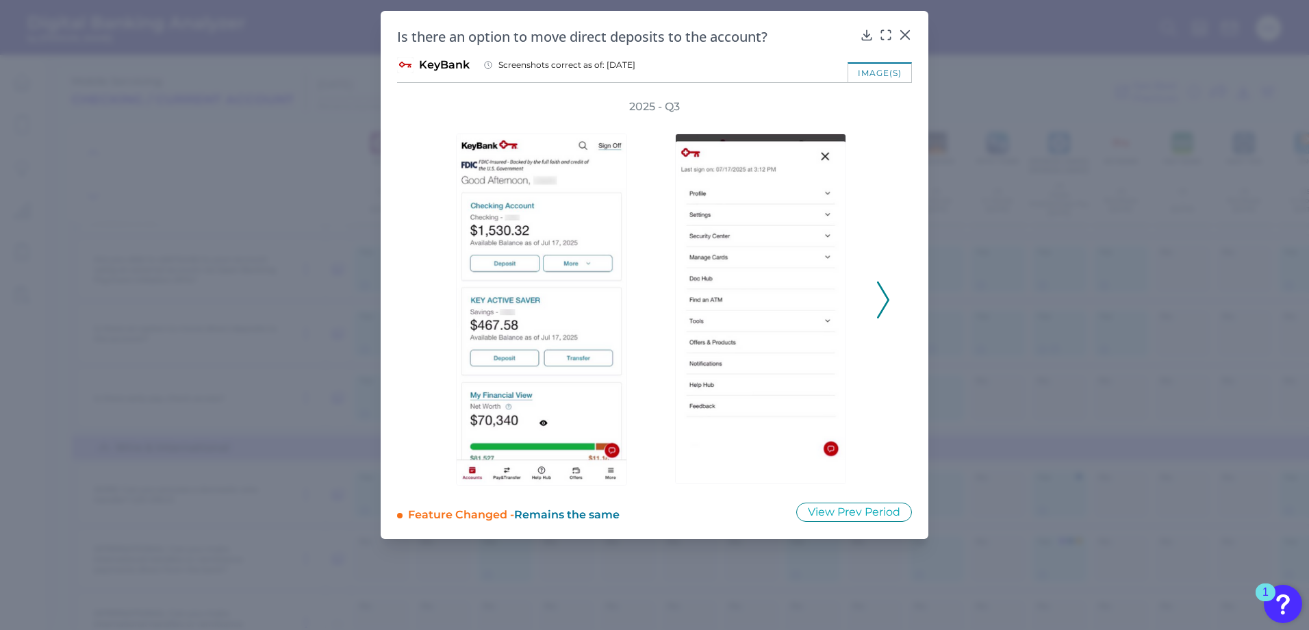
click at [889, 314] on button at bounding box center [883, 299] width 14 height 37
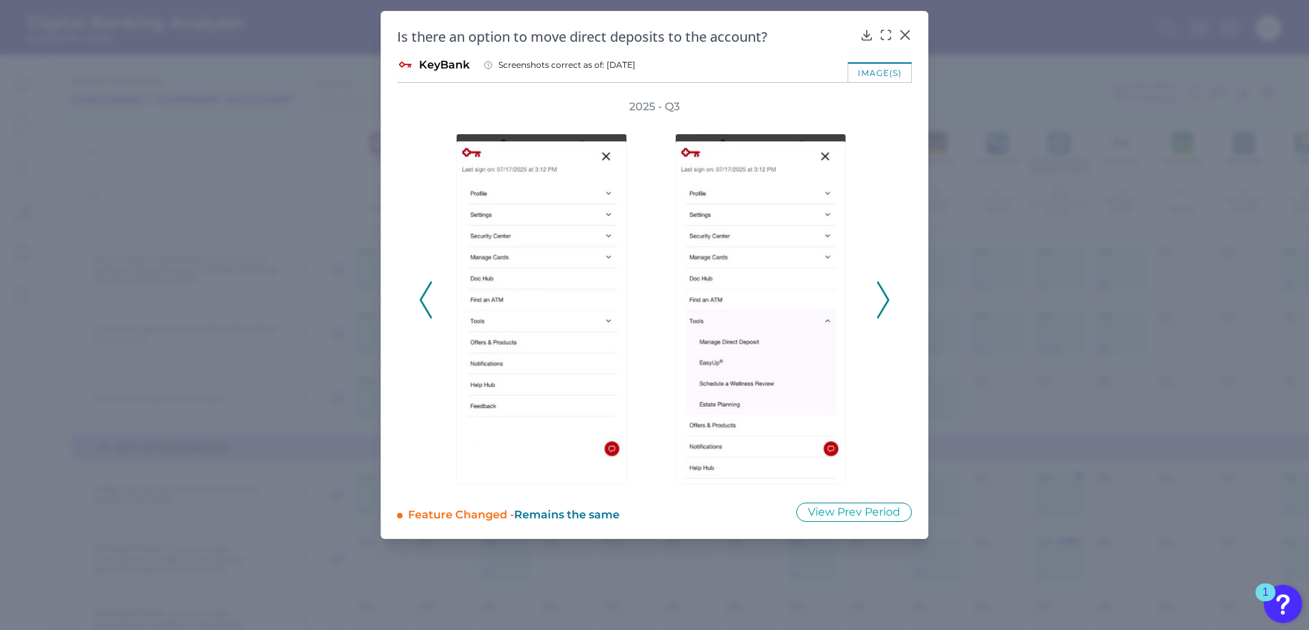
click at [889, 314] on button at bounding box center [883, 299] width 14 height 37
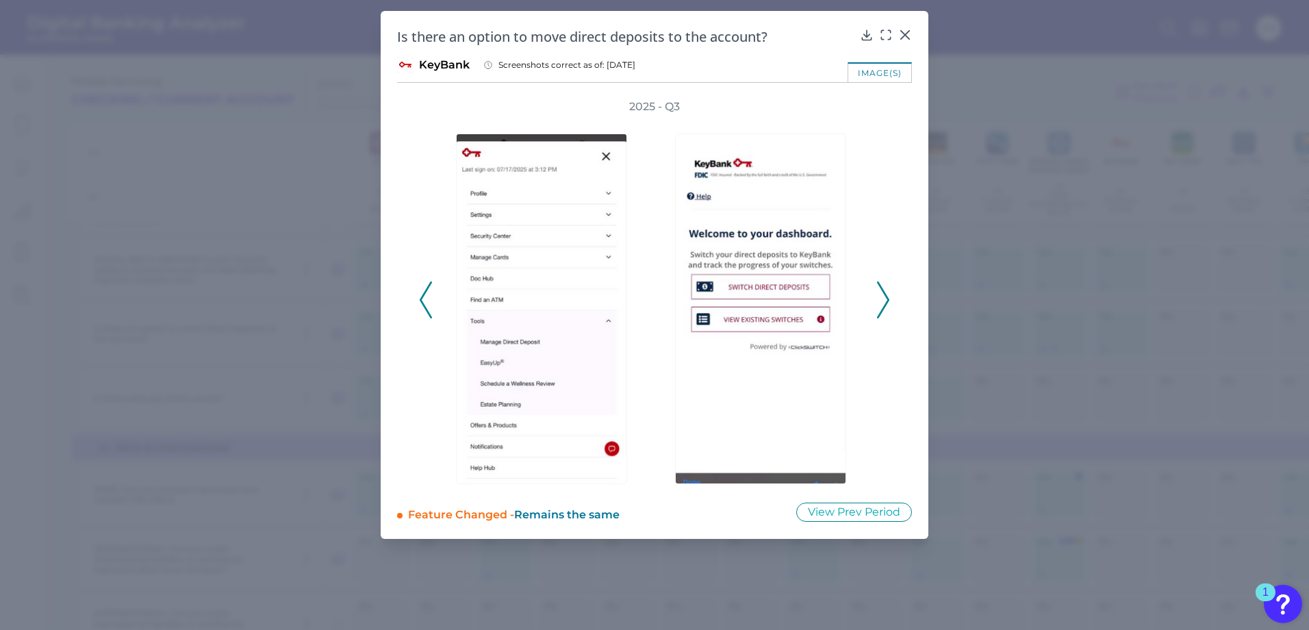
click at [889, 314] on button at bounding box center [883, 299] width 14 height 37
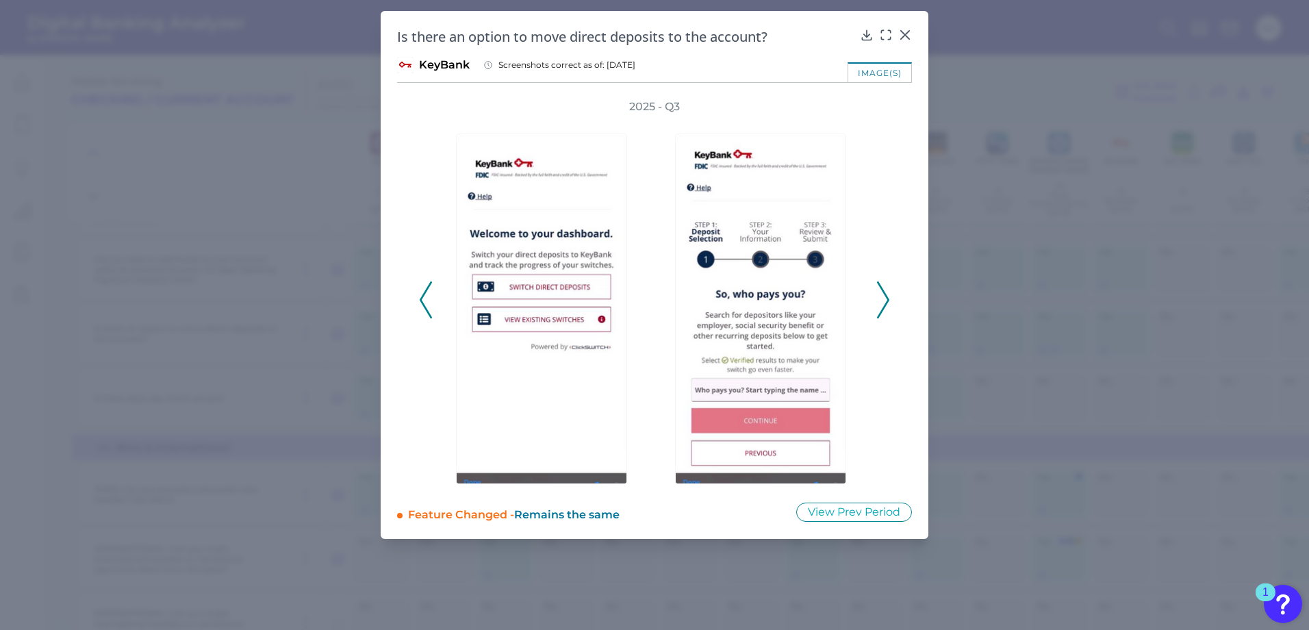
click at [889, 314] on button at bounding box center [883, 299] width 14 height 37
click at [906, 42] on div "Is there an option to move direct deposits to the account?" at bounding box center [654, 36] width 515 height 18
click at [906, 39] on div at bounding box center [905, 45] width 14 height 14
click at [904, 31] on icon at bounding box center [905, 35] width 14 height 14
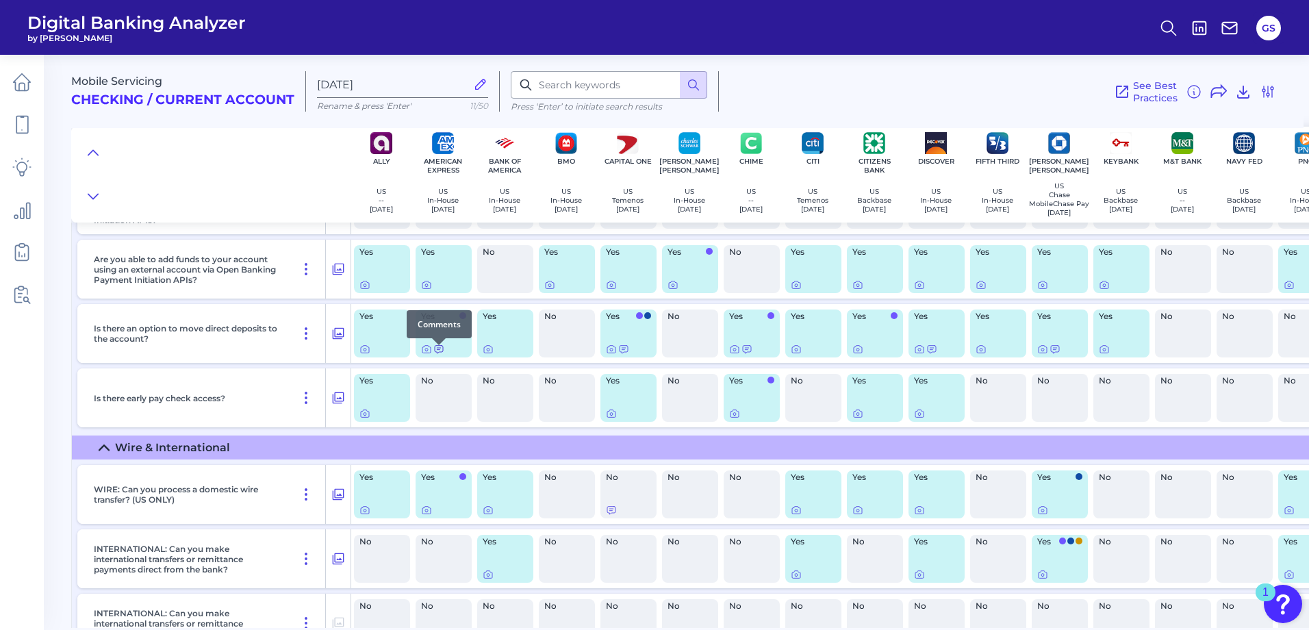
click at [437, 355] on icon at bounding box center [438, 349] width 11 height 11
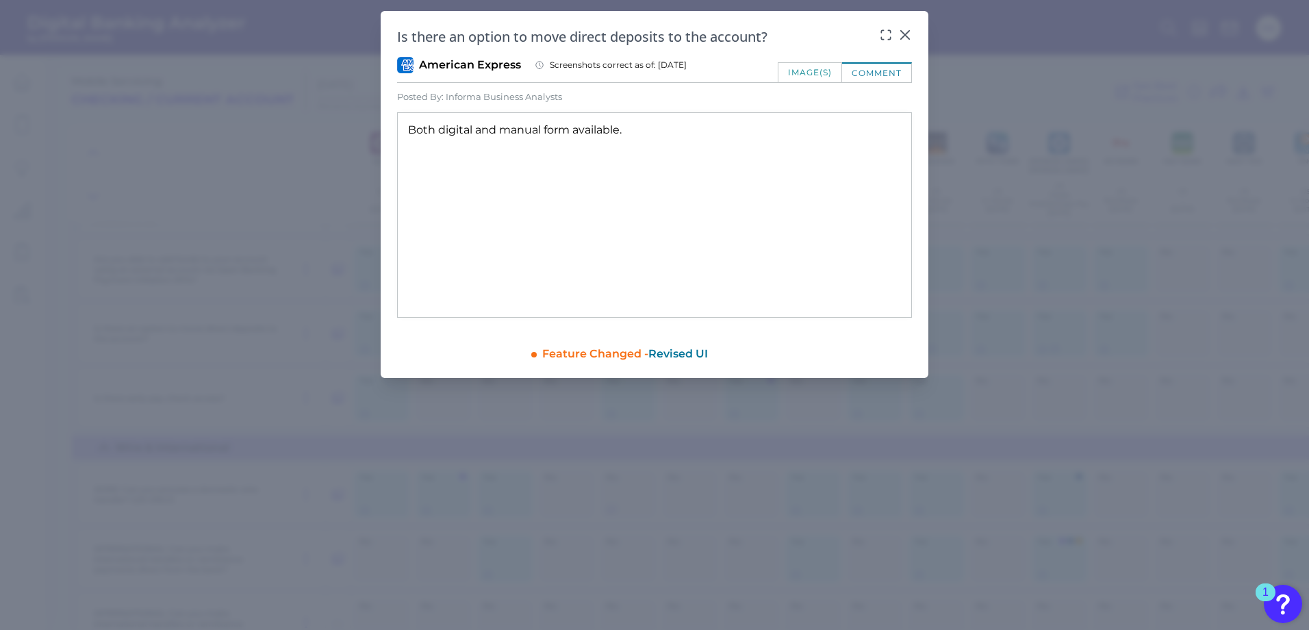
click at [897, 32] on div "Is there an option to move direct deposits to the account?" at bounding box center [654, 36] width 515 height 18
click at [899, 40] on div at bounding box center [905, 45] width 14 height 14
click at [906, 32] on icon at bounding box center [905, 35] width 14 height 14
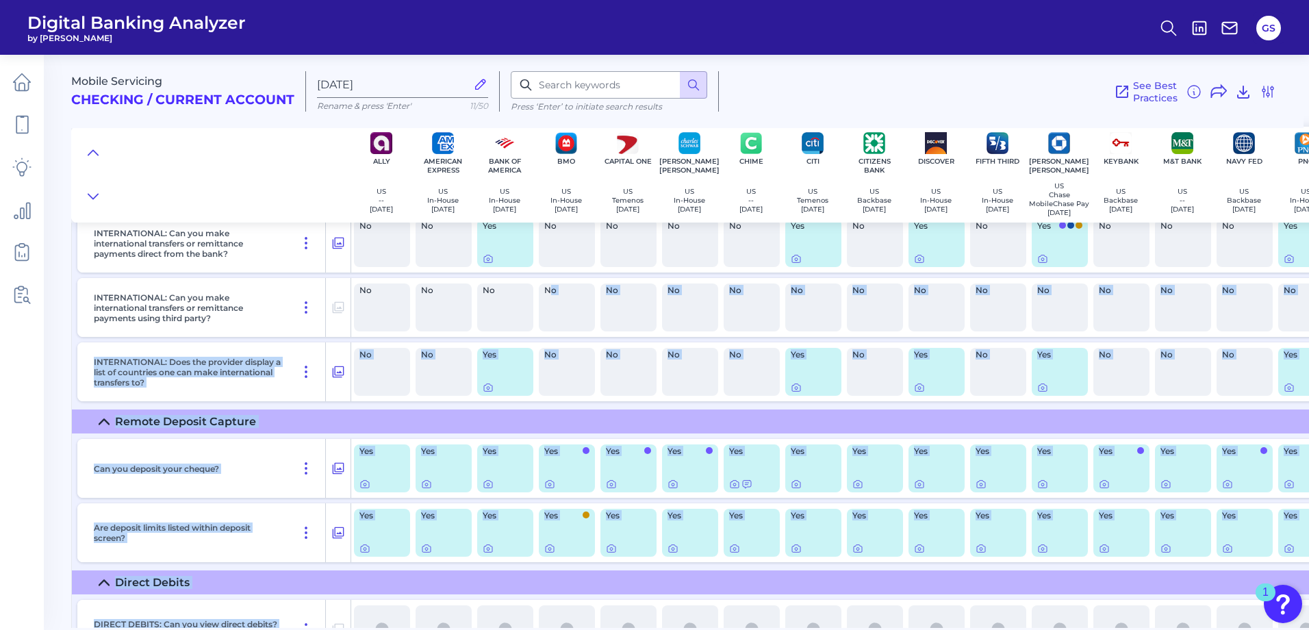
drag, startPoint x: 552, startPoint y: 628, endPoint x: 719, endPoint y: 617, distance: 168.1
click at [719, 617] on main "Mobile Servicing Checking / Current Account [DATE] Rename & press 'Enter' 11/50…" at bounding box center [654, 315] width 1309 height 630
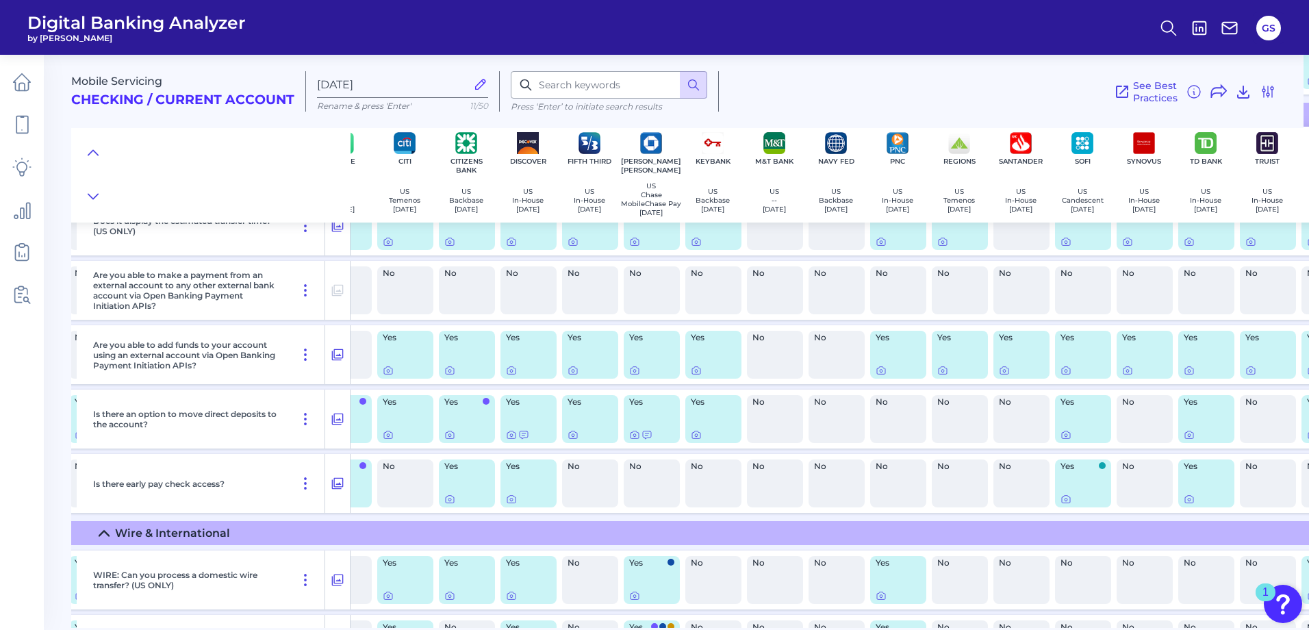
scroll to position [3988, 594]
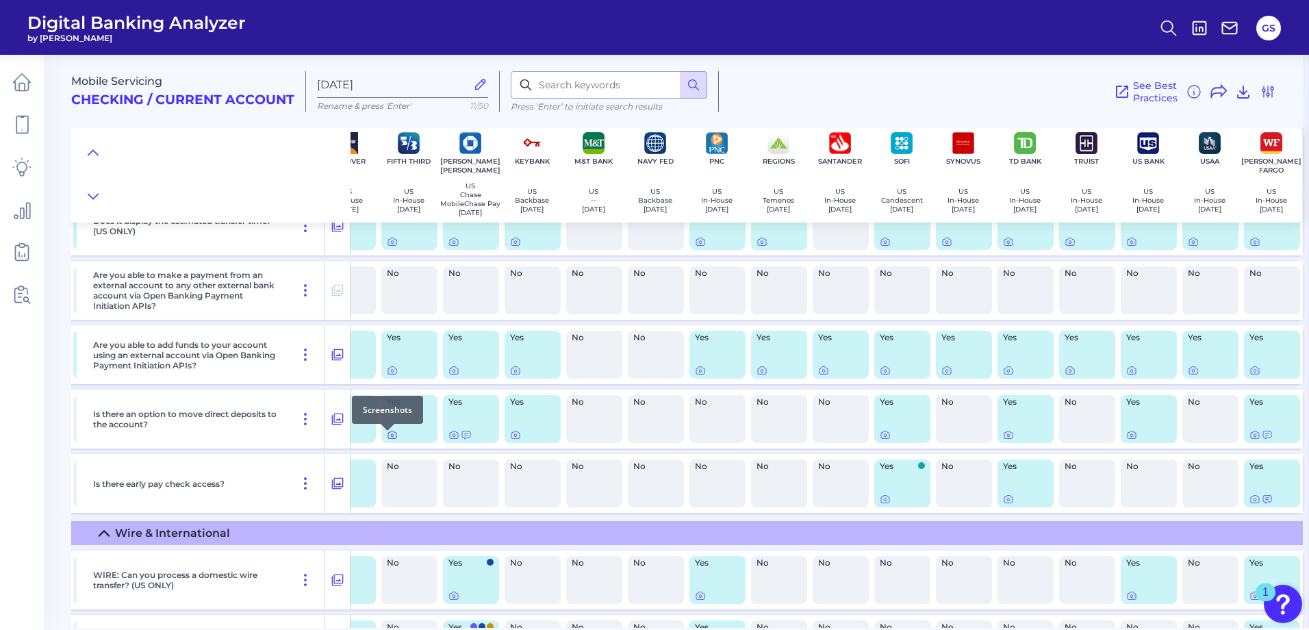
click at [387, 438] on icon at bounding box center [392, 434] width 11 height 11
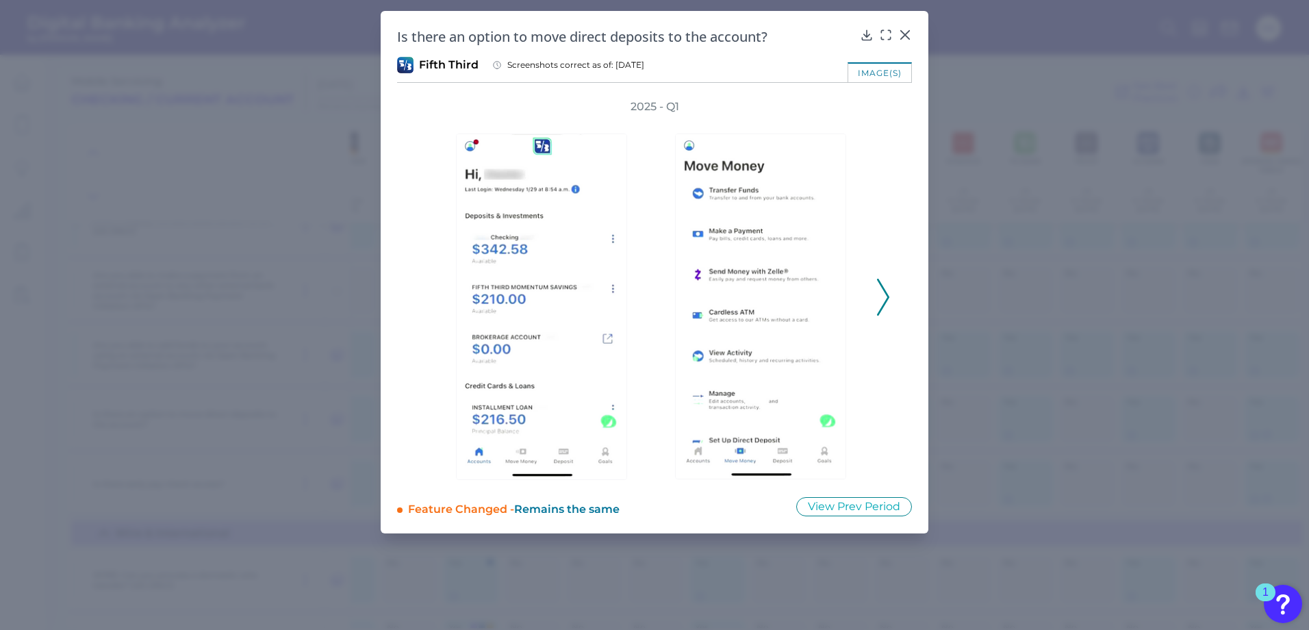
click at [882, 311] on icon at bounding box center [883, 297] width 12 height 37
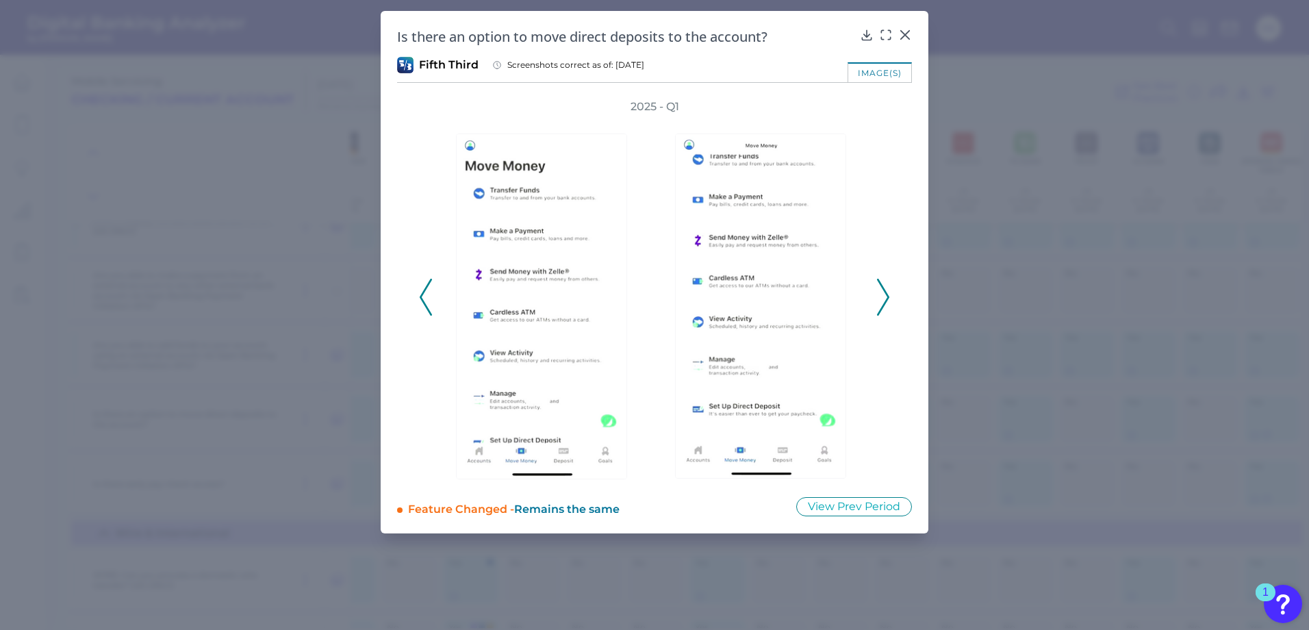
click at [882, 311] on icon at bounding box center [883, 297] width 12 height 37
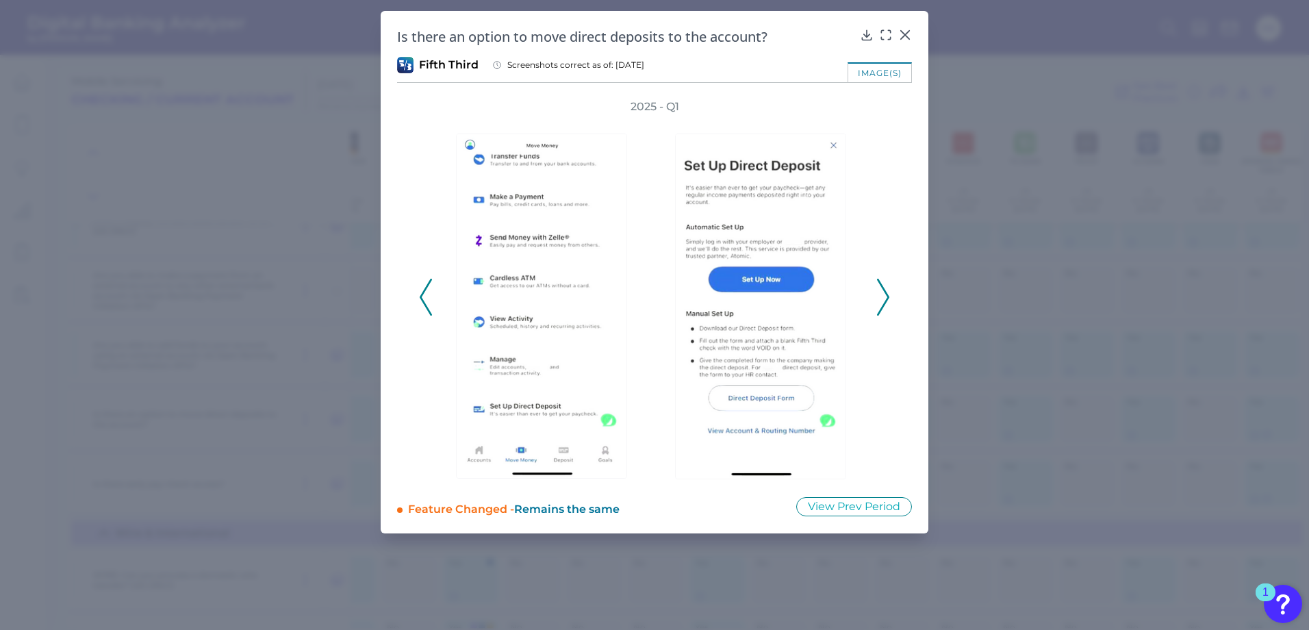
click at [881, 311] on polyline at bounding box center [883, 296] width 10 height 35
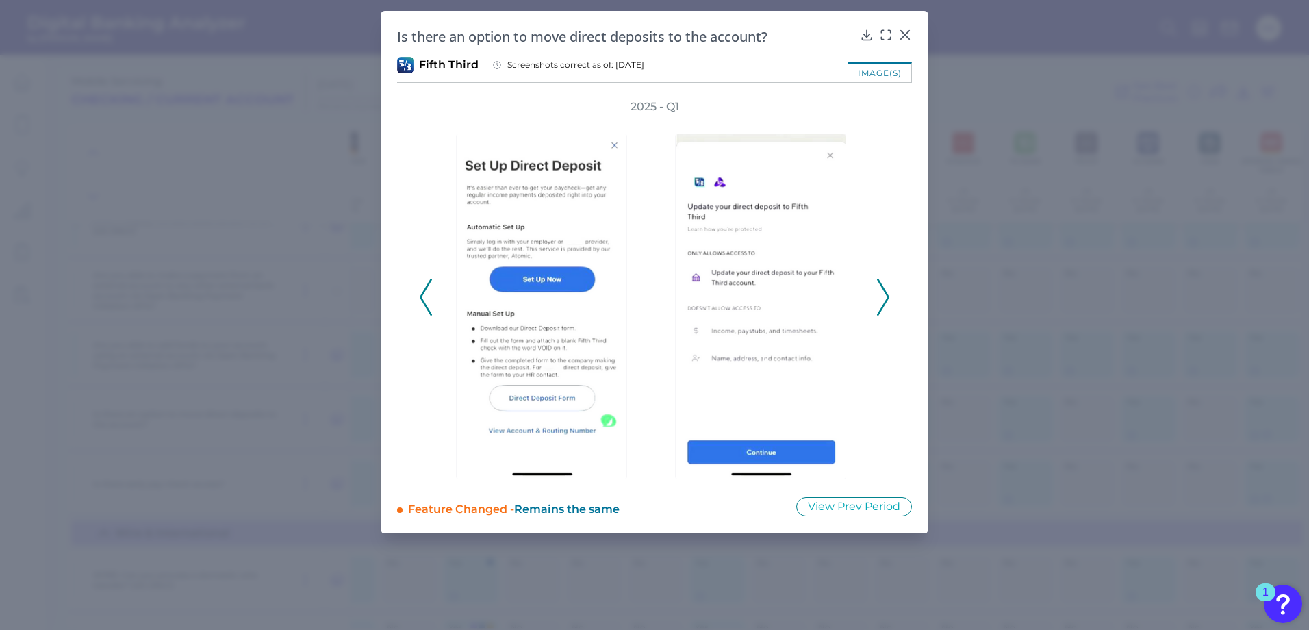
click at [881, 311] on polyline at bounding box center [883, 296] width 10 height 35
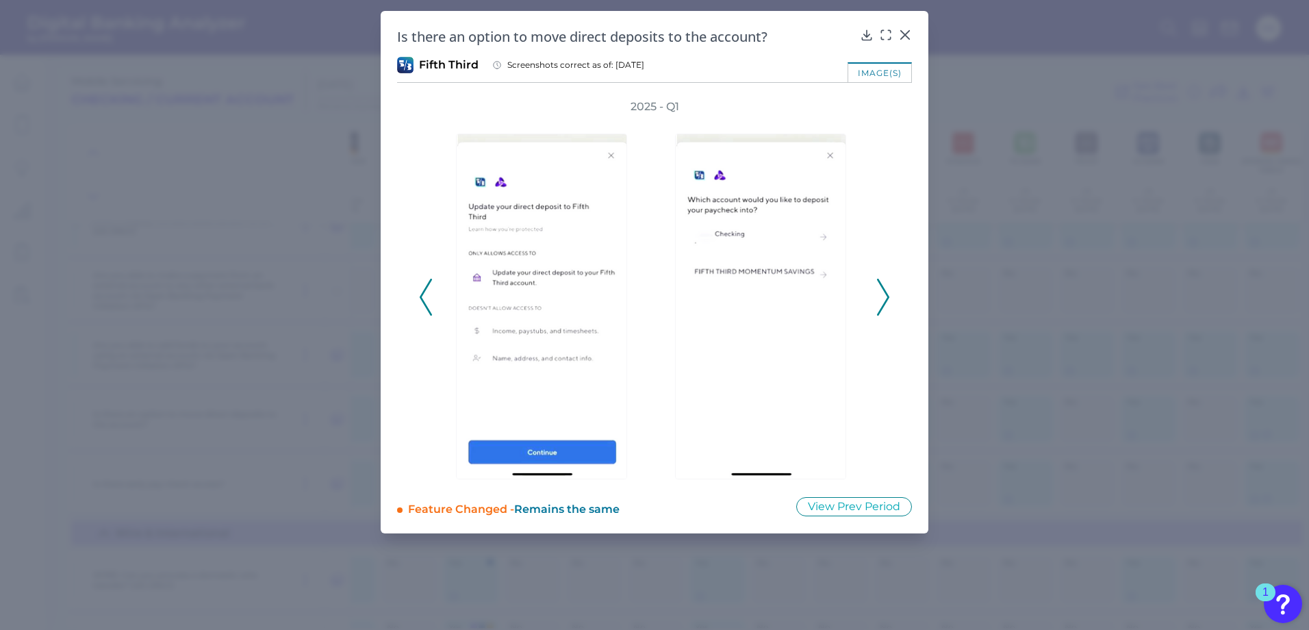
click at [881, 311] on polyline at bounding box center [883, 296] width 10 height 35
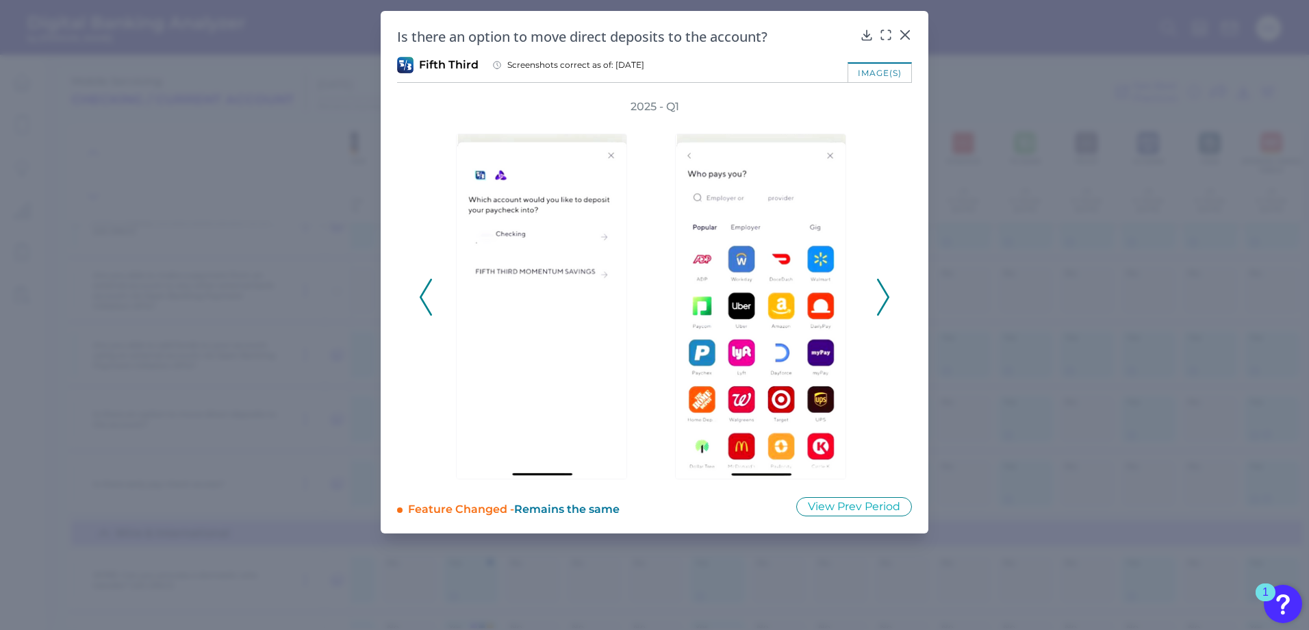
click at [881, 311] on polyline at bounding box center [883, 296] width 10 height 35
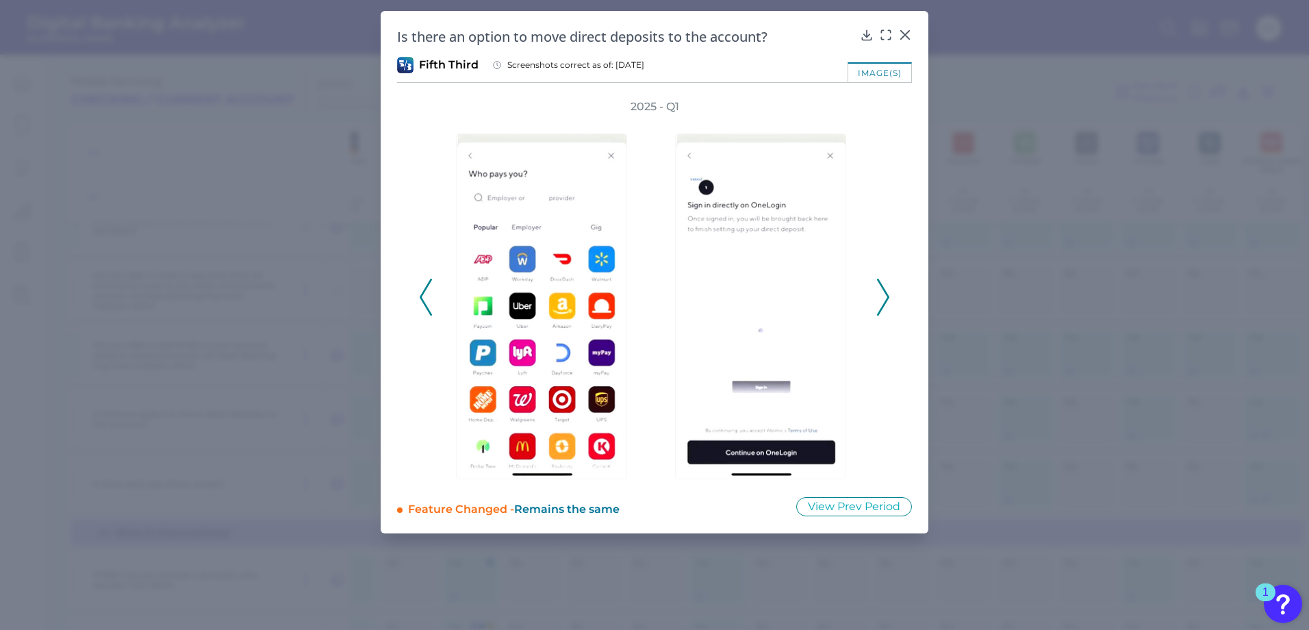
click at [881, 311] on polyline at bounding box center [883, 296] width 10 height 35
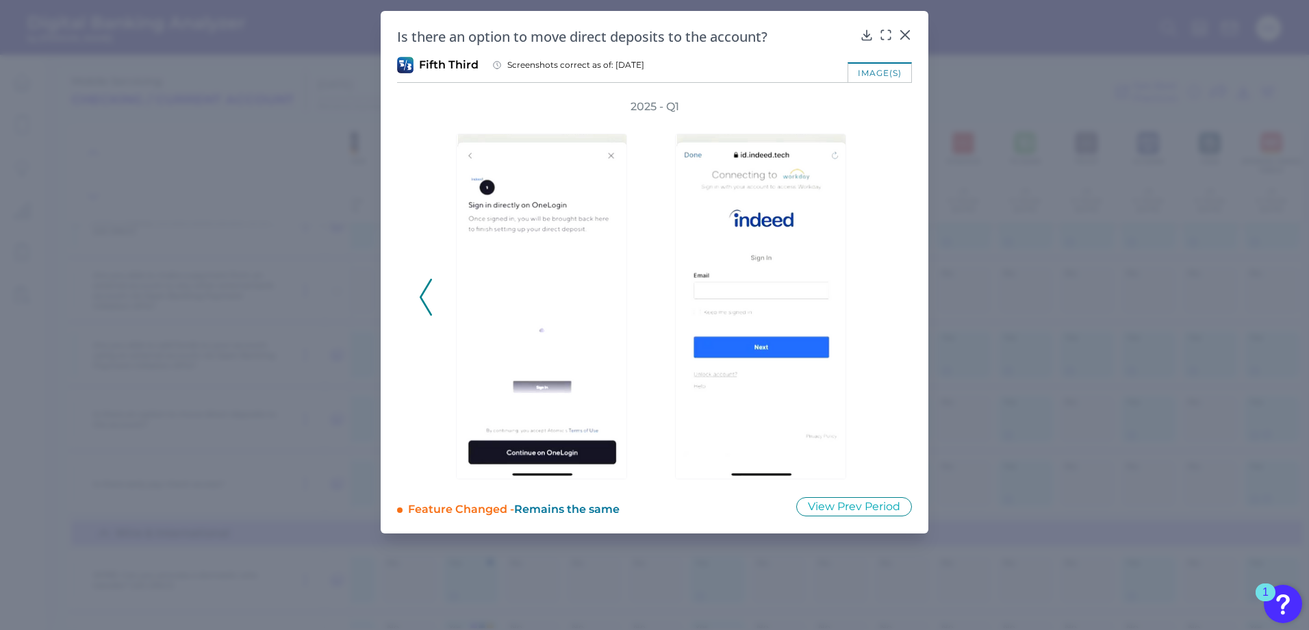
click at [881, 311] on div "2025 - Q1" at bounding box center [654, 289] width 471 height 381
click at [904, 35] on icon at bounding box center [905, 35] width 8 height 8
